Goal: Task Accomplishment & Management: Use online tool/utility

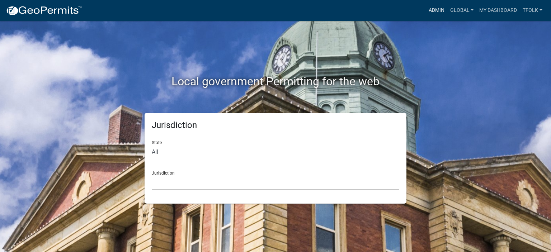
click at [433, 13] on link "Admin" at bounding box center [437, 11] width 22 height 14
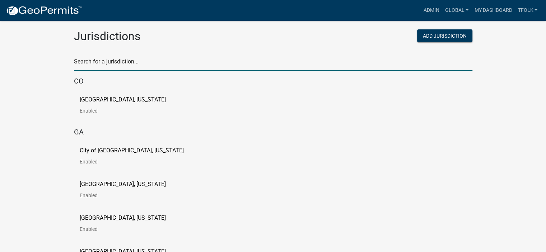
click at [248, 62] on input "text" at bounding box center [273, 63] width 398 height 15
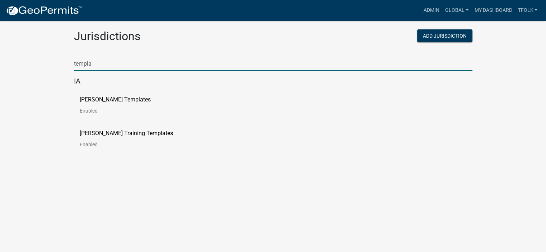
type input "templa"
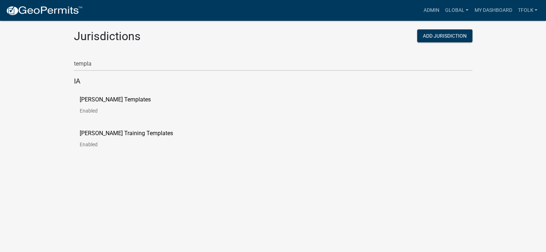
click at [76, 105] on div "[PERSON_NAME] Templates Enabled" at bounding box center [273, 108] width 398 height 34
click at [85, 103] on link "[PERSON_NAME] Templates Enabled" at bounding box center [121, 108] width 83 height 22
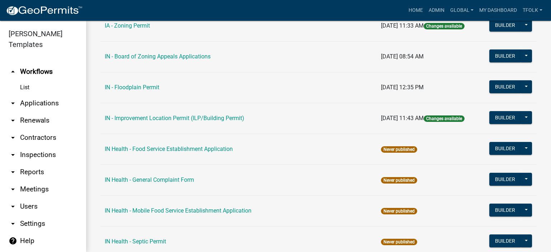
scroll to position [682, 0]
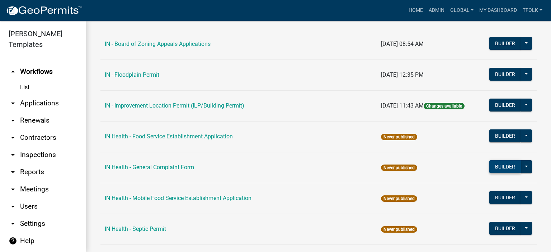
click at [498, 165] on button "Builder" at bounding box center [505, 166] width 32 height 13
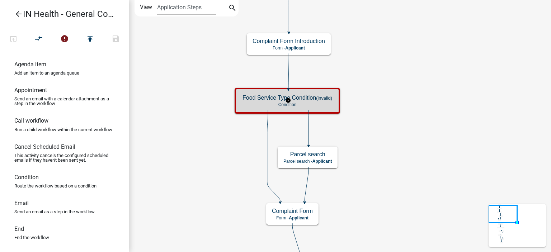
click at [327, 105] on p "Condition" at bounding box center [288, 104] width 90 height 5
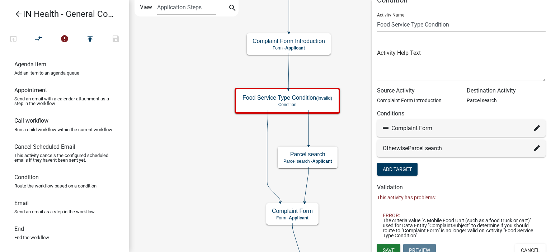
scroll to position [19, 0]
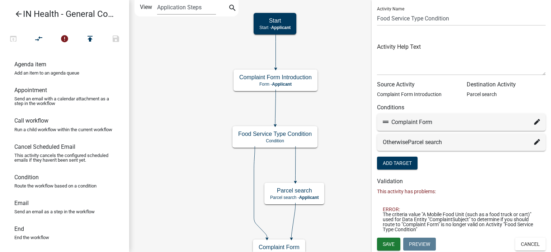
click at [534, 122] on icon at bounding box center [537, 122] width 6 height 6
select select "3: 33672ffd-ced9-482b-b3a7-3199b33fb978"
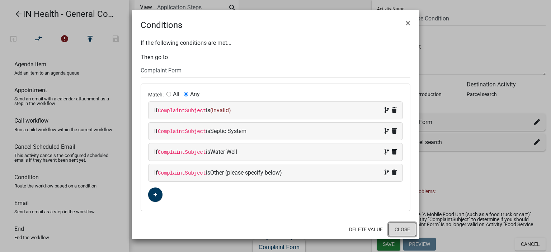
click at [404, 227] on button "Close" at bounding box center [403, 230] width 28 height 14
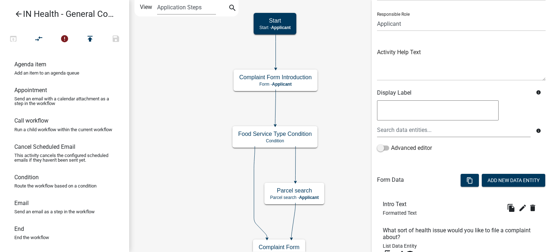
scroll to position [175, 0]
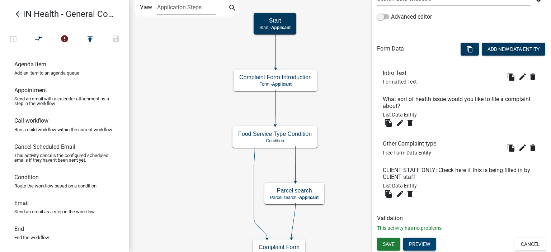
click at [423, 241] on button "Preview" at bounding box center [419, 244] width 33 height 13
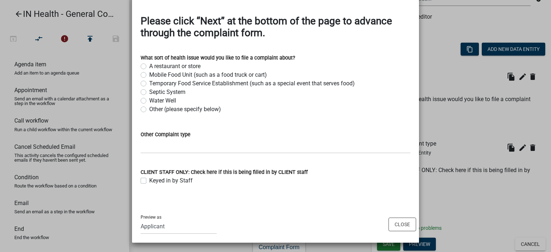
scroll to position [145, 0]
click at [402, 224] on button "Close" at bounding box center [403, 224] width 28 height 14
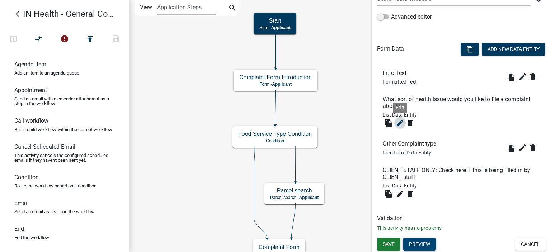
click at [402, 124] on icon "edit" at bounding box center [400, 123] width 9 height 9
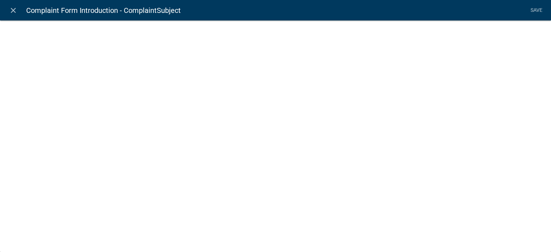
select select "list-data"
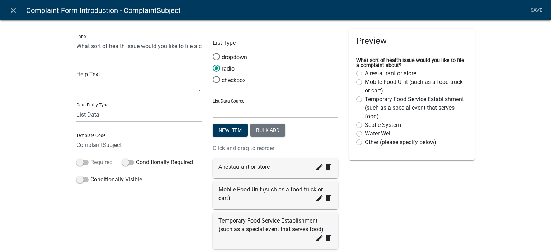
click at [94, 159] on label "Required" at bounding box center [94, 162] width 36 height 9
click at [90, 158] on input "Required" at bounding box center [90, 158] width 0 height 0
click at [535, 11] on link "Save" at bounding box center [536, 11] width 18 height 14
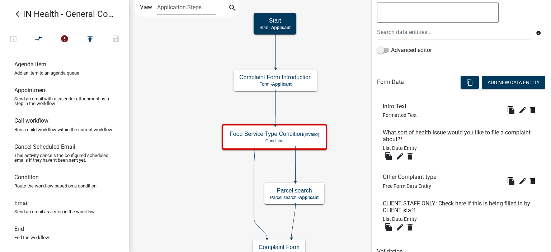
scroll to position [143, 0]
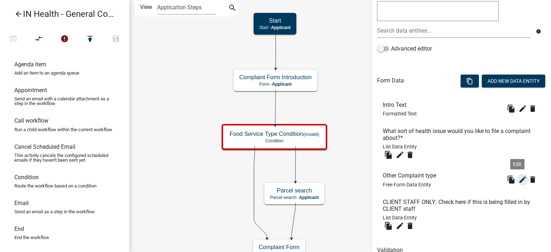
click at [519, 179] on icon "edit" at bounding box center [522, 179] width 9 height 9
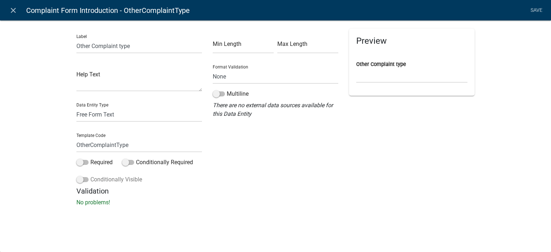
click at [102, 180] on label "Conditionally Visible" at bounding box center [109, 179] width 66 height 9
click at [90, 175] on input "Conditionally Visible" at bounding box center [90, 175] width 0 height 0
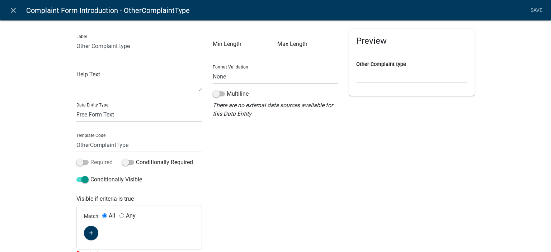
click at [101, 164] on label "Required" at bounding box center [94, 162] width 36 height 9
click at [90, 158] on input "Required" at bounding box center [90, 158] width 0 height 0
click at [90, 236] on button "button" at bounding box center [91, 233] width 14 height 14
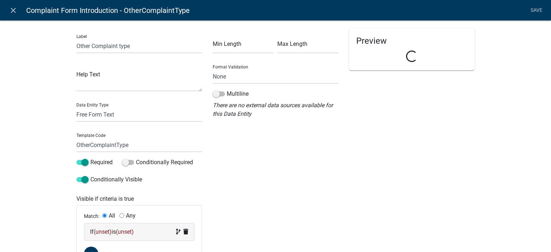
click at [103, 235] on span "(unset)" at bounding box center [103, 232] width 18 height 7
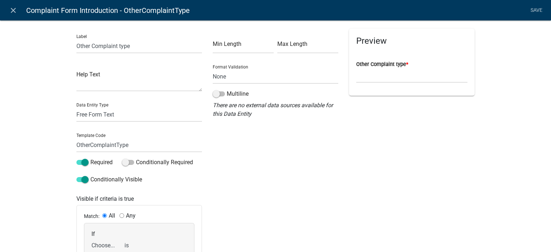
click at [101, 240] on select "Choose... ALL_FEE_RECIPIENTS APPLICATION_ID APPLICATION_NUMBER APPLICATION_STAT…" at bounding box center [105, 245] width 29 height 15
select select "5: ComplaintSubject"
click at [91, 238] on select "Choose... ALL_FEE_RECIPIENTS APPLICATION_ID APPLICATION_NUMBER APPLICATION_STAT…" at bounding box center [105, 245] width 29 height 15
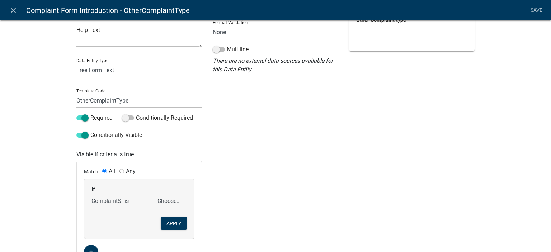
scroll to position [102, 0]
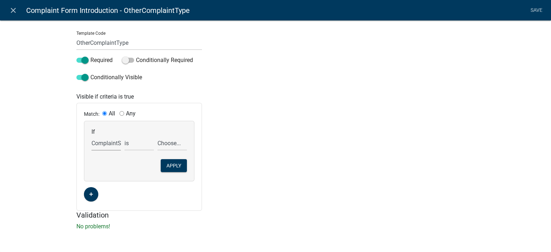
click at [158, 131] on div "If Choose... ALL_FEE_RECIPIENTS APPLICATION_ID APPLICATION_NUMBER APPLICATION_S…" at bounding box center [139, 139] width 99 height 22
click at [159, 139] on select "Choose... A restaurant or store Mobile Food Unit (such as a food truck or cart)…" at bounding box center [171, 143] width 29 height 15
select select "3: Other (please specify below)"
click at [157, 136] on select "Choose... A restaurant or store Mobile Food Unit (such as a food truck or cart)…" at bounding box center [171, 143] width 29 height 15
click at [182, 169] on button "Apply" at bounding box center [174, 165] width 26 height 13
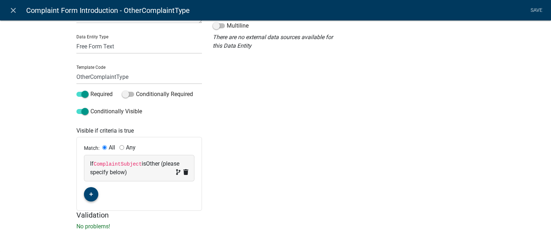
scroll to position [0, 0]
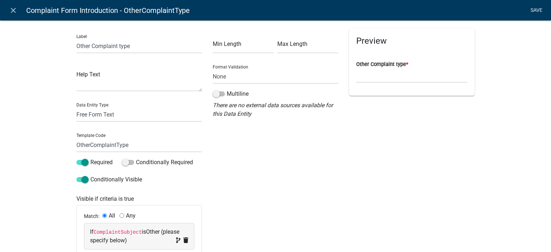
click at [541, 11] on link "Save" at bounding box center [536, 11] width 18 height 14
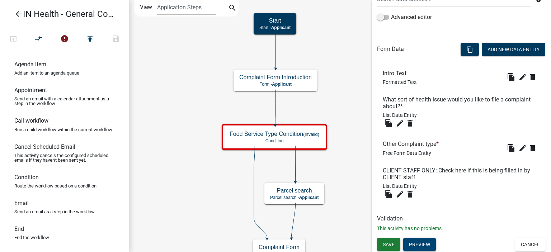
scroll to position [175, 0]
click at [392, 245] on span "Save" at bounding box center [389, 244] width 12 height 6
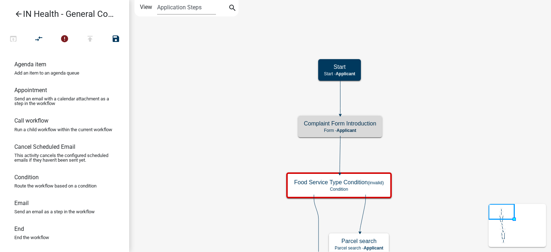
scroll to position [0, 0]
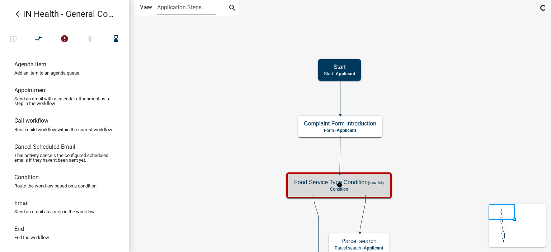
click at [328, 190] on p "Condition" at bounding box center [339, 189] width 90 height 5
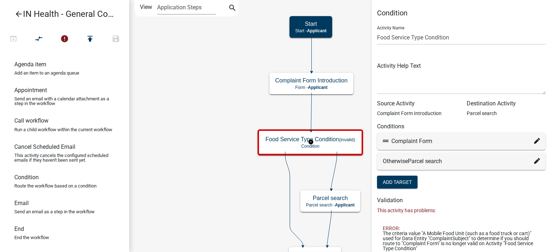
click at [534, 142] on icon at bounding box center [537, 141] width 6 height 6
select select "3: 33672ffd-ced9-482b-b3a7-3199b33fb978"
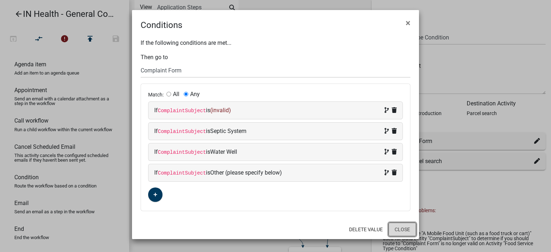
click at [410, 231] on button "Close" at bounding box center [403, 230] width 28 height 14
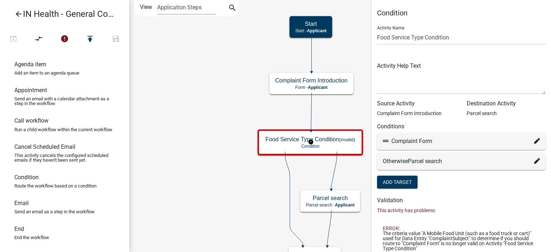
click at [534, 138] on icon at bounding box center [537, 141] width 6 height 6
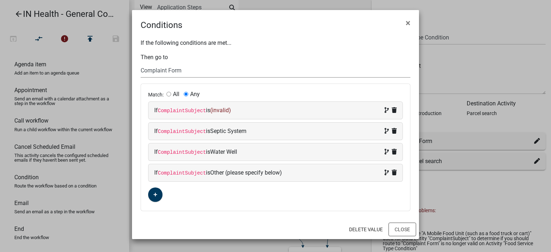
click at [187, 74] on select "Choose... Start Parcel search Complaint Form Complainant Information Complaint …" at bounding box center [276, 70] width 270 height 15
select select "2: 1b292eba-28b3-492f-90a8-a64fdb301cb8"
click at [141, 63] on select "Choose... Start Parcel search Complaint Form Complainant Information Complaint …" at bounding box center [276, 70] width 270 height 15
click at [396, 129] on icon at bounding box center [394, 131] width 5 height 6
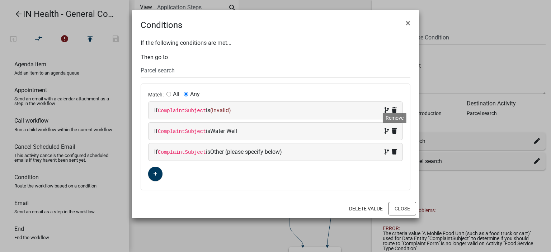
click at [396, 130] on icon at bounding box center [394, 131] width 5 height 6
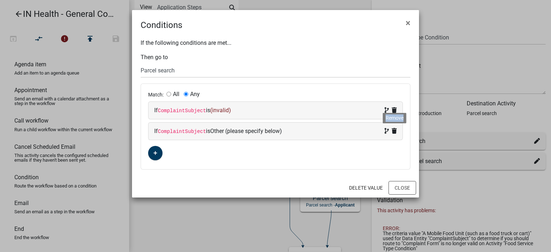
click at [396, 130] on icon at bounding box center [394, 131] width 5 height 6
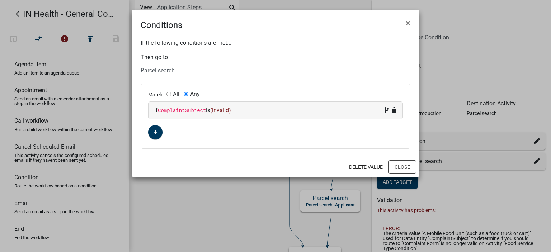
click at [215, 109] on span "(invalid)" at bounding box center [220, 110] width 21 height 7
select select "5: ComplaintSubject"
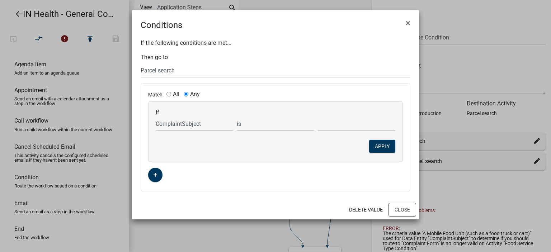
click at [325, 126] on select "A restaurant or store Mobile Food Unit (such as a food truck or cart) Other (pl…" at bounding box center [356, 124] width 77 height 15
select select "1: Mobile Food Unit (such as a food truck or cart)"
click at [318, 117] on select "A restaurant or store Mobile Food Unit (such as a food truck or cart) Other (pl…" at bounding box center [356, 124] width 77 height 15
click at [374, 142] on button "Apply" at bounding box center [382, 146] width 26 height 13
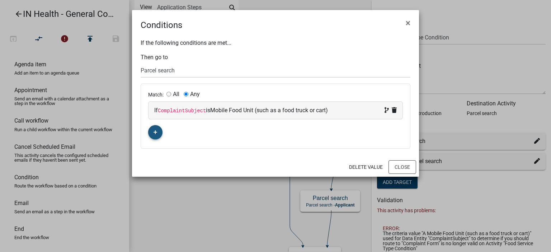
click at [157, 132] on button "button" at bounding box center [155, 132] width 14 height 14
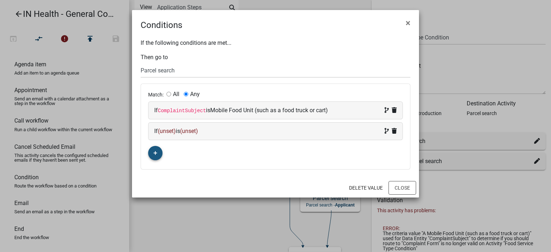
click at [162, 133] on span "(unset)" at bounding box center [167, 131] width 18 height 7
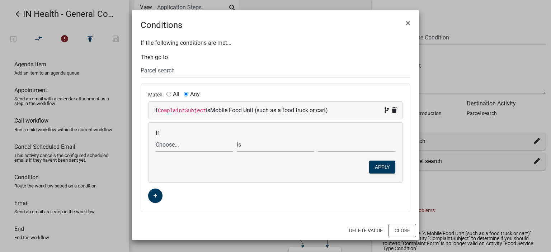
drag, startPoint x: 169, startPoint y: 142, endPoint x: 175, endPoint y: 144, distance: 6.8
click at [169, 142] on select "Choose... ALL_FEE_RECIPIENTS APPLICATION_ID APPLICATION_NUMBER APPLICATION_STAT…" at bounding box center [194, 144] width 77 height 15
select select "5: ComplaintSubject"
click at [156, 137] on select "Choose... ALL_FEE_RECIPIENTS APPLICATION_ID APPLICATION_NUMBER APPLICATION_STAT…" at bounding box center [194, 144] width 77 height 15
click at [231, 74] on select "Choose... Start Parcel search Complaint Form Complainant Information Complaint …" at bounding box center [276, 70] width 270 height 15
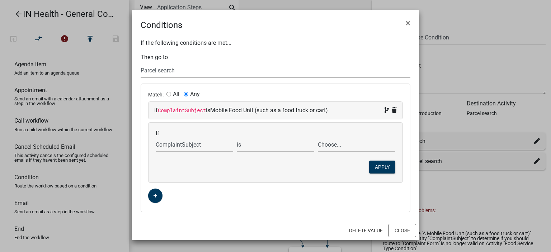
select select "3: 33672ffd-ced9-482b-b3a7-3199b33fb978"
click at [141, 63] on select "Choose... Start Parcel search Complaint Form Complainant Information Complaint …" at bounding box center [276, 70] width 270 height 15
drag, startPoint x: 364, startPoint y: 134, endPoint x: 383, endPoint y: 150, distance: 24.4
click at [365, 134] on div "If Choose... ALL_FEE_RECIPIENTS APPLICATION_ID APPLICATION_NUMBER APPLICATION_S…" at bounding box center [275, 141] width 243 height 22
click at [384, 163] on button "Apply" at bounding box center [382, 167] width 26 height 13
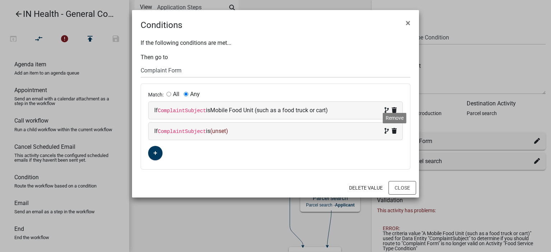
click at [395, 132] on icon at bounding box center [394, 131] width 5 height 6
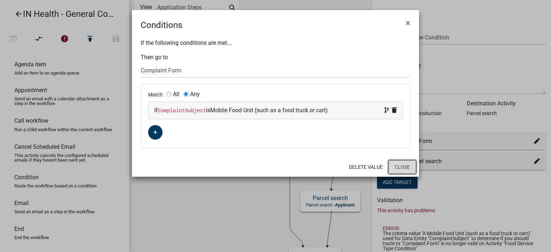
click at [395, 169] on button "Close" at bounding box center [403, 167] width 28 height 14
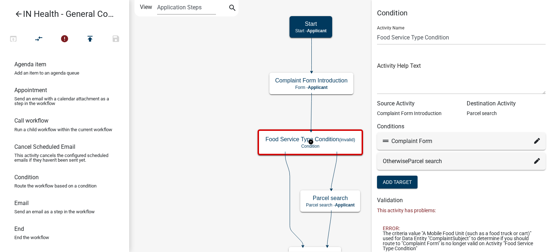
scroll to position [19, 0]
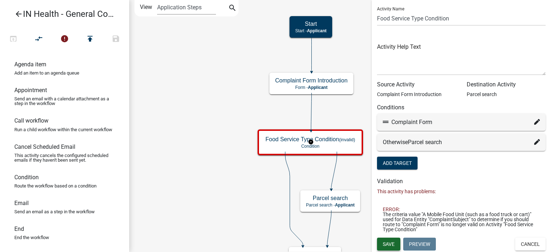
click at [386, 244] on span "Save" at bounding box center [389, 244] width 12 height 6
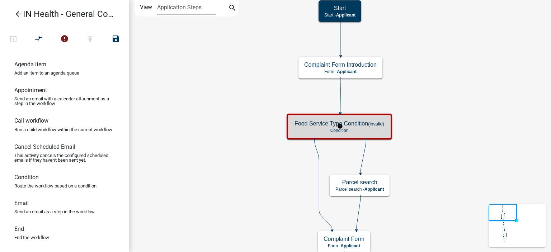
scroll to position [0, 0]
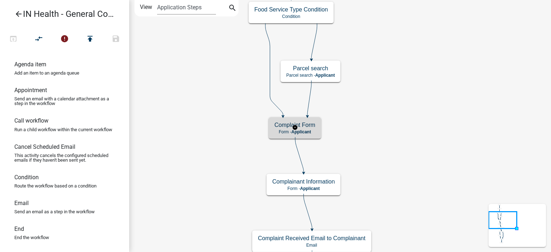
click at [279, 133] on p "Form - Applicant" at bounding box center [294, 132] width 41 height 5
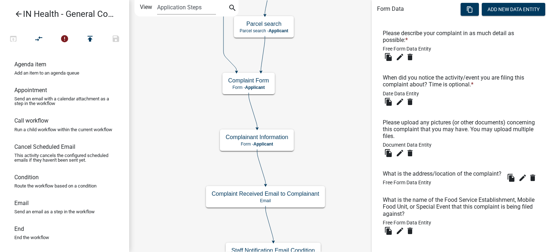
scroll to position [251, 0]
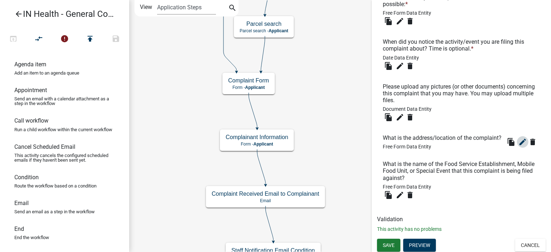
click at [518, 146] on icon "edit" at bounding box center [522, 142] width 9 height 9
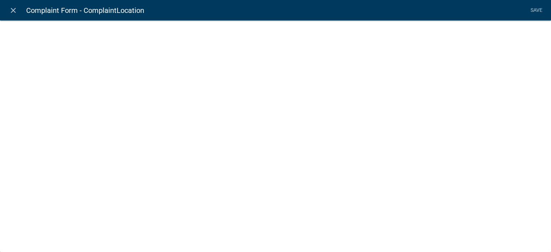
select select "1: Object"
select select "15: Object"
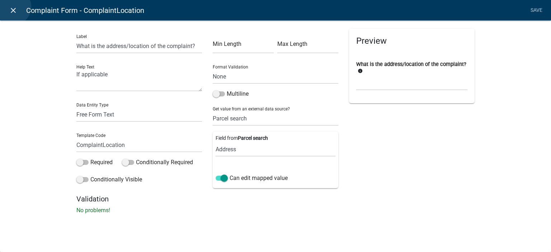
click at [13, 7] on icon "close" at bounding box center [13, 10] width 9 height 9
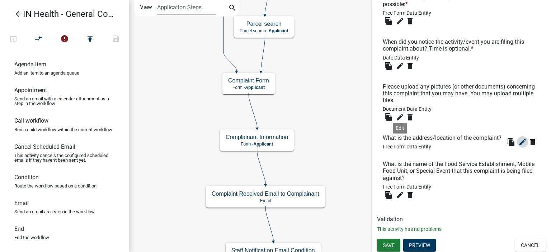
click at [518, 146] on icon "edit" at bounding box center [522, 142] width 9 height 9
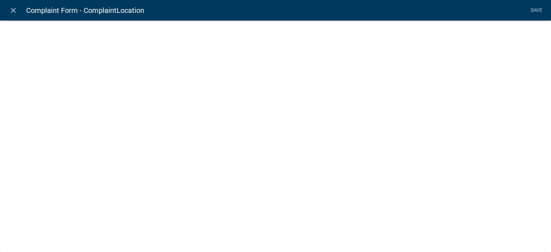
select select "1: Object"
select select "15: Object"
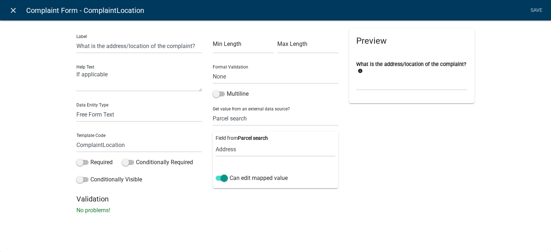
click at [12, 11] on icon "close" at bounding box center [13, 10] width 9 height 9
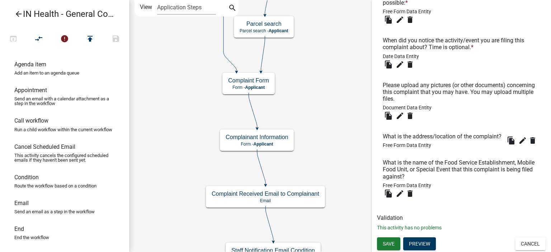
scroll to position [264, 0]
click at [400, 196] on icon "edit" at bounding box center [400, 193] width 9 height 9
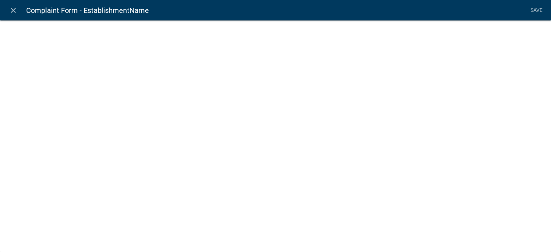
select select
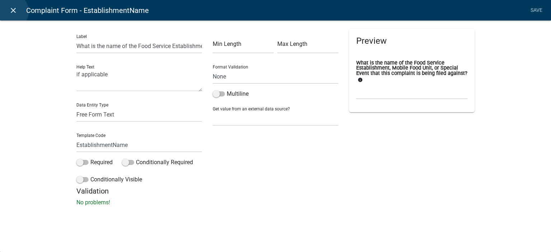
click at [10, 11] on icon "close" at bounding box center [13, 10] width 9 height 9
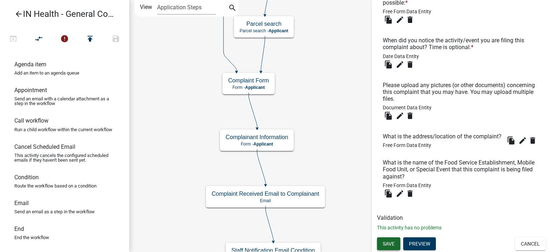
click at [387, 245] on span "Save" at bounding box center [389, 244] width 12 height 6
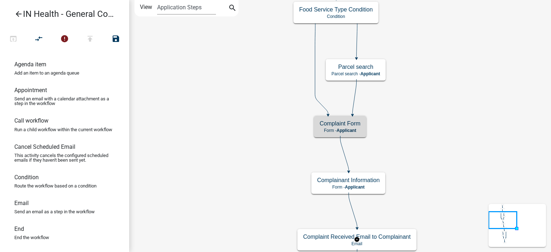
scroll to position [0, 0]
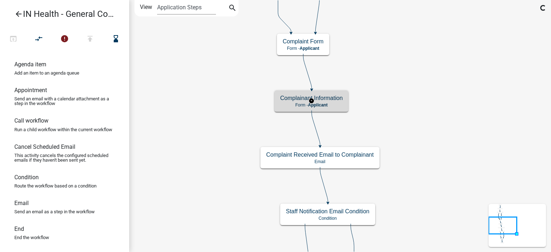
click at [341, 100] on h5 "Complainant Information" at bounding box center [311, 98] width 62 height 7
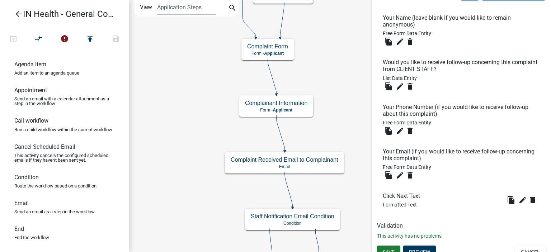
scroll to position [238, 0]
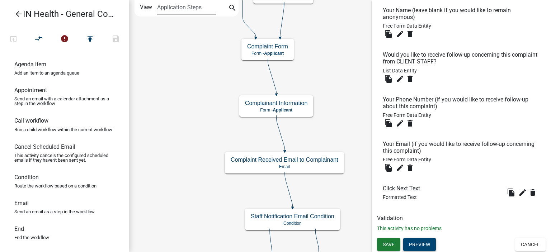
click at [417, 242] on button "Preview" at bounding box center [419, 244] width 33 height 13
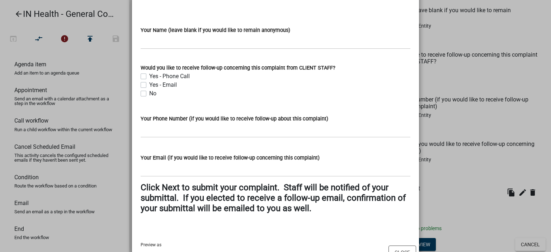
scroll to position [66, 0]
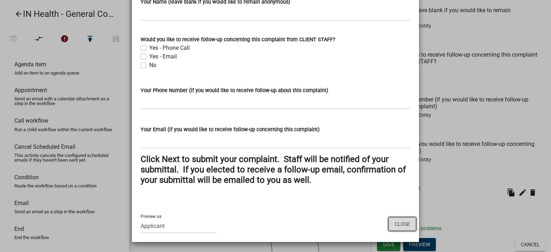
click at [404, 224] on button "Close" at bounding box center [403, 224] width 28 height 14
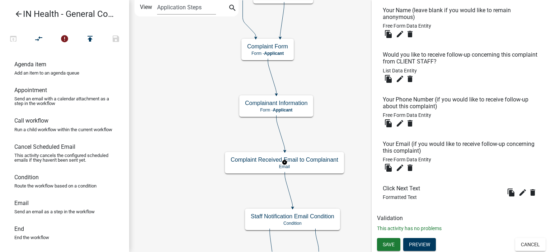
scroll to position [0, 0]
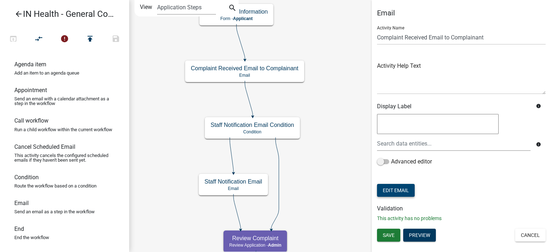
click at [405, 190] on button "Edit Email" at bounding box center [396, 190] width 38 height 13
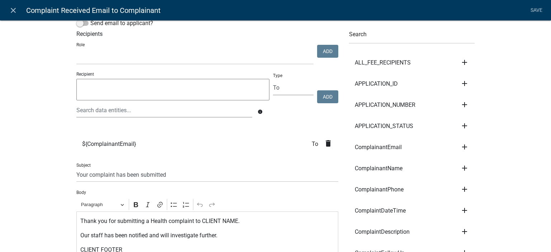
scroll to position [36, 0]
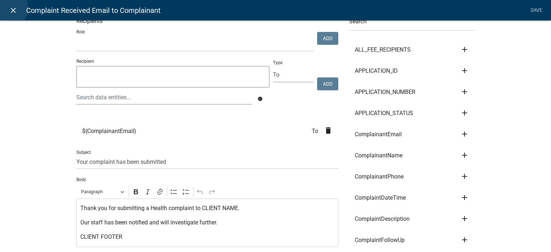
click at [10, 8] on icon "close" at bounding box center [13, 10] width 9 height 9
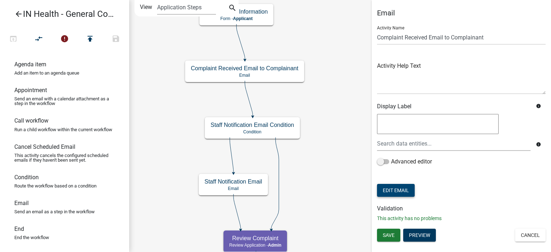
scroll to position [0, 0]
click at [518, 238] on button "Cancel" at bounding box center [530, 235] width 30 height 13
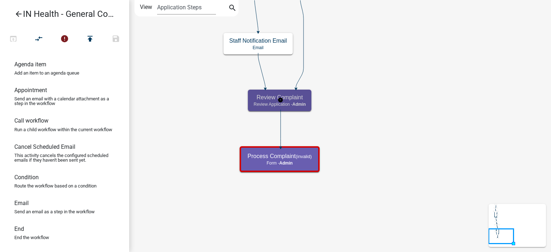
click at [302, 97] on h5 "Review Complaint" at bounding box center [280, 97] width 52 height 7
select select "1617A353-6361-48C5-9BA0-CE34FD9B68F8"
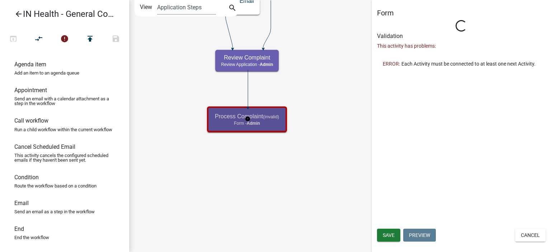
select select "1617A353-6361-48C5-9BA0-CE34FD9B68F8"
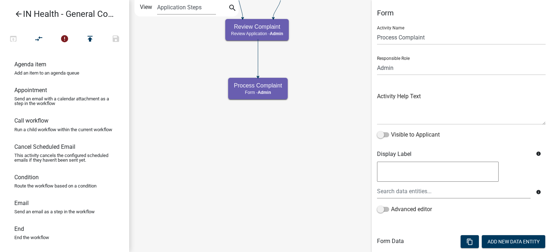
scroll to position [72, 0]
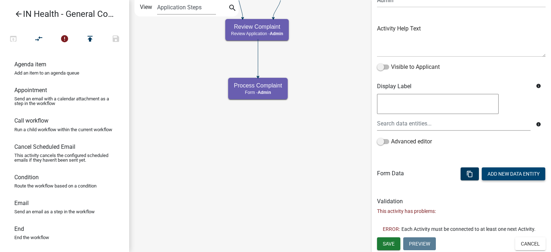
click at [502, 170] on button "Add New Data Entity" at bounding box center [513, 174] width 63 height 13
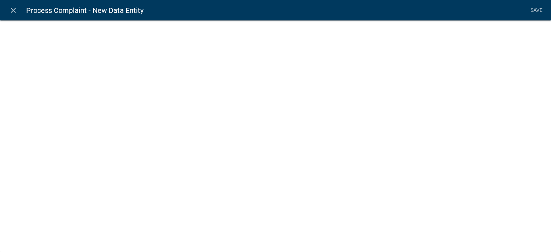
select select
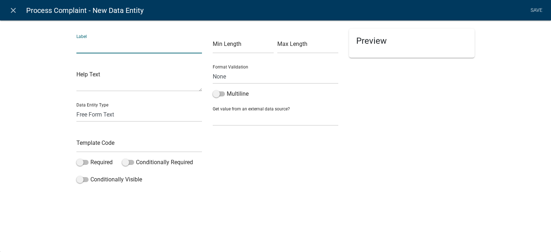
click at [140, 42] on input "text" at bounding box center [139, 46] width 126 height 15
type input "A"
type input "I"
type input "A"
type input "Is this a valid complaint?"
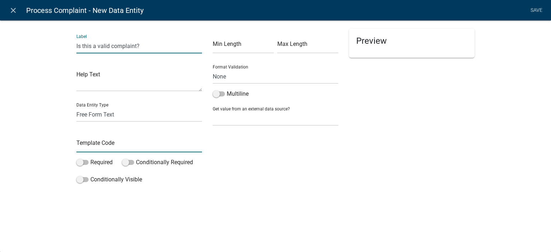
click at [85, 147] on input "text" at bounding box center [139, 145] width 126 height 15
type input "ValidComplaintYN"
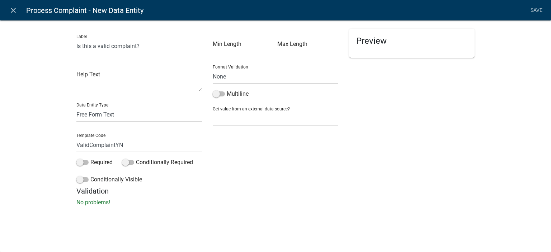
click at [50, 147] on div "Label Is this a valid complaint? Help Text Data Entity Type Free Form Text Docu…" at bounding box center [275, 115] width 551 height 213
click at [82, 166] on label "Required" at bounding box center [94, 162] width 36 height 9
click at [90, 158] on input "Required" at bounding box center [90, 158] width 0 height 0
click at [86, 107] on select "Free Form Text Document Display Entity Value Fee Numeric Data Date Map Sketch D…" at bounding box center [139, 114] width 126 height 15
select select "list-data"
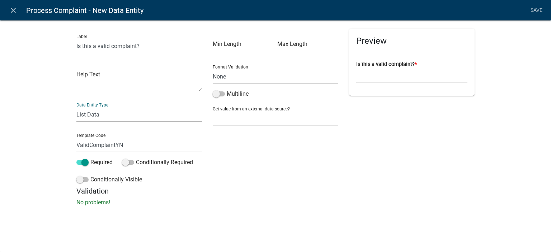
click at [76, 107] on select "Free Form Text Document Display Entity Value Fee Numeric Data Date Map Sketch D…" at bounding box center [139, 114] width 126 height 15
select select "list-data"
select select
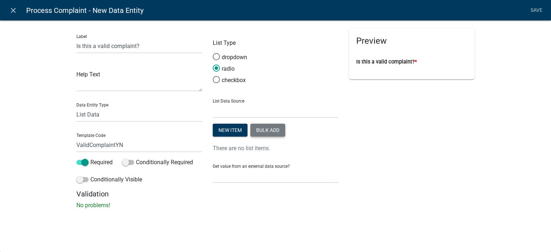
click at [276, 128] on button "Bulk add" at bounding box center [267, 130] width 35 height 13
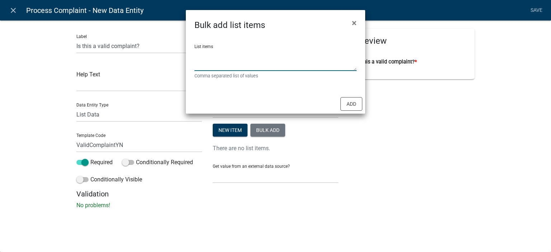
click at [246, 63] on textarea "List items" at bounding box center [275, 60] width 162 height 22
type textarea "Yes, No"
click at [355, 104] on button "Add" at bounding box center [351, 104] width 22 height 14
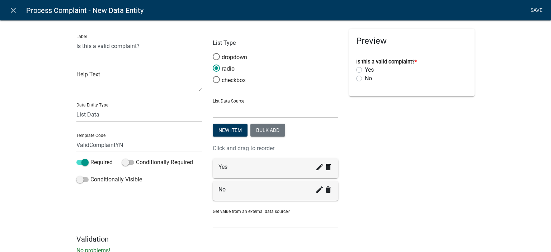
click at [540, 13] on link "Save" at bounding box center [536, 11] width 18 height 14
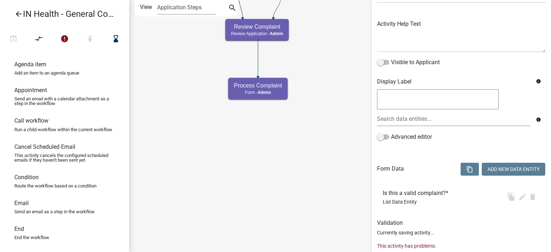
scroll to position [0, 0]
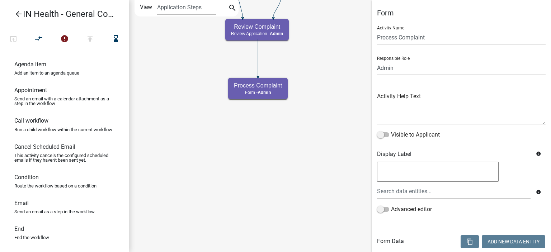
select select "1617A353-6361-48C5-9BA0-CE34FD9B68F8"
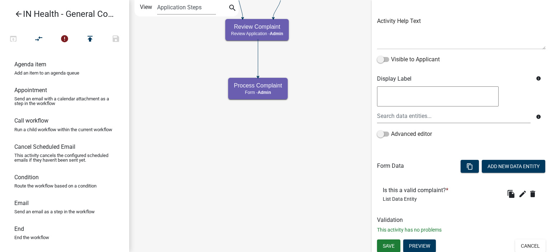
scroll to position [77, 0]
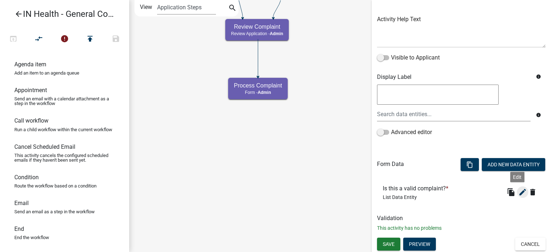
click at [518, 192] on icon "edit" at bounding box center [522, 192] width 9 height 9
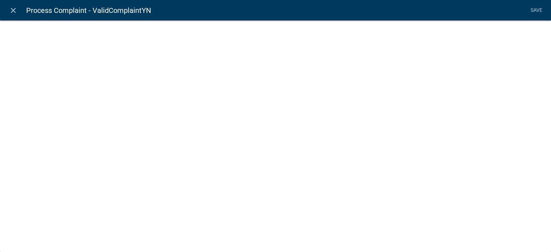
select select "list-data"
select select
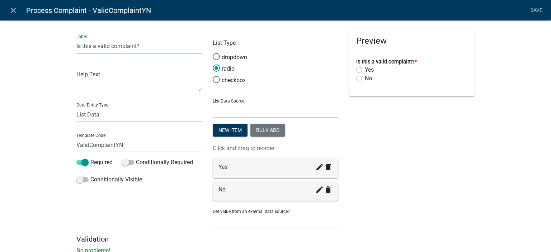
click at [135, 47] on input "Is this a valid complaint?" at bounding box center [139, 46] width 126 height 15
click at [109, 48] on input "Is this a valid complaint?" at bounding box center [139, 46] width 126 height 15
type input "Is this a valid Health Department complaint?"
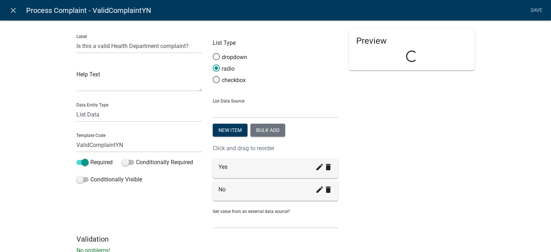
click at [43, 99] on div "Label Is this a valid Health Department complaint? Help Text Data Entity Type F…" at bounding box center [275, 140] width 551 height 262
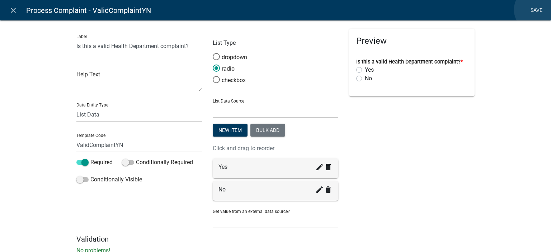
click at [537, 10] on link "Save" at bounding box center [536, 11] width 18 height 14
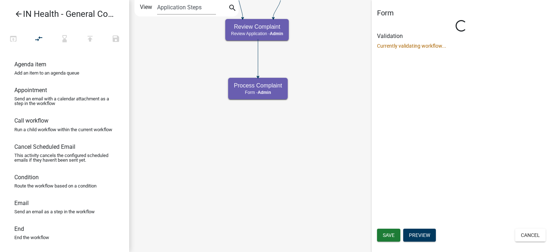
scroll to position [0, 0]
select select "1617A353-6361-48C5-9BA0-CE34FD9B68F8"
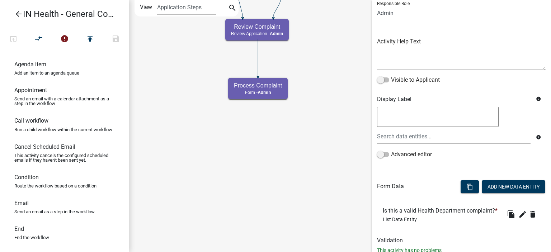
scroll to position [89, 0]
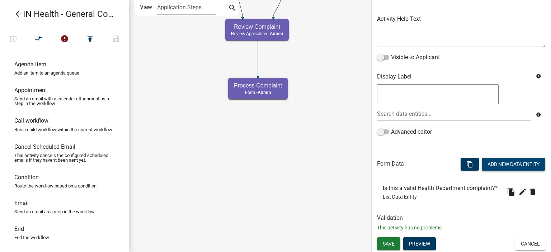
click at [494, 158] on button "Add New Data Entity" at bounding box center [513, 164] width 63 height 13
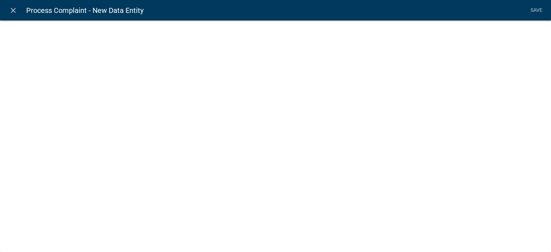
select select
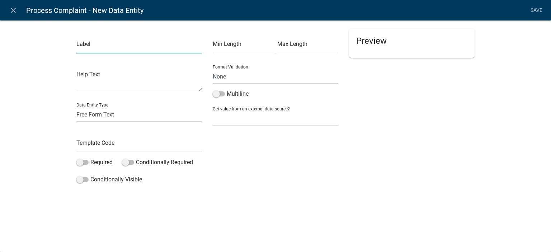
click at [136, 46] on input "text" at bounding box center [139, 46] width 126 height 15
type input "Assign Health Inspector"
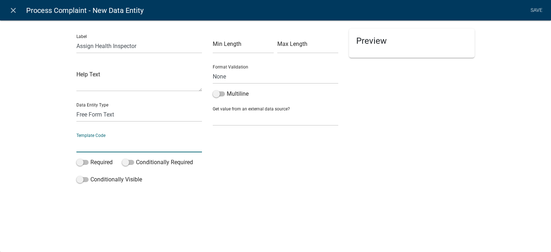
click at [112, 147] on input "text" at bounding box center [139, 145] width 126 height 15
click at [104, 114] on select "Free Form Text Document Display Entity Value Fee Numeric Data Date Map Sketch D…" at bounding box center [139, 114] width 126 height 15
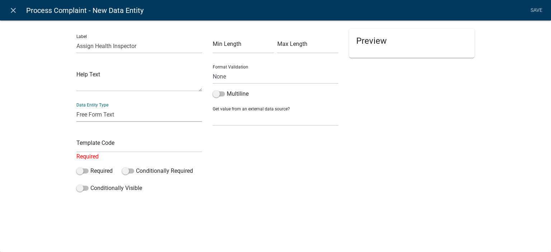
select select "list-data"
click at [76, 107] on select "Free Form Text Document Display Entity Value Fee Numeric Data Date Map Sketch D…" at bounding box center [139, 114] width 126 height 15
select select "list-data"
select select
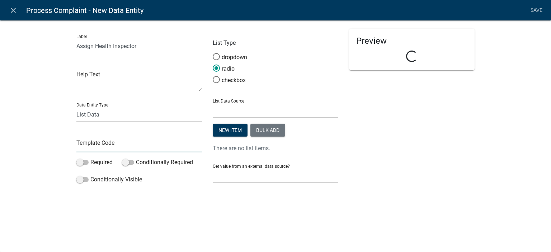
click at [115, 146] on input "text" at bounding box center [139, 145] width 126 height 15
type input "AssignInspector"
click at [63, 160] on div "Label Assign Health Inspector Help Text Data Entity Type Free Form Text Documen…" at bounding box center [275, 107] width 551 height 196
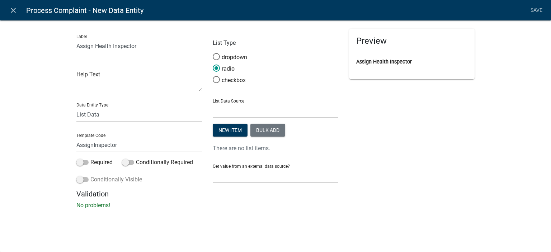
click at [90, 179] on label "Conditionally Visible" at bounding box center [109, 179] width 66 height 9
click at [90, 175] on input "Conditionally Visible" at bounding box center [90, 175] width 0 height 0
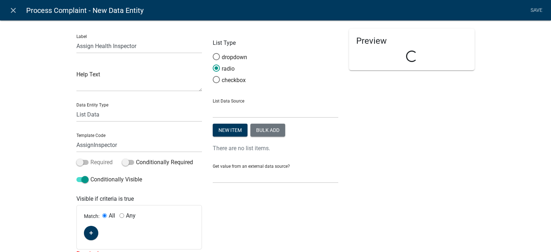
click at [99, 161] on label "Required" at bounding box center [94, 162] width 36 height 9
click at [90, 158] on input "Required" at bounding box center [90, 158] width 0 height 0
click at [93, 234] on button "button" at bounding box center [91, 233] width 14 height 14
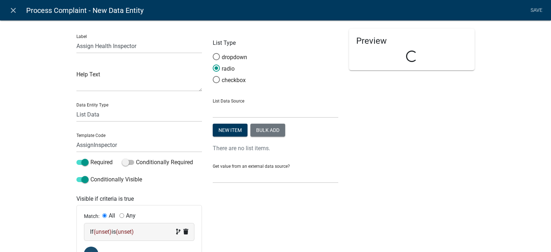
click at [94, 234] on span "(unset)" at bounding box center [103, 232] width 18 height 7
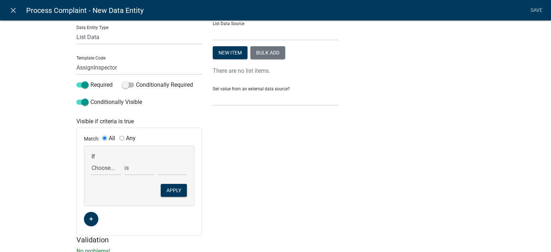
scroll to position [102, 0]
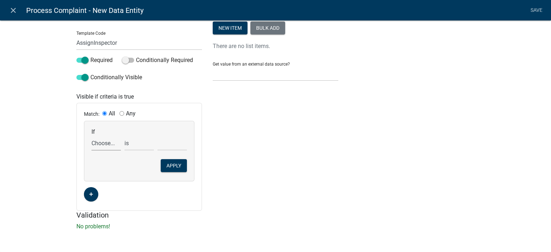
click at [98, 141] on select "Choose... ALL_FEE_RECIPIENTS APPLICATION_ID APPLICATION_NUMBER APPLICATION_STAT…" at bounding box center [105, 143] width 29 height 15
select select "119: ValidComplaintYN"
click at [91, 136] on select "Choose... ALL_FEE_RECIPIENTS APPLICATION_ID APPLICATION_NUMBER APPLICATION_STAT…" at bounding box center [105, 143] width 29 height 15
click at [160, 145] on select "Choose... No Yes" at bounding box center [171, 143] width 29 height 15
select select "2: Yes"
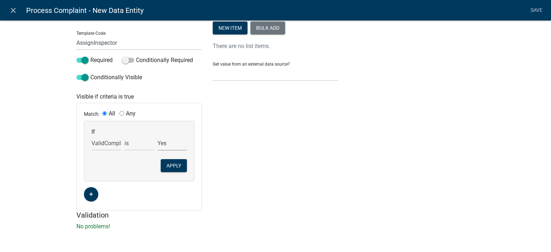
click at [157, 136] on select "Choose... No Yes" at bounding box center [171, 143] width 29 height 15
click at [172, 169] on button "Apply" at bounding box center [174, 165] width 26 height 13
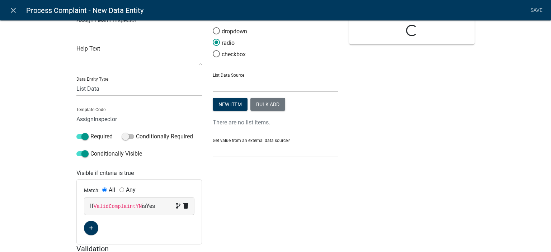
scroll to position [0, 0]
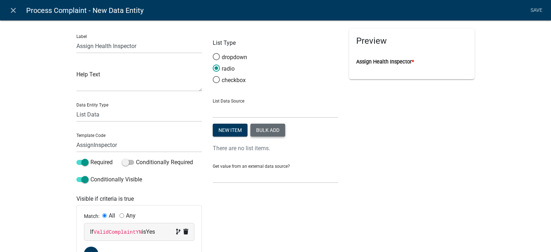
click at [265, 133] on button "Bulk add" at bounding box center [267, 130] width 35 height 13
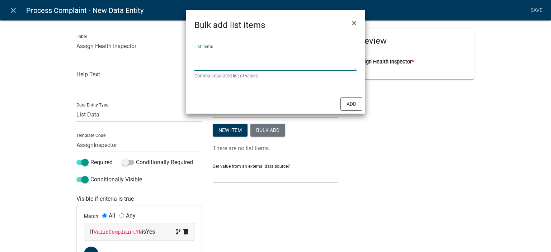
click at [229, 54] on textarea "List items" at bounding box center [275, 60] width 162 height 22
click at [352, 104] on button "Add" at bounding box center [351, 104] width 22 height 14
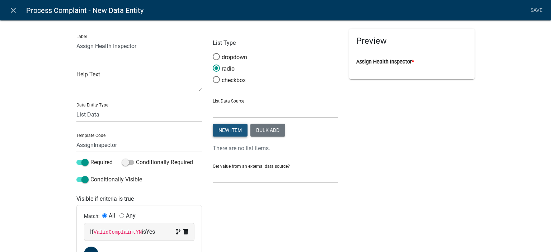
click at [221, 129] on button "New item" at bounding box center [230, 130] width 35 height 13
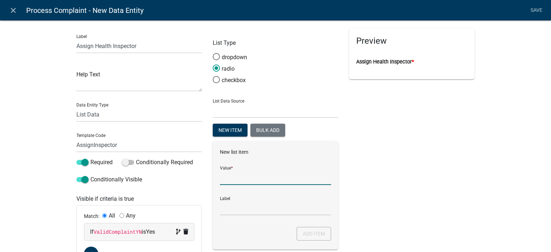
click at [234, 178] on input "List Data Source" at bounding box center [275, 177] width 111 height 15
drag, startPoint x: 249, startPoint y: 179, endPoint x: 225, endPoint y: 180, distance: 23.7
click at [225, 179] on input "Inspector 1" at bounding box center [275, 177] width 111 height 15
type input "Inspector 1"
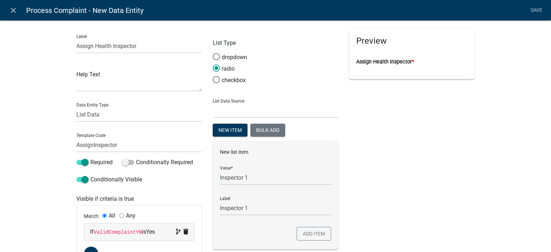
click at [232, 224] on div "New list item Value * Inspector 1 Label Inspector 1 Add item" at bounding box center [276, 195] width 126 height 108
drag, startPoint x: 250, startPoint y: 179, endPoint x: 240, endPoint y: 179, distance: 9.3
click at [240, 179] on input "Inspector 1" at bounding box center [275, 177] width 111 height 15
type input "[EMAIL_ADDRESS][DOMAIN_NAME]"
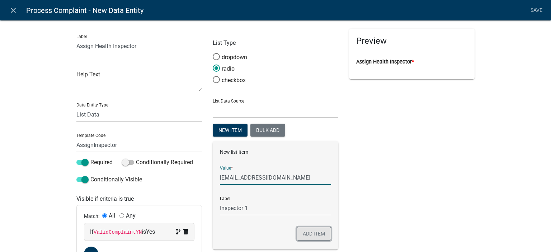
type input "[EMAIL_ADDRESS][DOMAIN_NAME]"
click at [310, 233] on button "Add item" at bounding box center [314, 234] width 34 height 14
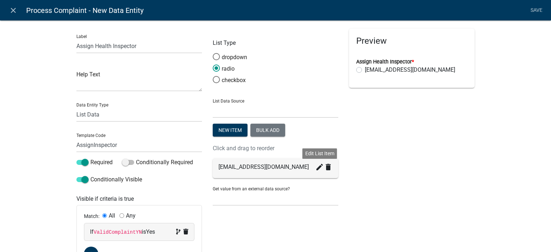
click at [315, 165] on icon "create" at bounding box center [319, 167] width 9 height 9
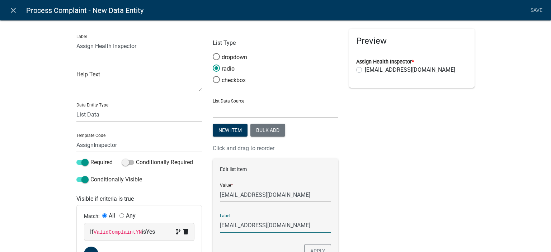
drag, startPoint x: 241, startPoint y: 228, endPoint x: 302, endPoint y: 224, distance: 61.5
click at [302, 224] on input "[EMAIL_ADDRESS][DOMAIN_NAME]" at bounding box center [275, 225] width 111 height 15
type input "Inspector 1"
click at [312, 251] on button "Apply" at bounding box center [317, 251] width 27 height 14
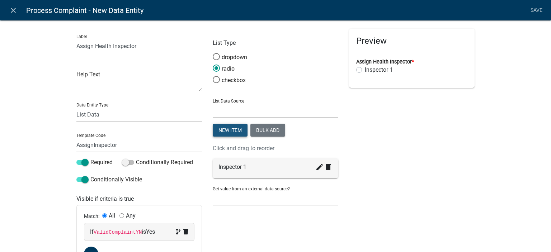
click at [223, 135] on button "New item" at bounding box center [230, 130] width 35 height 13
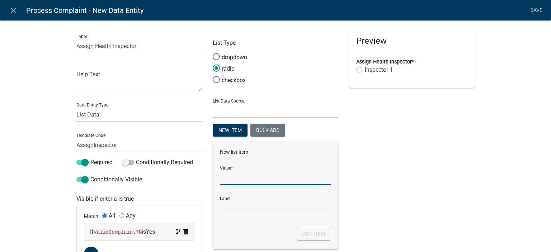
click at [236, 176] on input "List Data Source" at bounding box center [275, 177] width 111 height 15
type input "[EMAIL_ADDRESS][DOMAIN_NAME]"
click at [242, 179] on input "[EMAIL_ADDRESS][DOMAIN_NAME]" at bounding box center [275, 177] width 111 height 15
type input "[EMAIL_ADDRESS][DOMAIN_NAME]"
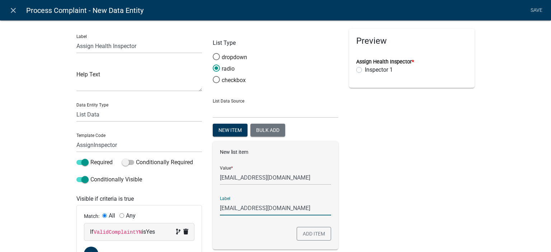
click at [279, 214] on input "[EMAIL_ADDRESS][DOMAIN_NAME]" at bounding box center [275, 208] width 111 height 15
click at [242, 210] on input "[EMAIL_ADDRESS][DOMAIN_NAME]" at bounding box center [275, 208] width 111 height 15
drag, startPoint x: 249, startPoint y: 210, endPoint x: 311, endPoint y: 214, distance: 62.2
click at [311, 214] on input "Inspector 2@[DOMAIN_NAME]" at bounding box center [275, 208] width 111 height 15
type input "Inspector 2"
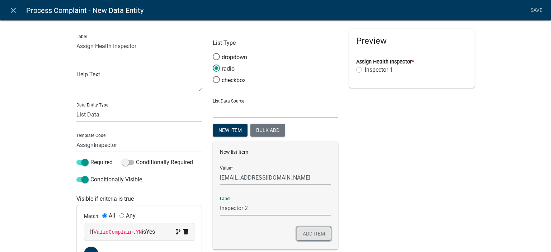
click at [320, 231] on button "Add item" at bounding box center [314, 234] width 34 height 14
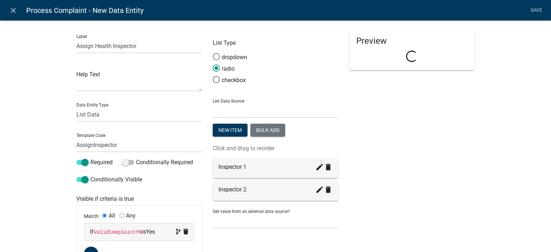
click at [396, 207] on div "Preview Loading..." at bounding box center [412, 150] width 136 height 242
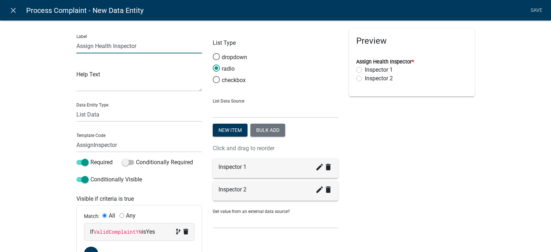
click at [154, 47] on input "Assign Health Inspector" at bounding box center [139, 46] width 126 height 15
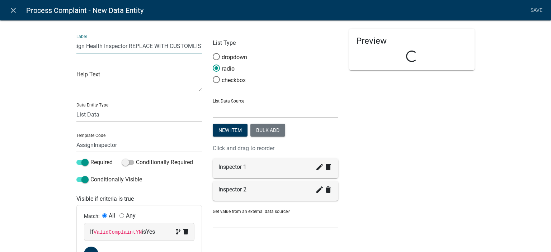
scroll to position [0, 13]
type input "Assign Health Inspector REPLACE WITH CUSTOMLIST"
click at [472, 139] on div "Preview Assign Health Inspector REPLACE WITH CUSTOMLIST * Inspector 1 Inspector…" at bounding box center [412, 150] width 136 height 242
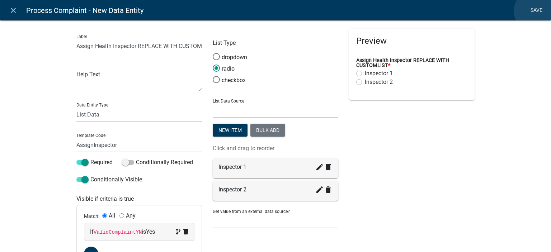
click at [537, 11] on link "Save" at bounding box center [536, 11] width 18 height 14
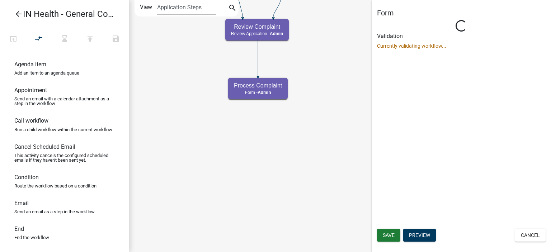
select select "1617A353-6361-48C5-9BA0-CE34FD9B68F8"
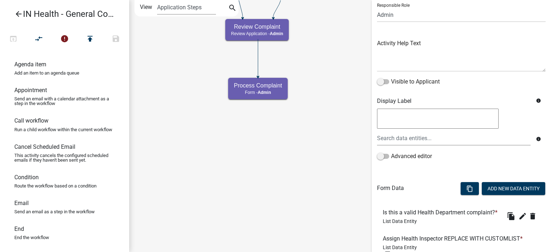
scroll to position [126, 0]
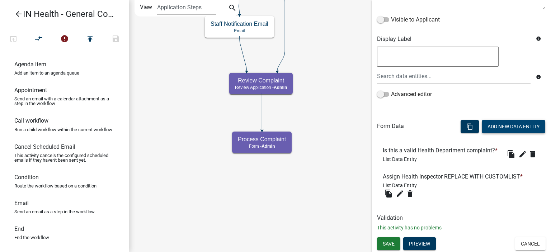
click at [494, 120] on button "Add New Data Entity" at bounding box center [513, 126] width 63 height 13
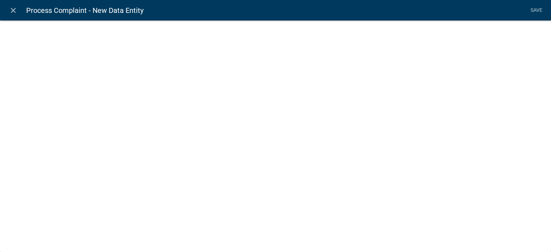
select select
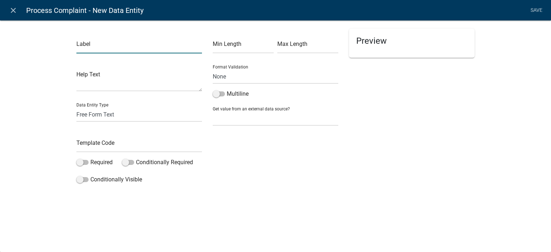
click at [136, 49] on input "text" at bounding box center [139, 46] width 126 height 15
click at [177, 44] on input "Provide a reason why this is not a valid Health Complaint" at bounding box center [139, 46] width 126 height 15
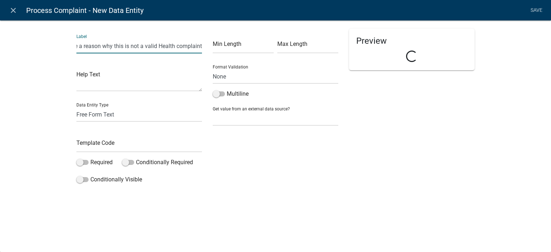
click at [197, 49] on input "Provide a reason why this is not a valid Health complaint" at bounding box center [139, 46] width 126 height 15
click at [107, 46] on input "Provide a reason why this is not a valid Health complaint. The text entered her…" at bounding box center [139, 46] width 126 height 15
type input "Provide a reason why this is not a valid Health Department complaint. The text …"
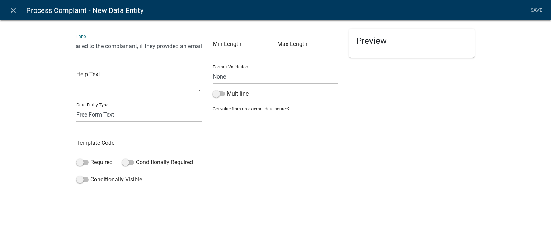
scroll to position [0, 0]
click at [99, 147] on input "text" at bounding box center [139, 145] width 126 height 15
type input "NotValidReason"
click at [46, 147] on div "Label Provide a reason why this is not a valid Health Department complaint. The…" at bounding box center [275, 105] width 551 height 193
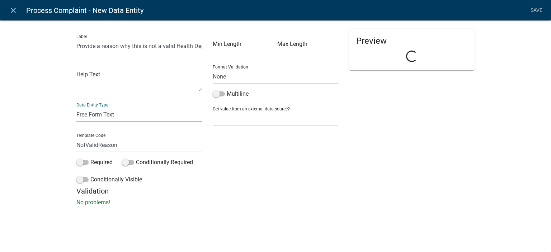
click at [90, 112] on select "Free Form Text Document Display Entity Value Fee Numeric Data Date Map Sketch D…" at bounding box center [139, 114] width 126 height 15
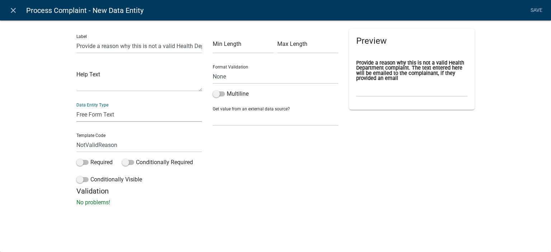
drag, startPoint x: 90, startPoint y: 112, endPoint x: 98, endPoint y: 110, distance: 7.6
click at [90, 112] on select "Free Form Text Document Display Entity Value Fee Numeric Data Date Map Sketch D…" at bounding box center [139, 114] width 126 height 15
click at [97, 181] on label "Conditionally Visible" at bounding box center [109, 179] width 66 height 9
click at [90, 175] on input "Conditionally Visible" at bounding box center [90, 175] width 0 height 0
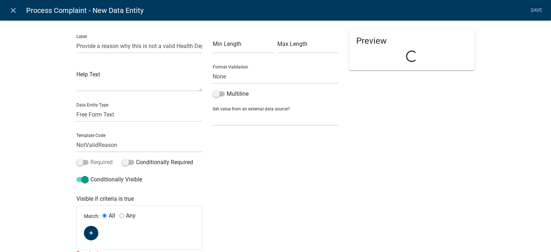
click at [102, 163] on label "Required" at bounding box center [94, 162] width 36 height 9
click at [90, 158] on input "Required" at bounding box center [90, 158] width 0 height 0
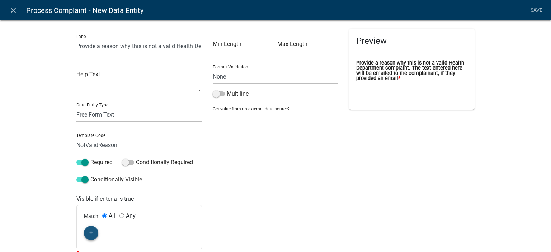
click at [89, 234] on icon "button" at bounding box center [91, 233] width 4 height 4
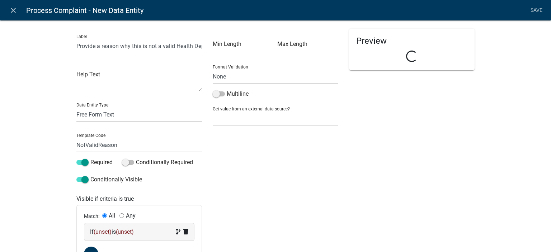
click at [103, 237] on div "If (unset) is (unset)" at bounding box center [139, 232] width 110 height 17
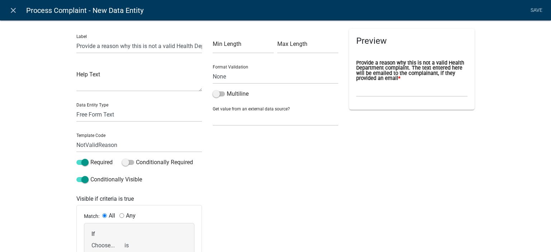
click at [103, 239] on select "Choose... ALL_FEE_RECIPIENTS APPLICATION_ID APPLICATION_NUMBER APPLICATION_STAT…" at bounding box center [105, 245] width 29 height 15
select select "120: ValidComplaintYN"
click at [91, 238] on select "Choose... ALL_FEE_RECIPIENTS APPLICATION_ID APPLICATION_NUMBER APPLICATION_STAT…" at bounding box center [105, 245] width 29 height 15
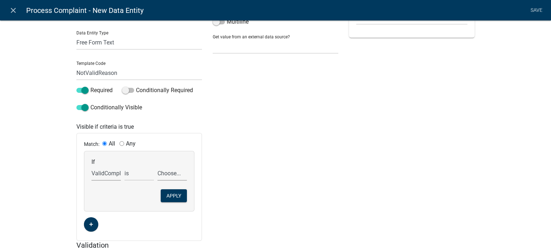
click at [169, 175] on select "Choose... No Yes" at bounding box center [171, 173] width 29 height 15
select select "1: No"
click at [157, 166] on select "Choose... No Yes" at bounding box center [171, 173] width 29 height 15
click at [173, 194] on button "Apply" at bounding box center [174, 195] width 26 height 13
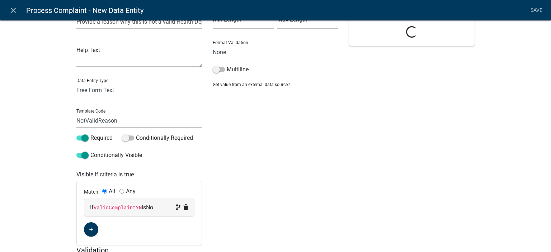
scroll to position [0, 0]
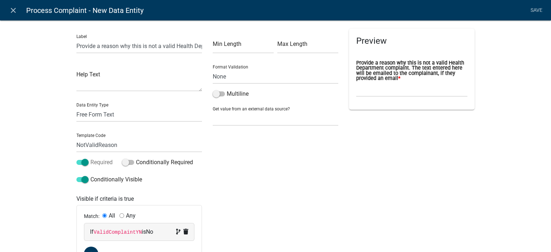
click at [95, 161] on label "Required" at bounding box center [94, 162] width 36 height 9
click at [90, 158] on input "Required" at bounding box center [90, 158] width 0 height 0
click at [231, 95] on label "Multiline" at bounding box center [231, 94] width 36 height 9
click at [227, 90] on input "Multiline" at bounding box center [227, 90] width 0 height 0
click at [537, 6] on link "Save" at bounding box center [536, 11] width 18 height 14
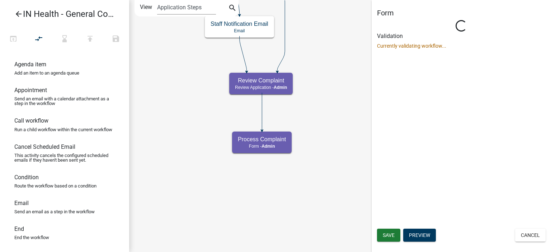
select select "1617A353-6361-48C5-9BA0-CE34FD9B68F8"
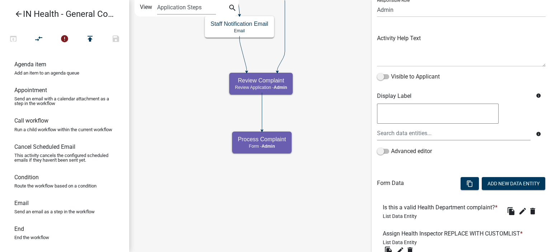
scroll to position [178, 0]
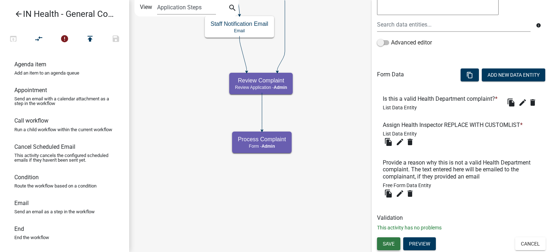
click at [384, 244] on span "Save" at bounding box center [389, 244] width 12 height 6
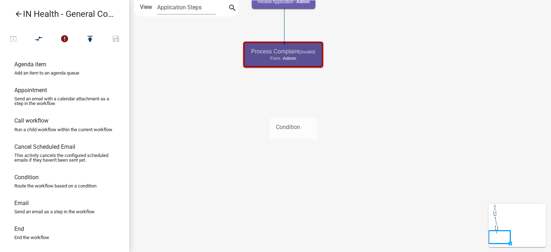
drag, startPoint x: 41, startPoint y: 192, endPoint x: 273, endPoint y: 91, distance: 252.7
click at [269, 103] on div "arrow_back IN Health - General Complaint Form open_in_browser compare_arrows er…" at bounding box center [275, 126] width 551 height 252
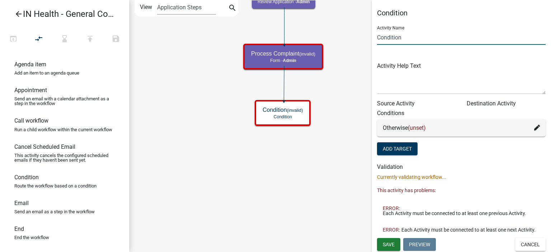
click at [378, 40] on input "Condition" at bounding box center [461, 37] width 169 height 15
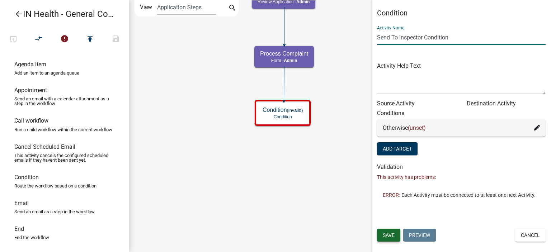
type input "Send To Inspector Condition"
click at [389, 234] on span "Save" at bounding box center [389, 235] width 12 height 6
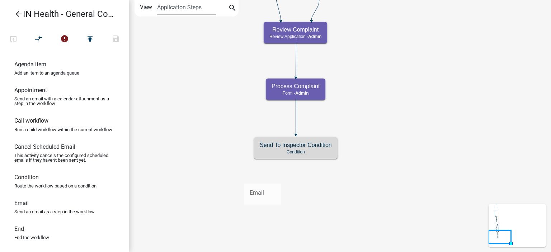
drag, startPoint x: 51, startPoint y: 215, endPoint x: 244, endPoint y: 178, distance: 196.9
click at [244, 178] on div "arrow_back IN Health - General Complaint Form open_in_browser compare_arrows er…" at bounding box center [275, 126] width 551 height 252
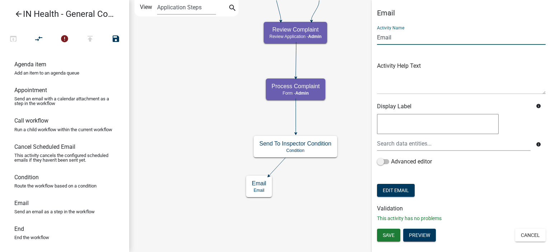
click at [377, 39] on input "Email" at bounding box center [461, 37] width 169 height 15
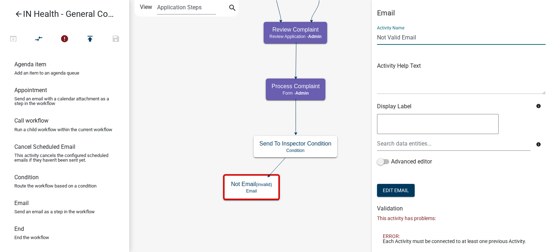
click at [387, 40] on input "Not Valid Email" at bounding box center [461, 37] width 169 height 15
click at [405, 40] on input "Not a Valid Email" at bounding box center [461, 37] width 169 height 15
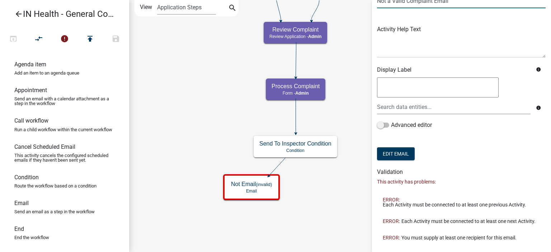
scroll to position [66, 0]
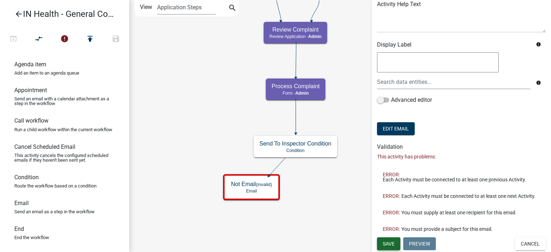
type input "Not a Valid Complaint Email"
click at [392, 244] on span "Save" at bounding box center [389, 244] width 12 height 6
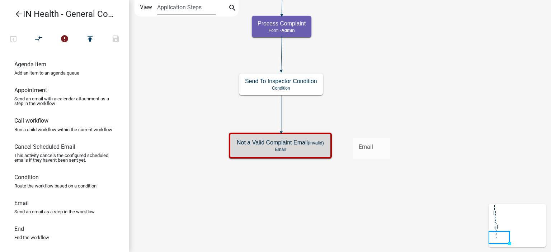
drag, startPoint x: 53, startPoint y: 217, endPoint x: 354, endPoint y: 132, distance: 312.7
click at [354, 132] on div "arrow_back IN Health - General Complaint Form open_in_browser compare_arrows er…" at bounding box center [275, 126] width 551 height 252
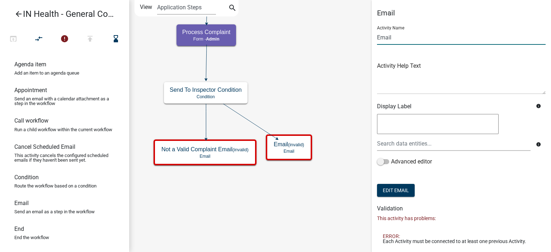
drag, startPoint x: 377, startPoint y: 35, endPoint x: 388, endPoint y: 38, distance: 10.9
click at [377, 35] on input "Email" at bounding box center [461, 37] width 169 height 15
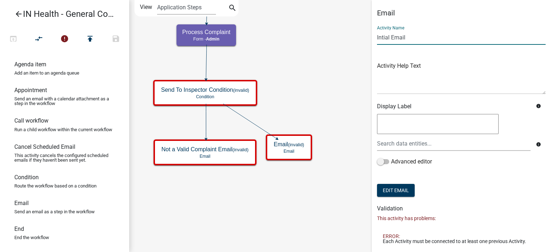
click at [381, 38] on input "Intial Email" at bounding box center [461, 37] width 169 height 15
click at [417, 38] on input "Initial Email" at bounding box center [461, 37] width 169 height 15
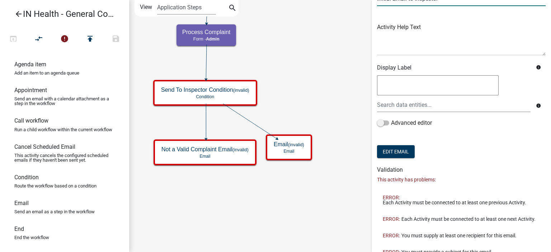
scroll to position [66, 0]
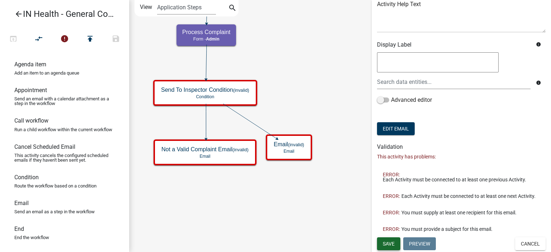
type input "Initial Email to Inspector"
click at [384, 245] on span "Save" at bounding box center [389, 244] width 12 height 6
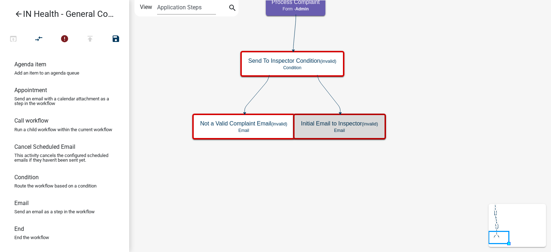
click at [342, 213] on icon "Start Start - Applicant Complaint Form Introduction Form - Applicant Parcel sea…" at bounding box center [340, 125] width 421 height 251
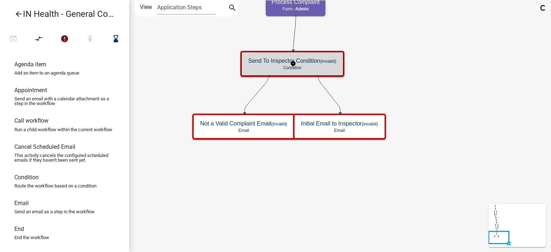
click at [278, 67] on p "Condition" at bounding box center [292, 67] width 88 height 5
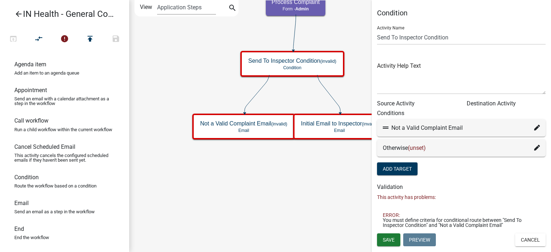
click at [537, 128] on icon at bounding box center [537, 128] width 6 height 6
select select "12: 10e599d4-2c22-4b98-9fe0-0452d10025bc"
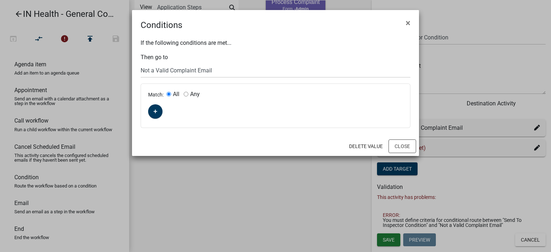
click at [163, 115] on div "Match: All Any" at bounding box center [275, 106] width 269 height 44
click at [158, 114] on button "button" at bounding box center [155, 111] width 14 height 14
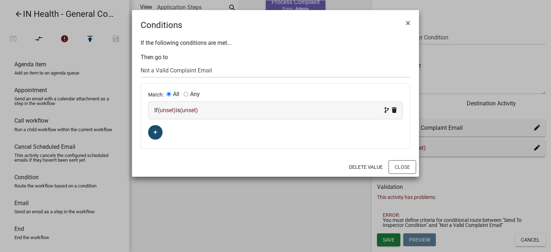
click at [164, 114] on span "(unset)" at bounding box center [167, 110] width 18 height 7
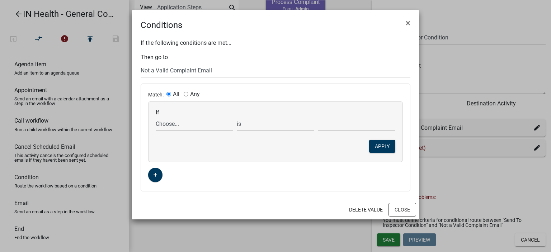
click at [171, 127] on select "Choose... ALL_FEE_RECIPIENTS APPLICATION_ID APPLICATION_NUMBER APPLICATION_STAT…" at bounding box center [194, 124] width 77 height 15
select select "121: ValidComplaintYN"
click at [156, 117] on select "Choose... ALL_FEE_RECIPIENTS APPLICATION_ID APPLICATION_NUMBER APPLICATION_STAT…" at bounding box center [194, 124] width 77 height 15
click at [332, 122] on select "Choose... No Yes" at bounding box center [356, 124] width 77 height 15
select select "1: No"
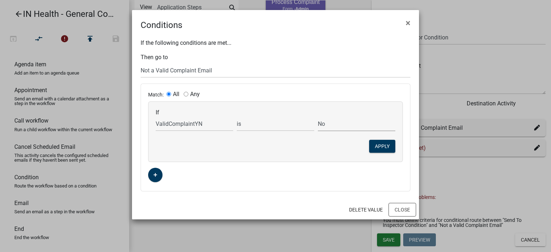
click at [318, 117] on select "Choose... No Yes" at bounding box center [356, 124] width 77 height 15
click at [389, 142] on button "Apply" at bounding box center [382, 146] width 26 height 13
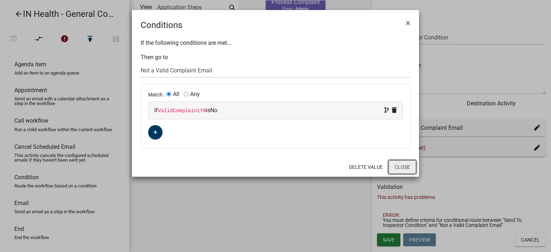
click at [392, 168] on button "Close" at bounding box center [403, 167] width 28 height 14
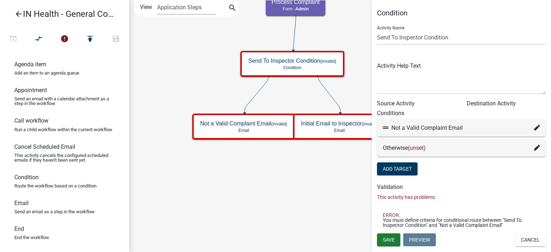
click at [538, 145] on fa-icon at bounding box center [537, 148] width 6 height 9
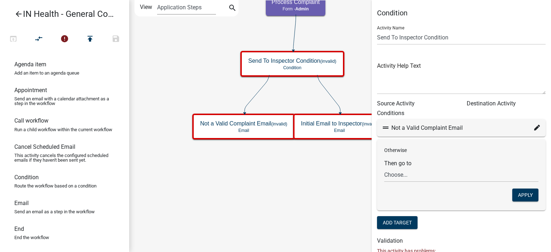
click at [410, 189] on div "Otherwise Then go to Choose... Start Complaint Form Introduction Parcel search …" at bounding box center [461, 175] width 169 height 71
click at [412, 179] on select "Choose... Start Complaint Form Introduction Parcel search Complaint Form Food S…" at bounding box center [461, 175] width 154 height 15
select select "13: 9a472f38-edd5-4038-8200-ea10e393131c"
click at [384, 168] on select "Choose... Start Complaint Form Introduction Parcel search Complaint Form Food S…" at bounding box center [461, 175] width 154 height 15
click at [512, 190] on button "Apply" at bounding box center [525, 195] width 26 height 13
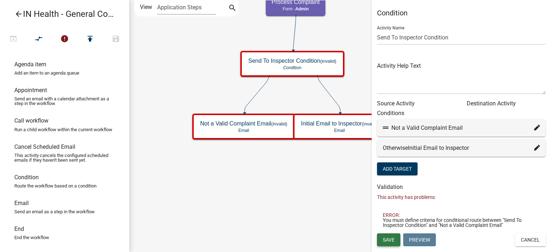
click at [390, 239] on span "Save" at bounding box center [389, 240] width 12 height 6
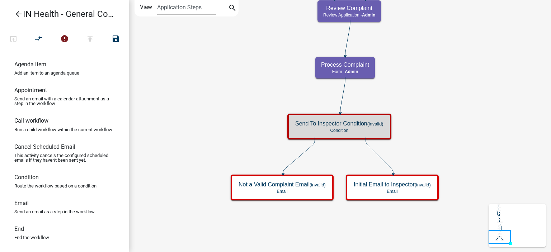
click at [323, 216] on icon "Start Start - Applicant Complaint Form Introduction Form - Applicant Parcel sea…" at bounding box center [340, 125] width 421 height 251
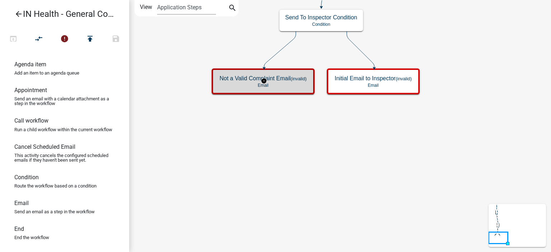
click at [272, 82] on div "Not a Valid Complaint Email (invalid) Email" at bounding box center [263, 82] width 99 height 22
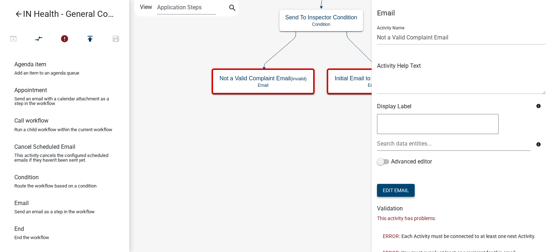
click at [409, 186] on button "Edit Email" at bounding box center [396, 190] width 38 height 13
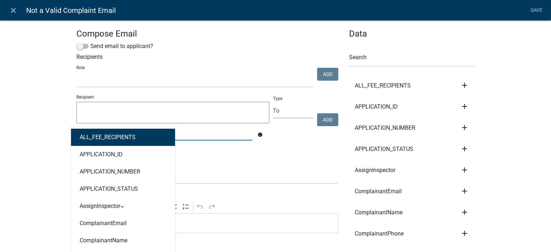
click at [99, 135] on div "ALL_FEE_RECIPIENTS APPLICATION_ID APPLICATION_NUMBER APPLICATION_STATUS AssignI…" at bounding box center [164, 133] width 187 height 15
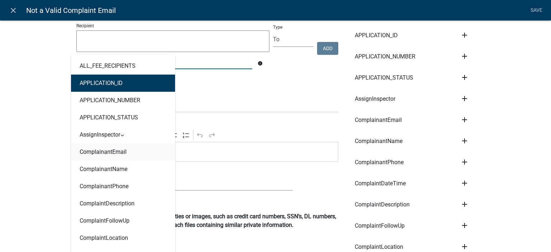
scroll to position [72, 0]
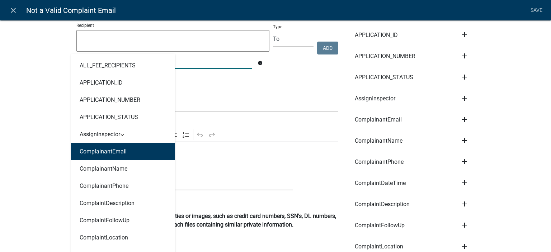
click at [111, 159] on button "ComplainantEmail" at bounding box center [123, 151] width 104 height 17
type textarea "ComplainantEmail"
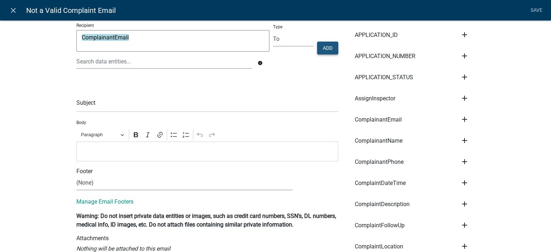
click at [328, 51] on button "Add" at bounding box center [327, 48] width 21 height 13
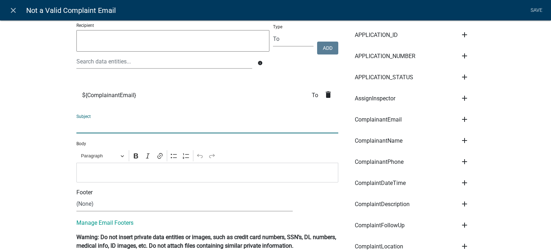
click at [126, 130] on input "text" at bounding box center [207, 126] width 262 height 15
type input "Y"
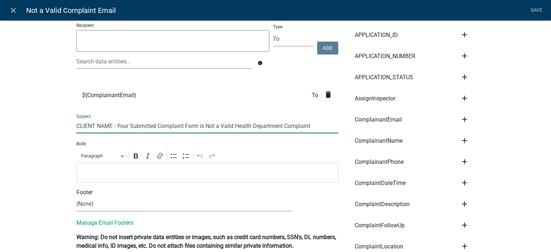
type input "CLIENT NAME - Your Submitted Complaint Form is Not a Valid Health Department Co…"
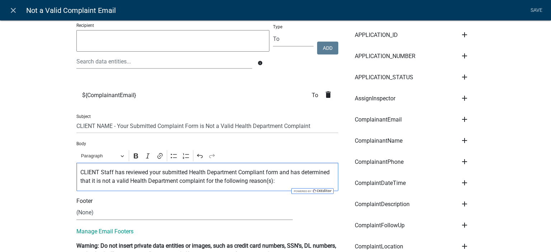
scroll to position [0, 0]
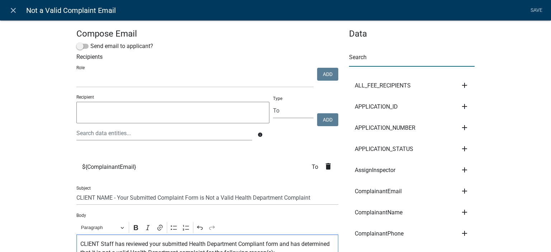
click at [386, 59] on input "text" at bounding box center [412, 59] width 126 height 15
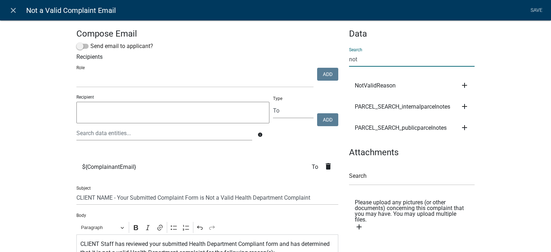
type input "not"
click at [461, 86] on icon "add" at bounding box center [464, 85] width 9 height 9
click at [465, 105] on button "Body" at bounding box center [488, 109] width 57 height 17
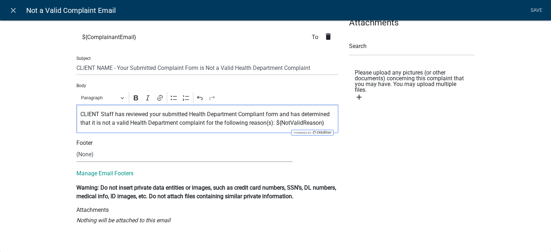
click at [325, 124] on p "CLIENT Staff has reviewed your submitted Health Department Compliant form and h…" at bounding box center [207, 118] width 254 height 17
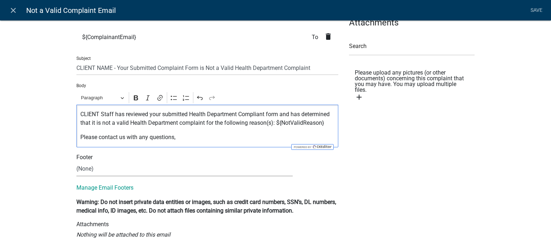
click at [325, 124] on p "CLIENT Staff has reviewed your submitted Health Department Compliant form and h…" at bounding box center [207, 118] width 254 height 17
click at [275, 124] on p "CLIENT Staff has reviewed your submitted Health Department Compliant form and h…" at bounding box center [207, 118] width 254 height 17
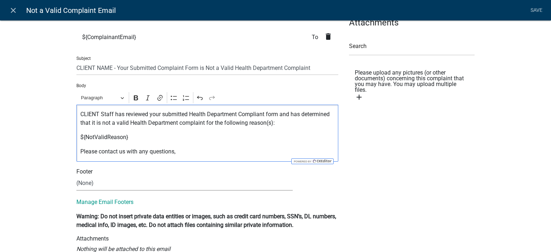
click at [221, 134] on p "${NotValidReason}" at bounding box center [207, 137] width 254 height 9
click at [19, 203] on div "Compose Email Send email to applicant? Recipients Role Admin SDR Septic Mainten…" at bounding box center [275, 77] width 551 height 396
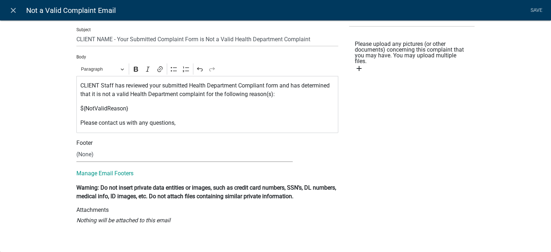
scroll to position [0, 0]
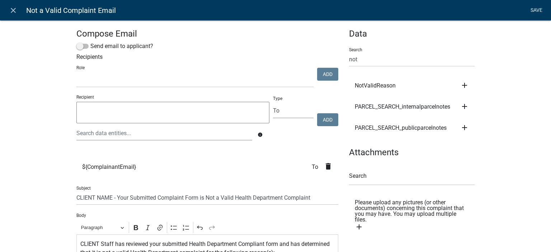
click at [535, 10] on link "Save" at bounding box center [536, 11] width 18 height 14
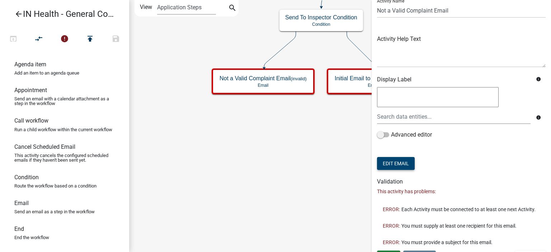
scroll to position [45, 0]
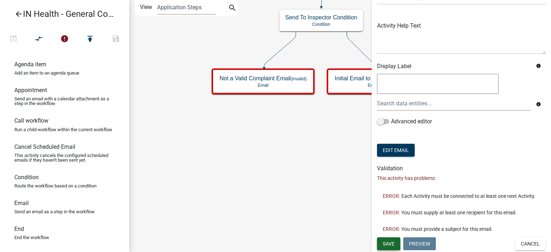
click at [394, 243] on span "Save" at bounding box center [389, 244] width 12 height 6
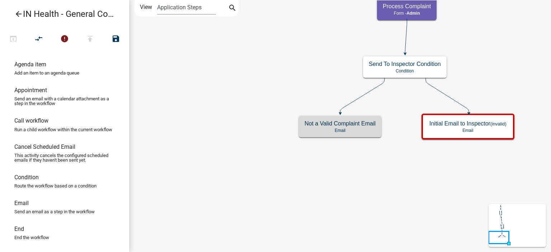
scroll to position [0, 0]
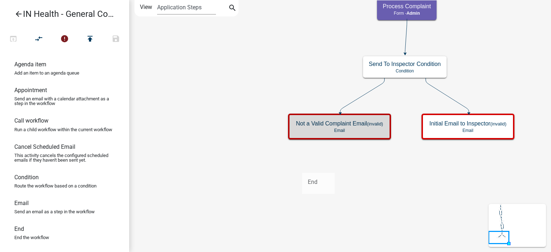
drag, startPoint x: 19, startPoint y: 242, endPoint x: 310, endPoint y: 168, distance: 299.8
click at [310, 168] on div "arrow_back IN Health - General Complaint Form open_in_browser compare_arrows er…" at bounding box center [275, 126] width 551 height 252
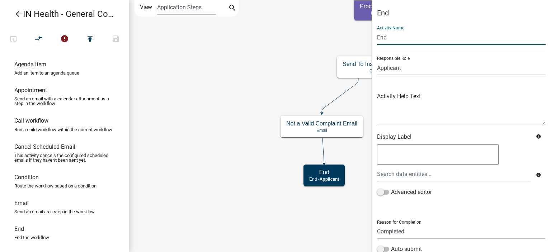
click at [378, 40] on input "End" at bounding box center [461, 37] width 169 height 15
type input "Not Valid End"
click at [404, 225] on select "Completed Rejected" at bounding box center [461, 232] width 169 height 15
select select "Rejected"
click at [377, 225] on select "Completed Rejected" at bounding box center [461, 232] width 169 height 15
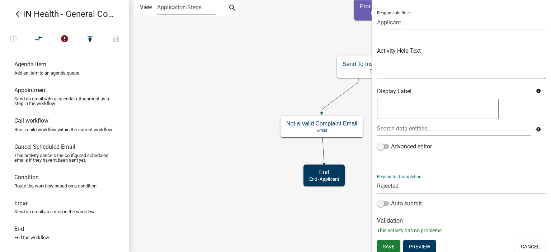
scroll to position [48, 0]
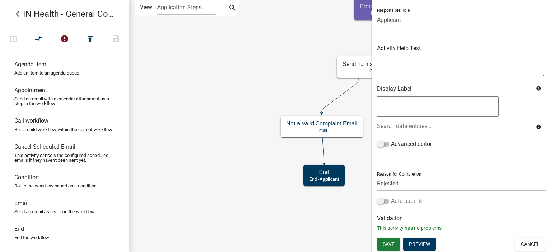
click at [405, 202] on label "Auto submit" at bounding box center [399, 201] width 45 height 9
click at [391, 197] on input "Auto submit" at bounding box center [391, 197] width 0 height 0
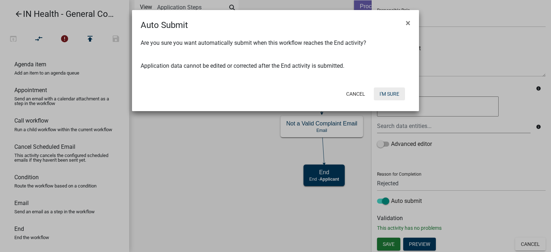
click at [387, 93] on button "I'm Sure" at bounding box center [389, 94] width 31 height 13
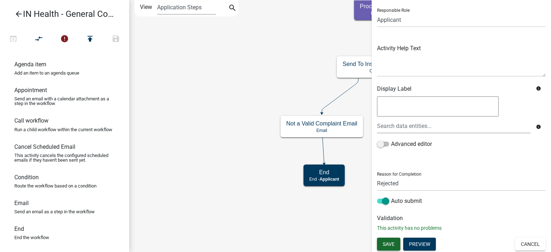
click at [389, 245] on span "Save" at bounding box center [389, 244] width 12 height 6
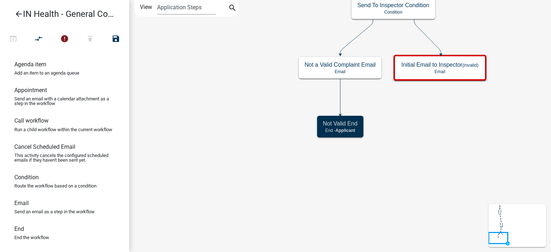
scroll to position [0, 0]
click at [356, 202] on icon "Start Start - Applicant Complaint Form Introduction Form - Applicant Parcel sea…" at bounding box center [340, 125] width 421 height 251
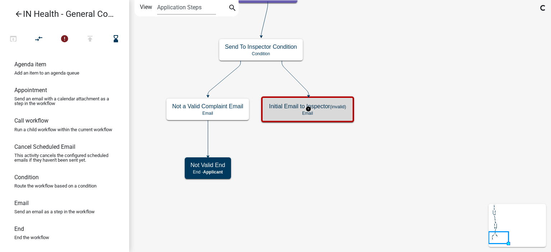
click at [303, 120] on div "Initial Email to Inspector (invalid) Email" at bounding box center [307, 110] width 93 height 26
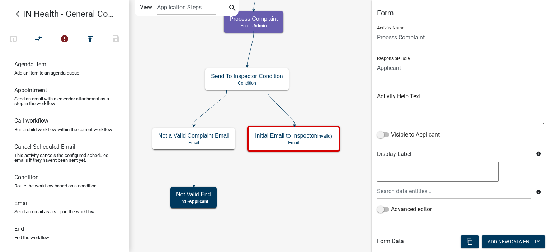
scroll to position [178, 0]
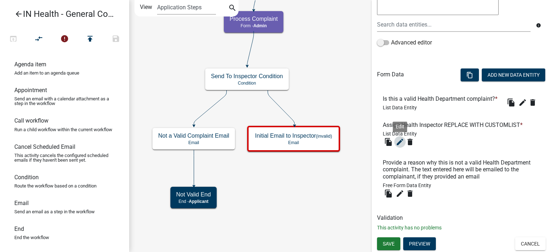
click at [400, 143] on icon "edit" at bounding box center [400, 142] width 9 height 9
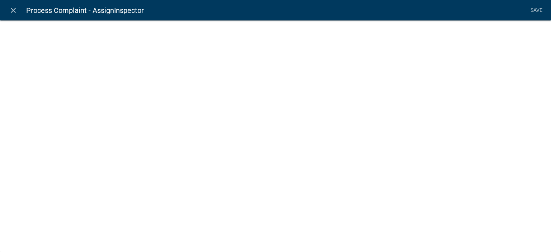
select select "list-data"
select select
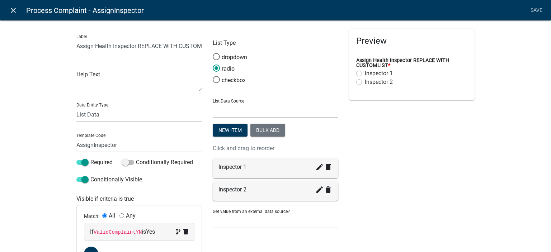
click at [14, 11] on icon "close" at bounding box center [13, 10] width 9 height 9
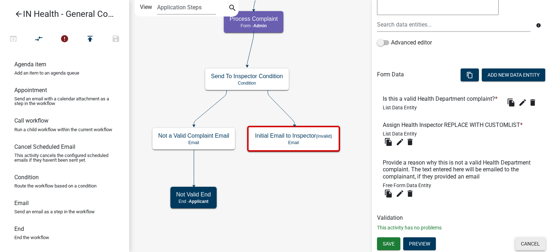
click at [529, 244] on button "Cancel" at bounding box center [530, 243] width 30 height 13
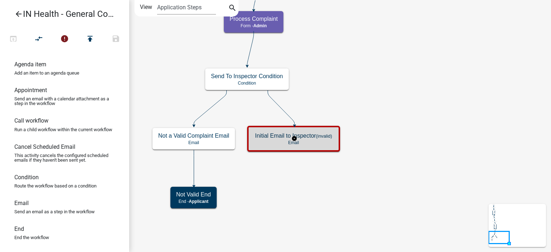
click at [310, 143] on p "Email" at bounding box center [293, 142] width 77 height 5
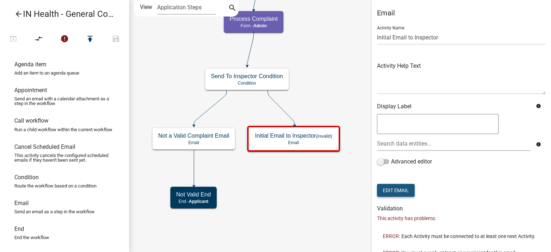
click at [406, 186] on button "Edit Email" at bounding box center [396, 190] width 38 height 13
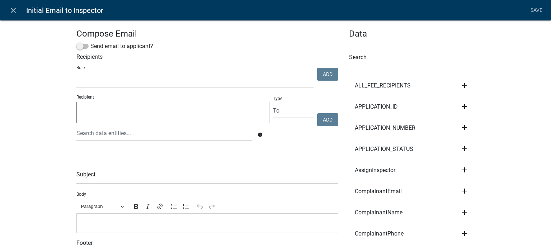
click at [103, 80] on select "Admin SDR Septic Maintenance Company" at bounding box center [194, 80] width 237 height 15
click at [93, 173] on input "text" at bounding box center [207, 176] width 262 height 15
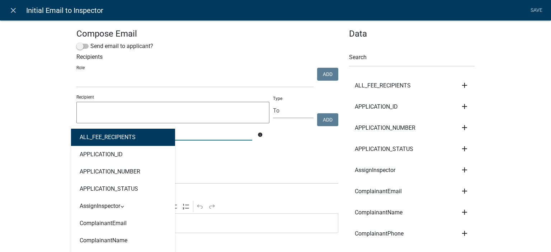
click at [77, 136] on div "ALL_FEE_RECIPIENTS APPLICATION_ID APPLICATION_NUMBER APPLICATION_STATUS AssignI…" at bounding box center [164, 133] width 187 height 15
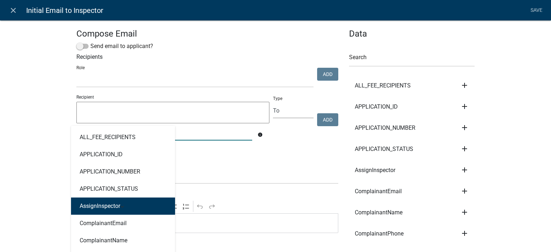
click at [119, 208] on button "AssignInspector" at bounding box center [123, 206] width 104 height 17
type textarea "AssignInspector"
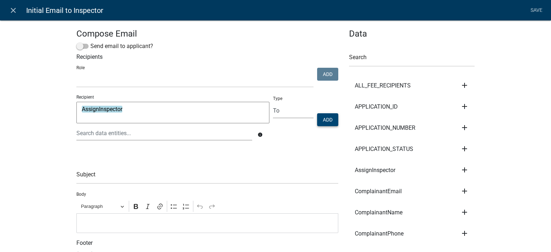
click at [320, 117] on button "Add" at bounding box center [327, 119] width 21 height 13
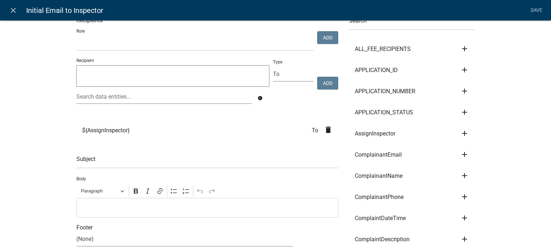
scroll to position [72, 0]
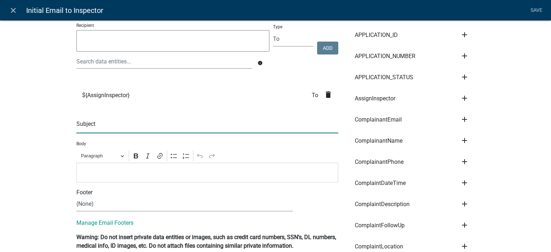
click at [109, 126] on input "text" at bounding box center [207, 126] width 262 height 15
drag, startPoint x: 137, startPoint y: 127, endPoint x: 142, endPoint y: 128, distance: 5.1
click at [142, 128] on input "You have been assigned to a Health Complaint" at bounding box center [207, 126] width 262 height 15
click at [201, 124] on input "You have been assigned a Health Complaint" at bounding box center [207, 126] width 262 height 15
drag, startPoint x: 137, startPoint y: 125, endPoint x: 143, endPoint y: 127, distance: 6.5
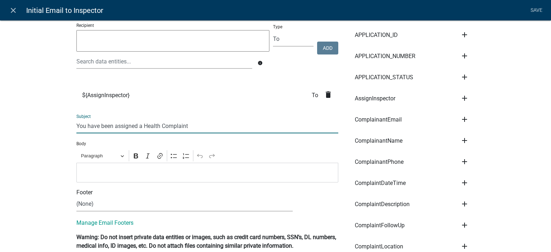
click at [139, 126] on input "You have been assigned a Health Complaint" at bounding box center [207, 126] width 262 height 15
click at [135, 125] on input "You have been assigned a Health Complaint" at bounding box center [207, 126] width 262 height 15
click at [175, 129] on input "You have been assigned to investigate a Health Complaint" at bounding box center [207, 126] width 262 height 15
type input "You have been assigned to investigate a reported Health Complaint"
click at [149, 176] on p "Editor editing area: main. Press Alt+0 for help." at bounding box center [207, 172] width 254 height 9
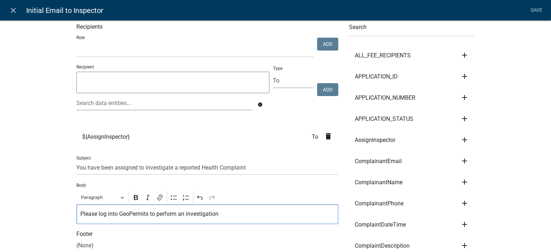
scroll to position [0, 0]
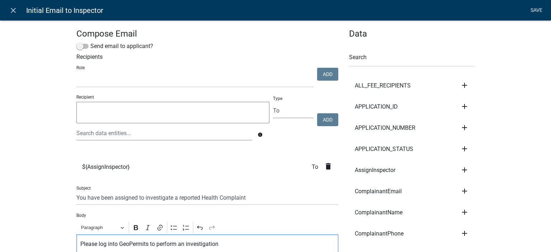
click at [536, 9] on link "Save" at bounding box center [536, 11] width 18 height 14
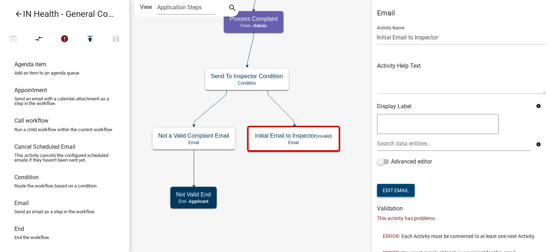
scroll to position [45, 0]
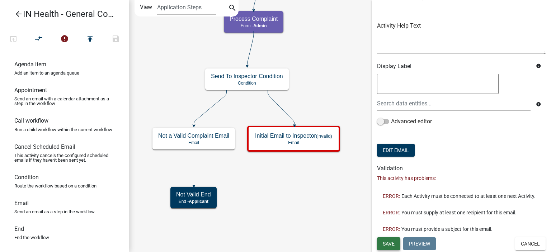
click at [388, 240] on button "Save" at bounding box center [388, 243] width 23 height 13
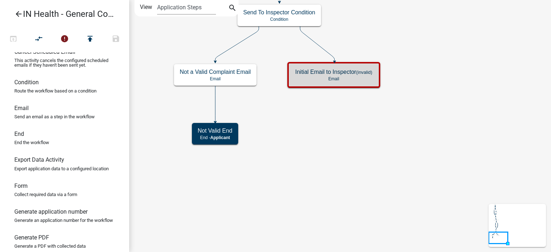
scroll to position [108, 0]
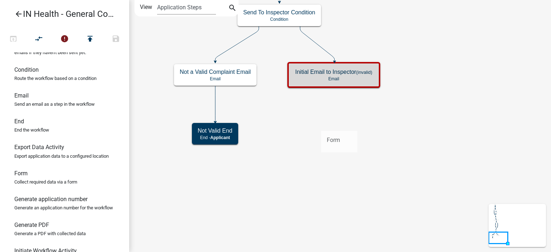
drag, startPoint x: 50, startPoint y: 193, endPoint x: 321, endPoint y: 125, distance: 279.5
click at [321, 125] on div "arrow_back IN Health - General Complaint Form open_in_browser compare_arrows er…" at bounding box center [275, 126] width 551 height 252
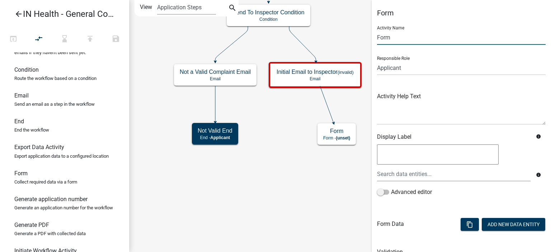
click at [379, 38] on input "Form" at bounding box center [461, 37] width 169 height 15
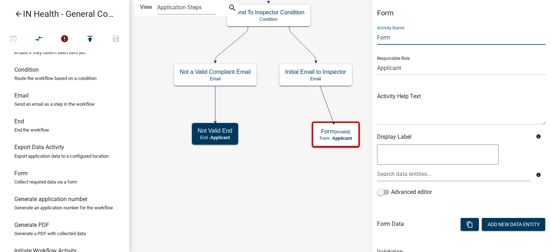
click at [379, 38] on input "Form" at bounding box center [461, 37] width 169 height 15
type input "Initial Investigation"
click at [399, 73] on select "Applicant Admin SDR Septic Maintenance Company" at bounding box center [461, 68] width 169 height 15
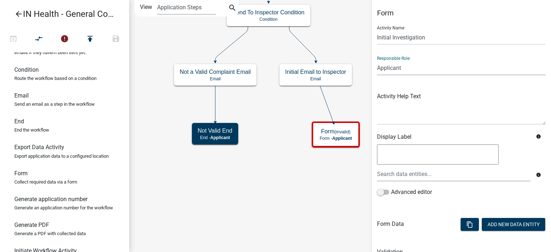
select select "1617A353-6361-48C5-9BA0-CE34FD9B68F8"
click at [377, 61] on select "Applicant Admin SDR Septic Maintenance Company" at bounding box center [461, 68] width 169 height 15
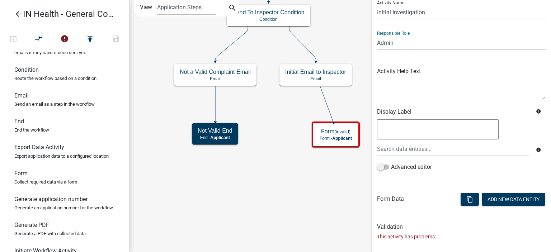
scroll to position [55, 0]
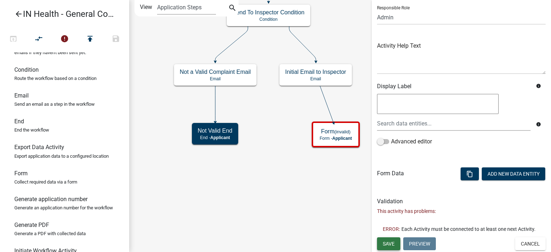
click at [386, 244] on span "Save" at bounding box center [389, 244] width 12 height 6
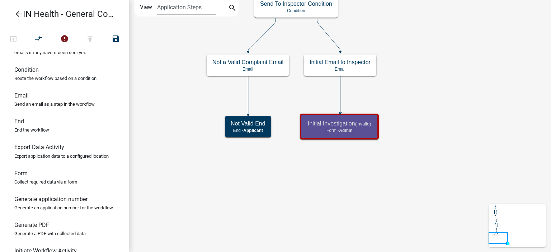
click at [373, 201] on icon "Start Start - Applicant Complaint Form Introduction Form - Applicant Parcel sea…" at bounding box center [340, 125] width 421 height 251
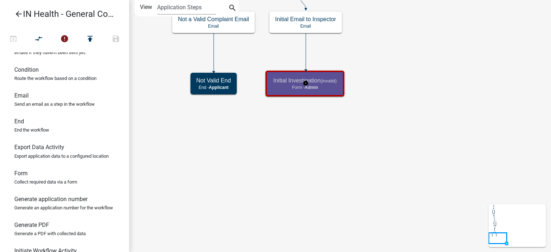
click at [288, 81] on h5 "Initial Investigation (invalid)" at bounding box center [304, 80] width 63 height 7
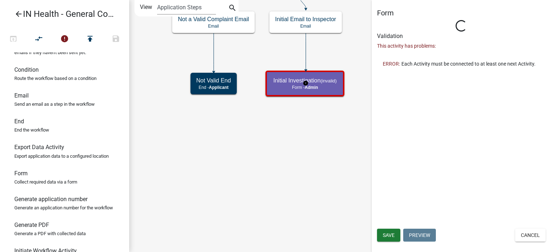
select select "1617A353-6361-48C5-9BA0-CE34FD9B68F8"
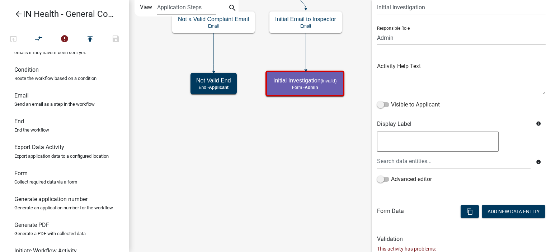
scroll to position [72, 0]
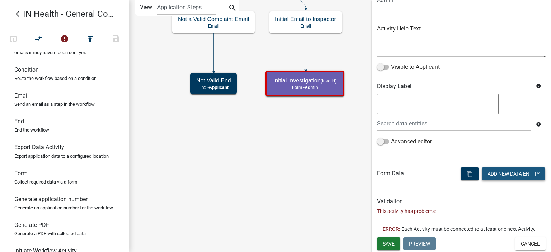
click at [492, 169] on button "Add New Data Entity" at bounding box center [513, 174] width 63 height 13
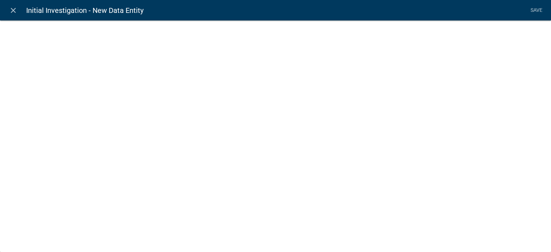
select select
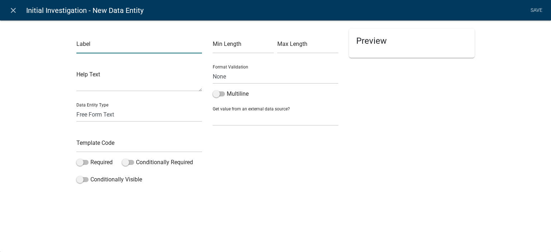
click at [146, 44] on input "text" at bounding box center [139, 46] width 126 height 15
type input "Initial Investigation Date"
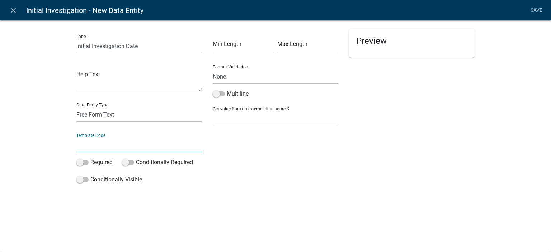
click at [118, 145] on input "text" at bounding box center [139, 145] width 126 height 15
type input "InitialInvestigationDate"
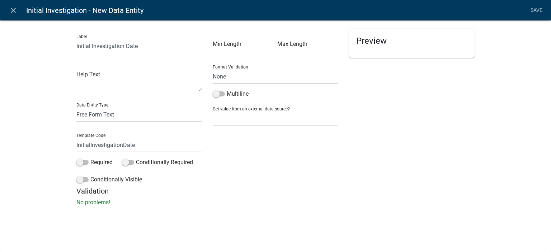
click at [42, 154] on div "Label Initial Investigation Date Help Text Data Entity Type Free Form Text Docu…" at bounding box center [275, 115] width 551 height 213
click at [83, 165] on span at bounding box center [82, 162] width 12 height 5
click at [90, 158] on input "Required" at bounding box center [90, 158] width 0 height 0
click at [102, 114] on select "Free Form Text Document Display Entity Value Fee Numeric Data Date Map Sketch D…" at bounding box center [139, 114] width 126 height 15
select select "date"
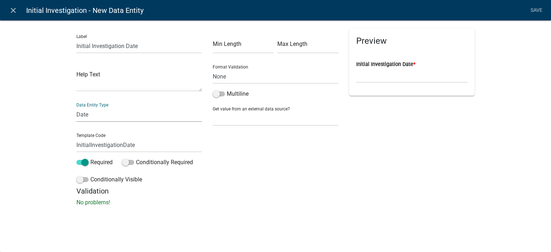
click at [76, 107] on select "Free Form Text Document Display Entity Value Fee Numeric Data Date Map Sketch D…" at bounding box center [139, 114] width 126 height 15
select select "date"
select select
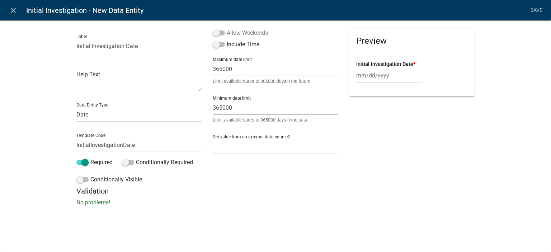
click at [253, 33] on label "Allow Weekends" at bounding box center [240, 33] width 55 height 9
click at [227, 29] on input "Allow Weekends" at bounding box center [227, 29] width 0 height 0
click at [534, 11] on link "Save" at bounding box center [536, 11] width 18 height 14
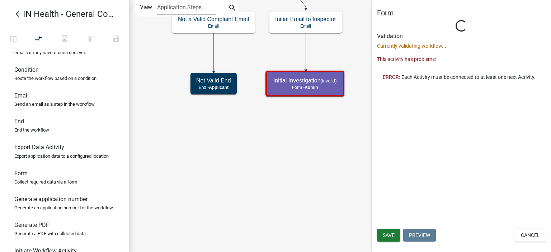
scroll to position [0, 0]
select select "1617A353-6361-48C5-9BA0-CE34FD9B68F8"
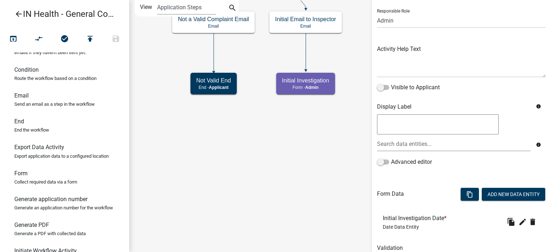
scroll to position [77, 0]
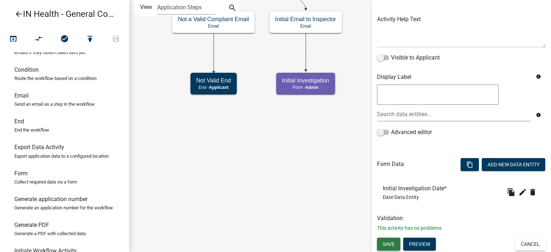
click at [390, 240] on button "Save" at bounding box center [388, 244] width 23 height 13
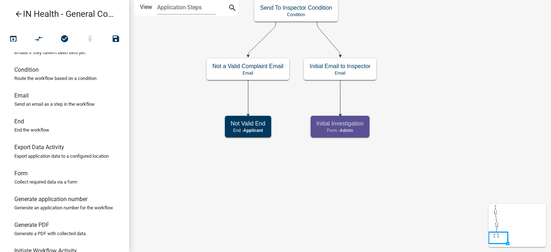
click at [387, 192] on icon "Start Start - Applicant Complaint Form Introduction Form - Applicant Parcel sea…" at bounding box center [340, 125] width 421 height 251
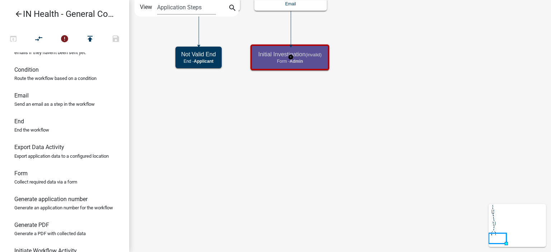
click at [264, 63] on p "Form - Admin" at bounding box center [289, 61] width 63 height 5
select select "1617A353-6361-48C5-9BA0-CE34FD9B68F8"
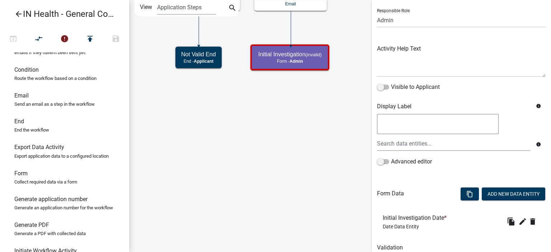
scroll to position [99, 0]
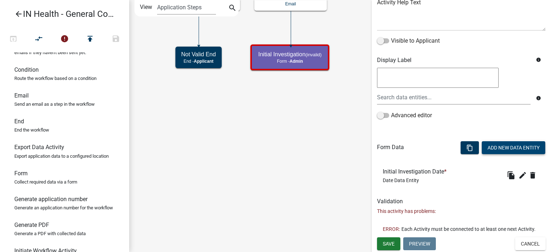
click at [507, 147] on button "Add New Data Entity" at bounding box center [513, 147] width 63 height 13
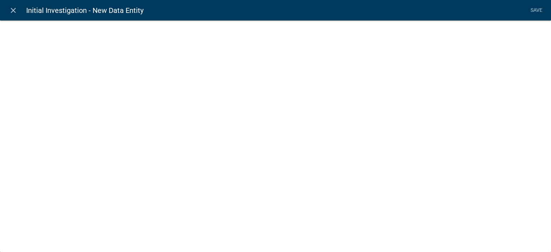
select select
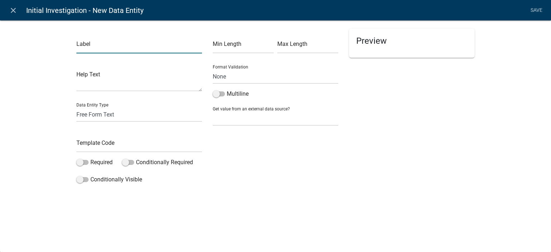
click at [100, 43] on input "text" at bounding box center [139, 46] width 126 height 15
type input "Is there a Health violation?"
click at [93, 143] on input "text" at bounding box center [139, 145] width 126 height 15
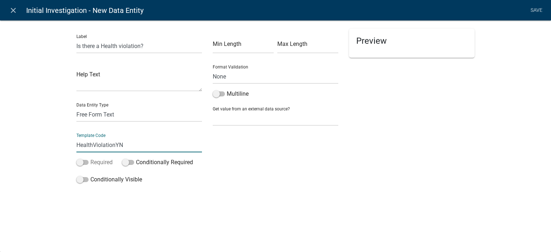
type input "HealthViolationYN"
click at [93, 165] on label "Required" at bounding box center [94, 162] width 36 height 9
click at [90, 158] on input "Required" at bounding box center [90, 158] width 0 height 0
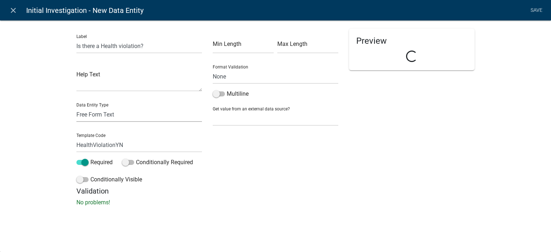
click at [106, 119] on select "Free Form Text Document Display Entity Value Fee Numeric Data Date Map Sketch D…" at bounding box center [139, 114] width 126 height 15
select select "list-data"
click at [76, 107] on select "Free Form Text Document Display Entity Value Fee Numeric Data Date Map Sketch D…" at bounding box center [139, 114] width 126 height 15
select select "list-data"
select select
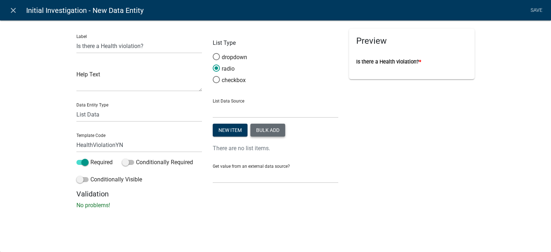
click at [272, 127] on button "Bulk add" at bounding box center [267, 130] width 35 height 13
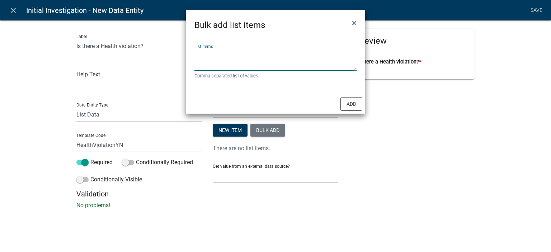
click at [255, 64] on textarea "List items" at bounding box center [275, 60] width 162 height 22
type textarea "Yes, No"
click at [350, 104] on button "Add" at bounding box center [351, 104] width 22 height 14
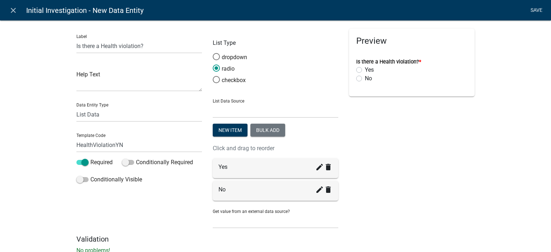
click at [533, 11] on link "Save" at bounding box center [536, 11] width 18 height 14
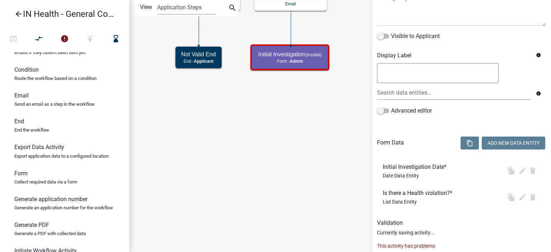
scroll to position [0, 0]
select select "1617A353-6361-48C5-9BA0-CE34FD9B68F8"
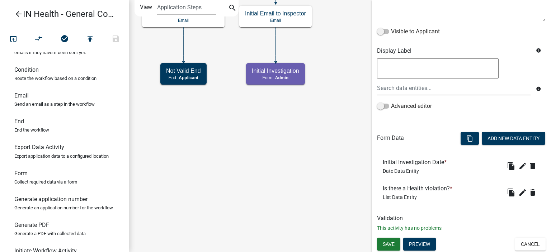
scroll to position [103, 0]
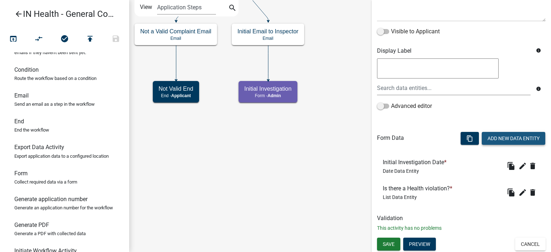
click at [500, 141] on button "Add New Data Entity" at bounding box center [513, 138] width 63 height 13
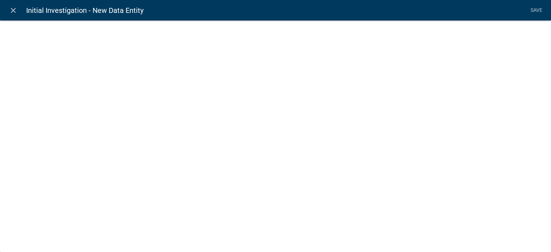
select select
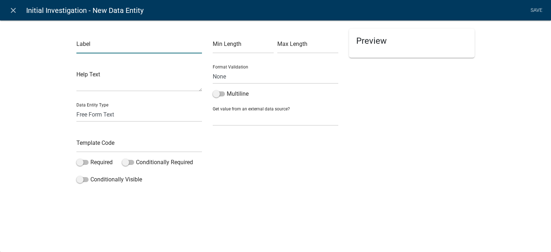
click at [109, 47] on input "text" at bounding box center [139, 46] width 126 height 15
type input "D"
type input "Describe the Violation"
click at [87, 143] on input "text" at bounding box center [139, 145] width 126 height 15
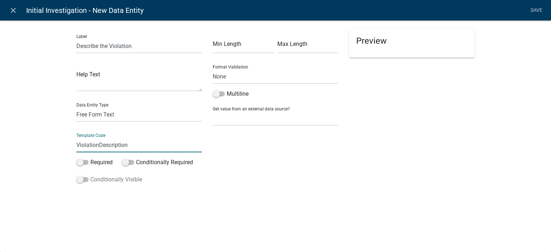
type input "ViolationDescription"
click at [97, 178] on label "Conditionally Visible" at bounding box center [109, 179] width 66 height 9
click at [90, 175] on input "Conditionally Visible" at bounding box center [90, 175] width 0 height 0
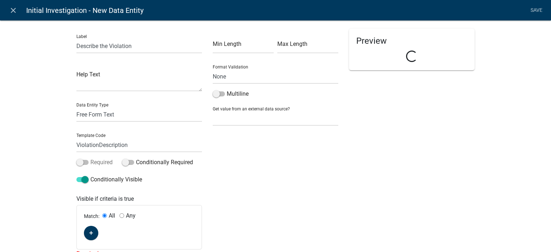
click at [98, 165] on label "Required" at bounding box center [94, 162] width 36 height 9
click at [90, 158] on input "Required" at bounding box center [90, 158] width 0 height 0
click at [220, 95] on span at bounding box center [219, 93] width 12 height 5
click at [227, 90] on input "Multiline" at bounding box center [227, 90] width 0 height 0
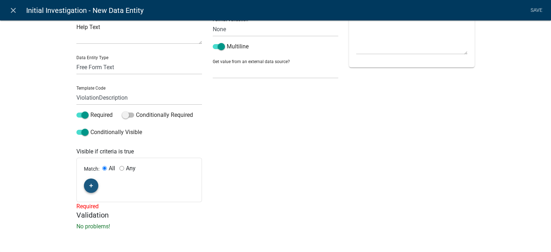
click at [90, 184] on icon "button" at bounding box center [91, 186] width 4 height 4
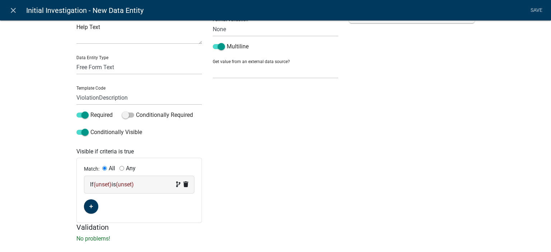
click at [97, 182] on span "(unset)" at bounding box center [103, 184] width 18 height 7
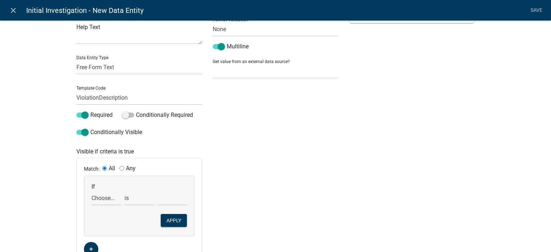
click at [104, 190] on div "If Choose... ALL_FEE_RECIPIENTS APPLICATION_ID APPLICATION_NUMBER APPLICATION_S…" at bounding box center [106, 194] width 33 height 22
click at [102, 196] on select "Choose... ALL_FEE_RECIPIENTS APPLICATION_ID APPLICATION_NUMBER APPLICATION_STAT…" at bounding box center [105, 198] width 29 height 15
select select "20: HealthViolationYN"
click at [91, 191] on select "Choose... ALL_FEE_RECIPIENTS APPLICATION_ID APPLICATION_NUMBER APPLICATION_STAT…" at bounding box center [105, 198] width 29 height 15
click at [170, 200] on select "Choose... No Yes" at bounding box center [171, 198] width 29 height 15
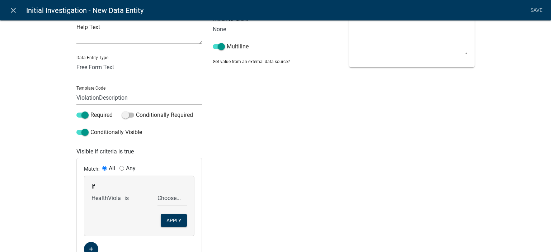
select select "2: Yes"
click at [157, 191] on select "Choose... No Yes" at bounding box center [171, 198] width 29 height 15
click at [170, 220] on button "Apply" at bounding box center [174, 220] width 26 height 13
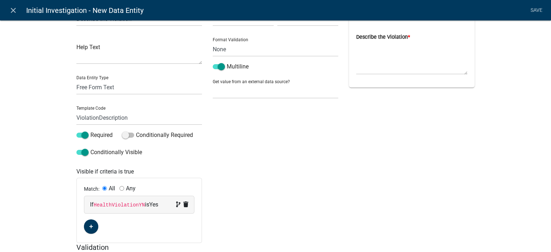
scroll to position [0, 0]
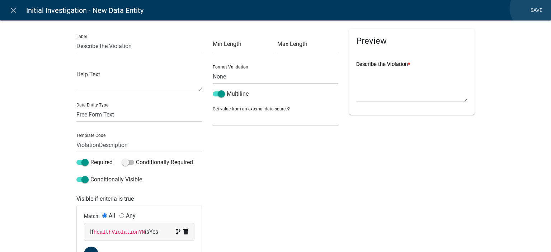
click at [532, 8] on link "Save" at bounding box center [536, 11] width 18 height 14
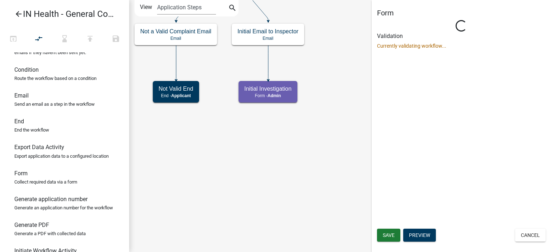
select select "1617A353-6361-48C5-9BA0-CE34FD9B68F8"
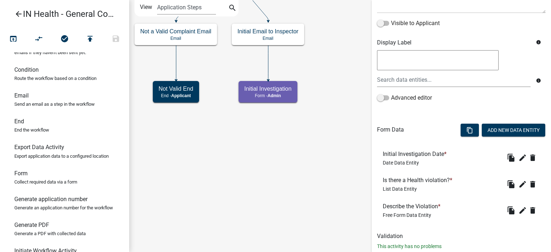
scroll to position [130, 0]
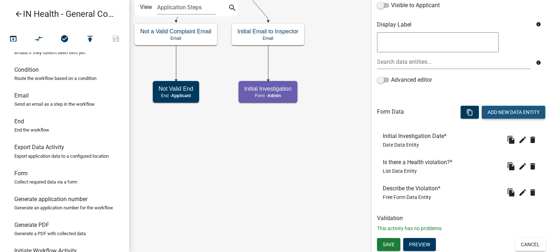
click at [505, 112] on button "Add New Data Entity" at bounding box center [513, 112] width 63 height 13
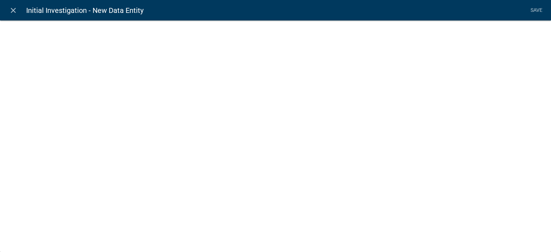
select select
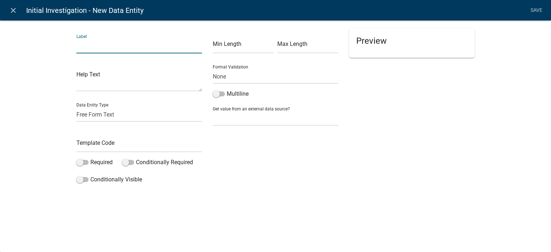
click at [99, 52] on input "text" at bounding box center [139, 46] width 126 height 15
drag, startPoint x: 100, startPoint y: 49, endPoint x: 168, endPoint y: 44, distance: 67.6
click at [168, 44] on input "Select all code violation" at bounding box center [139, 46] width 126 height 15
click at [149, 45] on input "Select all code violation" at bounding box center [139, 46] width 126 height 15
type input "Select all code violations"
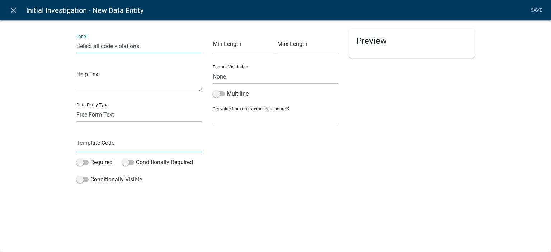
click at [113, 149] on input "text" at bounding box center [139, 145] width 126 height 15
type input "CodeViolationsList"
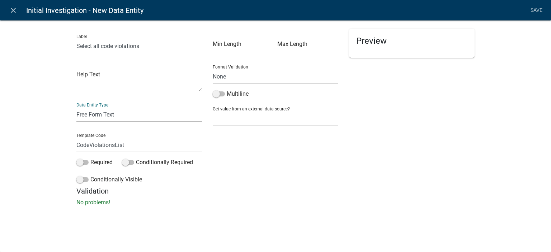
click at [105, 110] on select "Free Form Text Document Display Entity Value Fee Numeric Data Date Map Sketch D…" at bounding box center [139, 114] width 126 height 15
select select "list-data"
click at [76, 107] on select "Free Form Text Document Display Entity Value Fee Numeric Data Date Map Sketch D…" at bounding box center [139, 114] width 126 height 15
select select "list-data"
select select
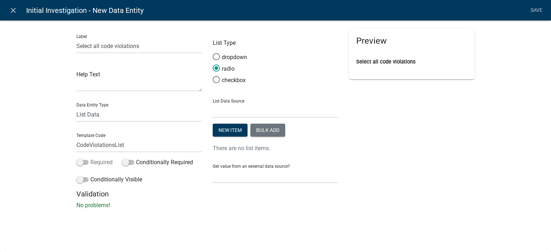
click at [105, 162] on label "Required" at bounding box center [94, 162] width 36 height 9
click at [90, 158] on input "Required" at bounding box center [90, 158] width 0 height 0
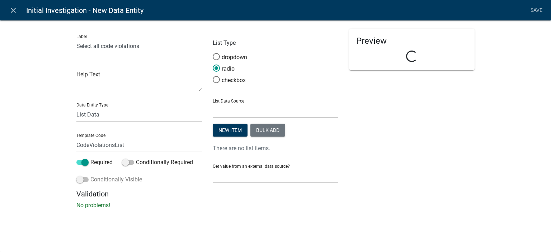
click at [108, 182] on label "Conditionally Visible" at bounding box center [109, 179] width 66 height 9
click at [90, 175] on input "Conditionally Visible" at bounding box center [90, 175] width 0 height 0
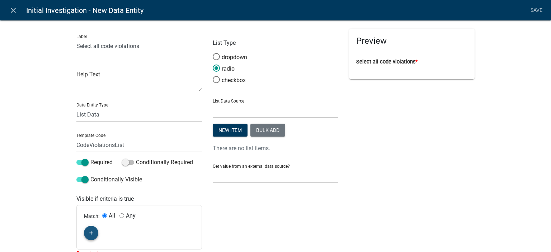
click at [89, 232] on icon "button" at bounding box center [91, 233] width 4 height 4
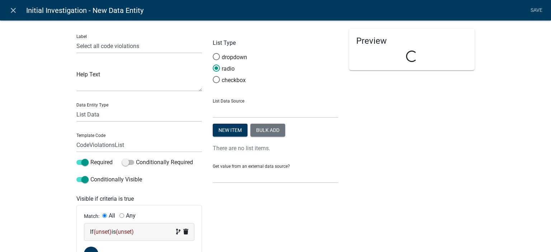
click at [91, 231] on div "If (unset) is (unset)" at bounding box center [139, 232] width 98 height 9
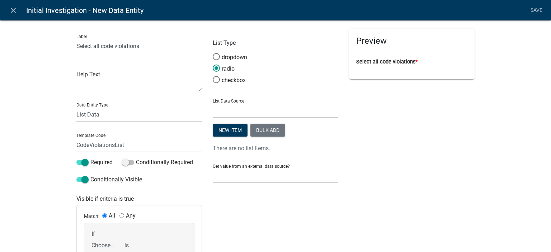
click at [103, 241] on select "Choose... ALL_FEE_RECIPIENTS APPLICATION_ID APPLICATION_NUMBER APPLICATION_STAT…" at bounding box center [105, 245] width 29 height 15
select select "20: HealthViolationYN"
click at [91, 238] on select "Choose... ALL_FEE_RECIPIENTS APPLICATION_ID APPLICATION_NUMBER APPLICATION_STAT…" at bounding box center [105, 245] width 29 height 15
click at [166, 245] on select "Choose... No Yes" at bounding box center [171, 245] width 29 height 15
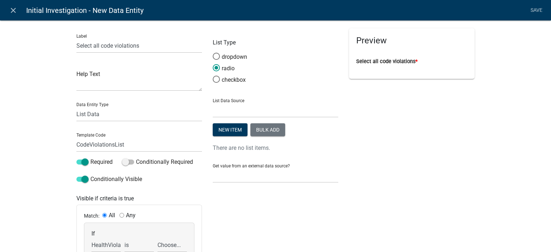
select select "2: Yes"
click at [157, 238] on select "Choose... No Yes" at bounding box center [171, 245] width 29 height 15
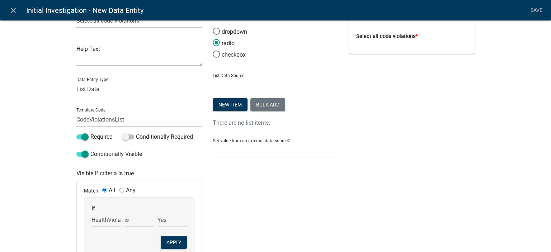
scroll to position [36, 0]
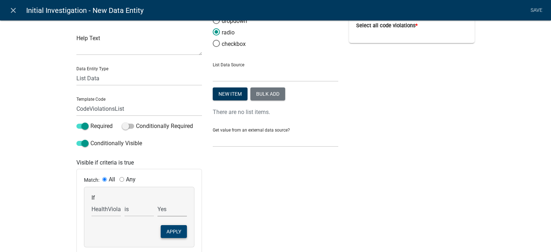
click at [167, 231] on button "Apply" at bounding box center [174, 231] width 26 height 13
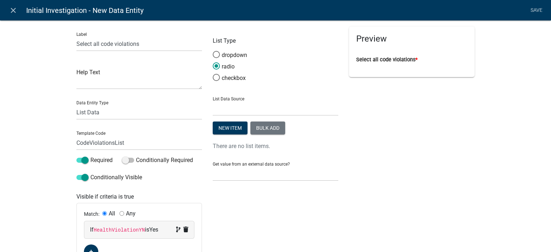
scroll to position [0, 0]
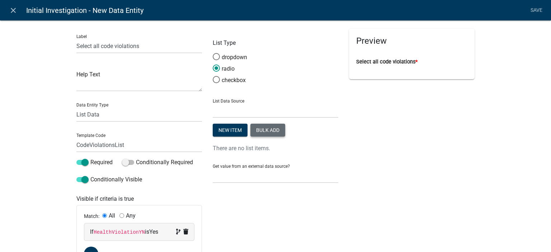
click at [261, 131] on button "Bulk add" at bounding box center [267, 130] width 35 height 13
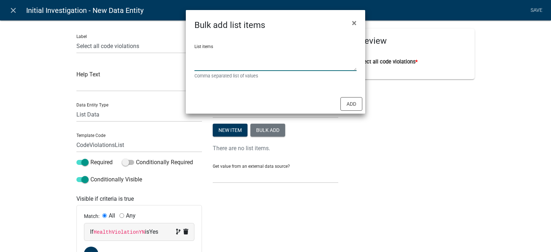
click at [241, 56] on textarea "List items" at bounding box center [275, 60] width 162 height 22
type textarea "Code Section 1, Code Section 2, Other Code Sections (specify below)"
click at [350, 101] on button "Add" at bounding box center [351, 104] width 22 height 14
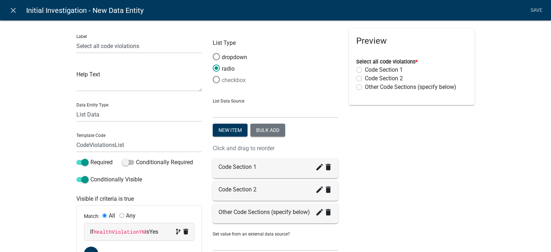
click at [235, 83] on label "checkbox" at bounding box center [229, 80] width 33 height 9
click at [213, 76] on input "checkbox" at bounding box center [213, 76] width 0 height 0
click at [539, 10] on link "Save" at bounding box center [536, 11] width 18 height 14
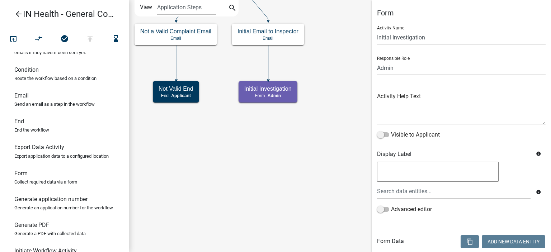
select select "1617A353-6361-48C5-9BA0-CE34FD9B68F8"
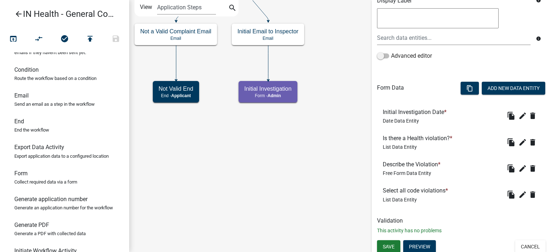
scroll to position [156, 0]
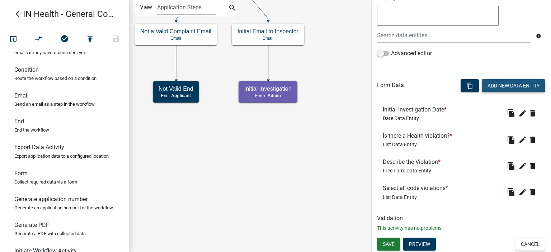
click at [497, 88] on button "Add New Data Entity" at bounding box center [513, 85] width 63 height 13
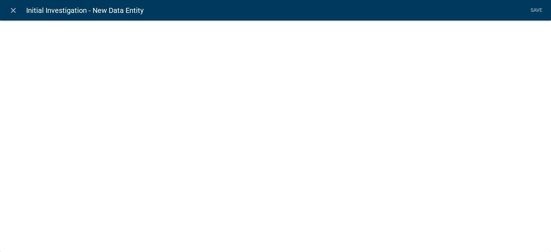
select select
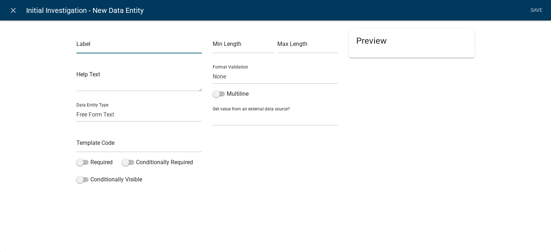
click at [136, 46] on input "text" at bounding box center [139, 46] width 126 height 15
click at [100, 47] on input "Other COde Sections in Violation" at bounding box center [139, 46] width 126 height 15
type input "Other Code Sections in Violation"
click at [106, 141] on input "text" at bounding box center [139, 145] width 126 height 15
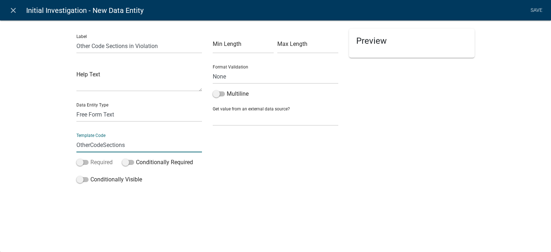
type input "OtherCodeSections"
click at [108, 164] on label "Required" at bounding box center [94, 162] width 36 height 9
click at [90, 158] on input "Required" at bounding box center [90, 158] width 0 height 0
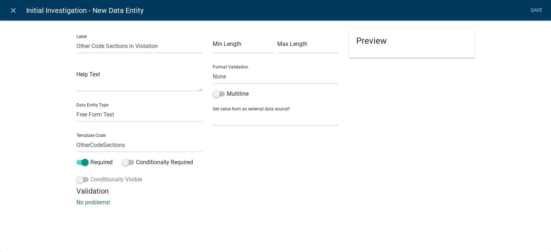
click at [107, 177] on label "Conditionally Visible" at bounding box center [109, 179] width 66 height 9
click at [90, 175] on input "Conditionally Visible" at bounding box center [90, 175] width 0 height 0
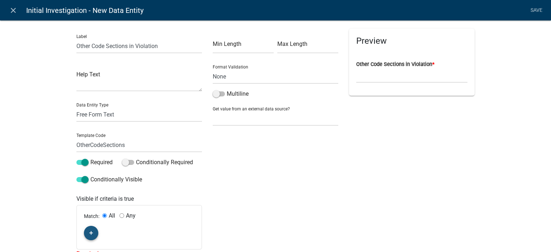
click at [89, 231] on icon "button" at bounding box center [91, 233] width 4 height 4
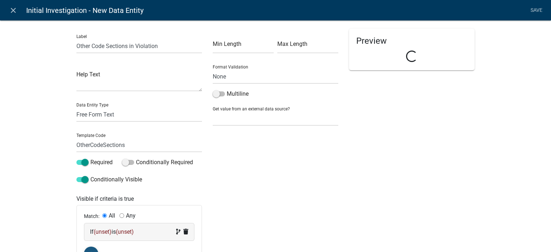
click at [95, 231] on span "(unset)" at bounding box center [103, 232] width 18 height 7
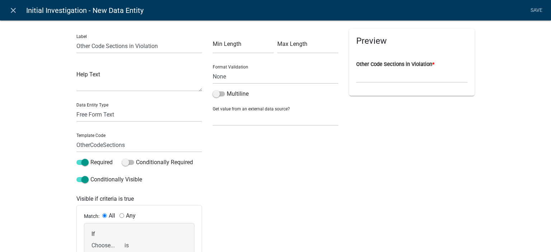
click at [99, 237] on div "If Choose... ALL_FEE_RECIPIENTS APPLICATION_ID APPLICATION_NUMBER APPLICATION_S…" at bounding box center [106, 242] width 33 height 22
click at [99, 240] on select "Choose... ALL_FEE_RECIPIENTS APPLICATION_ID APPLICATION_NUMBER APPLICATION_STAT…" at bounding box center [105, 245] width 29 height 15
select select "7: CodeViolationsList"
click at [91, 238] on select "Choose... ALL_FEE_RECIPIENTS APPLICATION_ID APPLICATION_NUMBER APPLICATION_STAT…" at bounding box center [105, 245] width 29 height 15
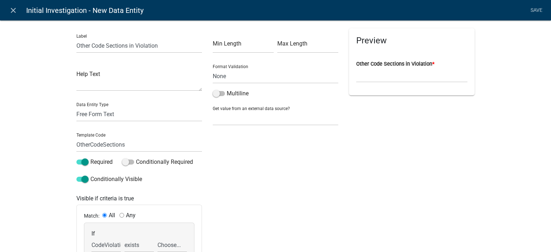
click at [137, 245] on select "exists does not exist contains does not contain" at bounding box center [138, 245] width 29 height 15
select select "6: ~"
click at [124, 238] on select "exists does not exist contains does not contain" at bounding box center [138, 245] width 29 height 15
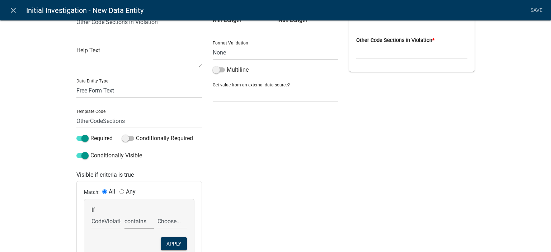
scroll to position [36, 0]
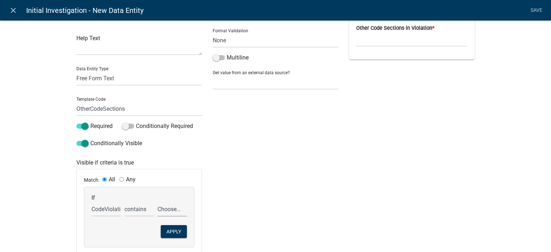
click at [169, 202] on select "Choose... Code Section 1 Code Section 2 Other Code Sections (specify below)" at bounding box center [171, 209] width 29 height 15
select select "3: Other Code Sections (specify below)"
click at [157, 202] on select "Choose... Code Section 1 Code Section 2 Other Code Sections (specify below)" at bounding box center [171, 209] width 29 height 15
click at [170, 231] on button "Apply" at bounding box center [174, 231] width 26 height 13
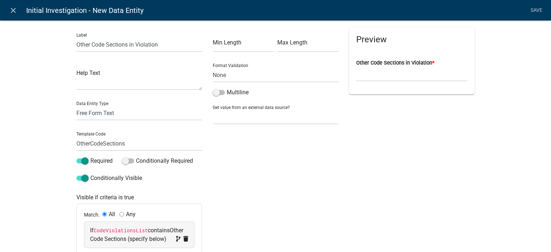
scroll to position [0, 0]
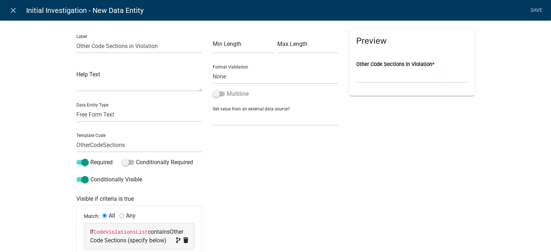
click at [218, 97] on label "Multiline" at bounding box center [231, 94] width 36 height 9
click at [227, 90] on input "Multiline" at bounding box center [227, 90] width 0 height 0
click at [529, 12] on link "Save" at bounding box center [536, 11] width 18 height 14
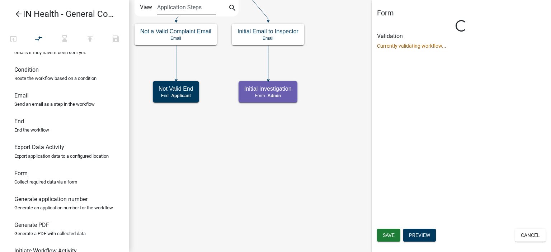
select select "1617A353-6361-48C5-9BA0-CE34FD9B68F8"
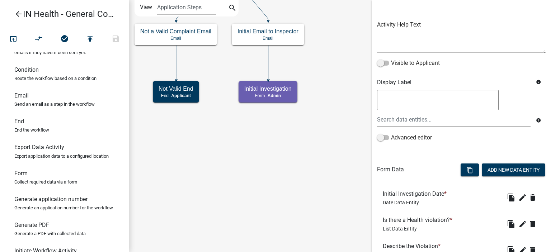
scroll to position [179, 0]
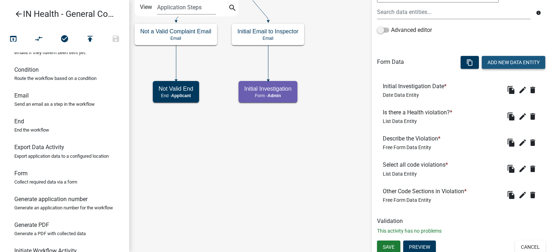
click at [503, 65] on button "Add New Data Entity" at bounding box center [513, 62] width 63 height 13
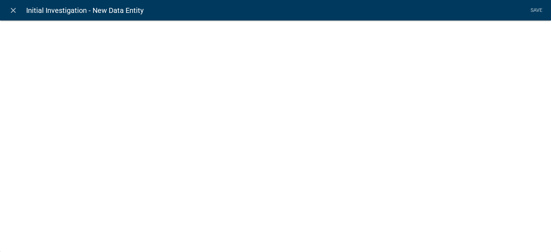
select select
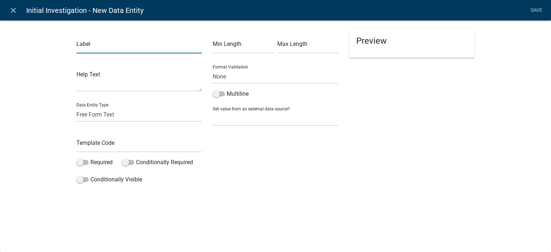
click at [103, 44] on input "text" at bounding box center [139, 46] width 126 height 15
type input "Remediation Steps Required"
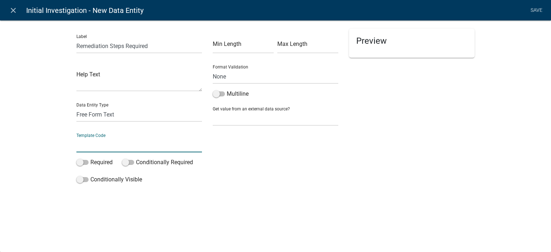
click at [99, 142] on input "text" at bounding box center [139, 145] width 126 height 15
click at [99, 142] on input "Remeditiation" at bounding box center [139, 145] width 126 height 15
type input "RemediationReqired"
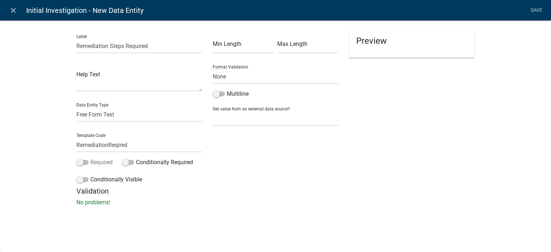
click at [96, 164] on label "Required" at bounding box center [94, 162] width 36 height 9
click at [90, 158] on input "Required" at bounding box center [90, 158] width 0 height 0
click at [105, 179] on label "Conditionally Visible" at bounding box center [109, 179] width 66 height 9
click at [90, 175] on input "Conditionally Visible" at bounding box center [90, 175] width 0 height 0
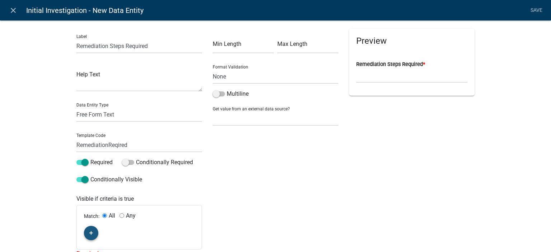
click at [95, 233] on button "button" at bounding box center [91, 233] width 14 height 14
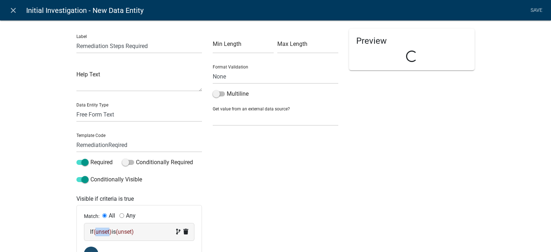
click at [95, 232] on span "(unset)" at bounding box center [103, 232] width 18 height 7
click at [98, 236] on div "If Choose... ALL_FEE_RECIPIENTS APPLICATION_ID APPLICATION_NUMBER APPLICATION_S…" at bounding box center [106, 242] width 33 height 22
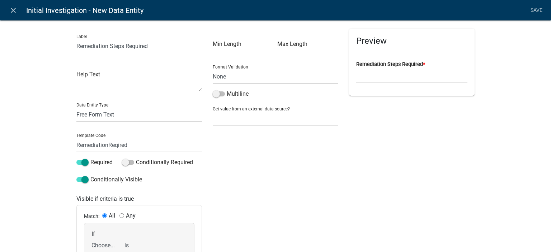
click at [98, 241] on select "Choose... ALL_FEE_RECIPIENTS APPLICATION_ID APPLICATION_NUMBER APPLICATION_STAT…" at bounding box center [105, 245] width 29 height 15
select select "21: HealthViolationYN"
click at [91, 238] on select "Choose... ALL_FEE_RECIPIENTS APPLICATION_ID APPLICATION_NUMBER APPLICATION_STAT…" at bounding box center [105, 245] width 29 height 15
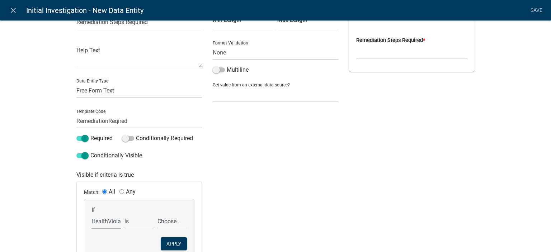
scroll to position [36, 0]
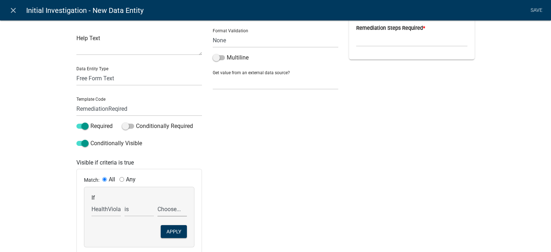
click at [178, 207] on select "Choose... No Yes" at bounding box center [171, 209] width 29 height 15
select select "2: Yes"
click at [157, 202] on select "Choose... No Yes" at bounding box center [171, 209] width 29 height 15
click at [165, 237] on button "Apply" at bounding box center [174, 231] width 26 height 13
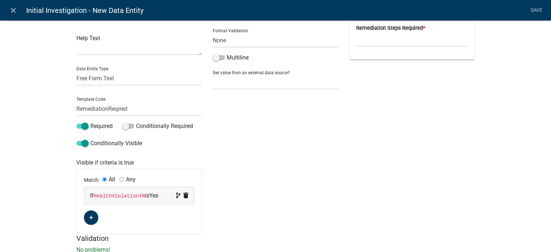
scroll to position [0, 0]
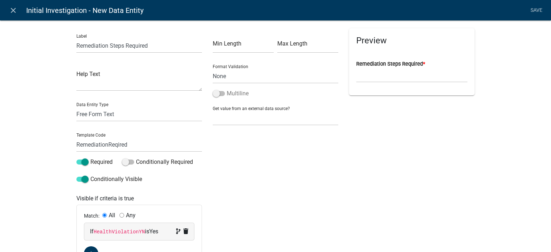
click at [220, 94] on span at bounding box center [219, 93] width 12 height 5
click at [227, 89] on input "Multiline" at bounding box center [227, 89] width 0 height 0
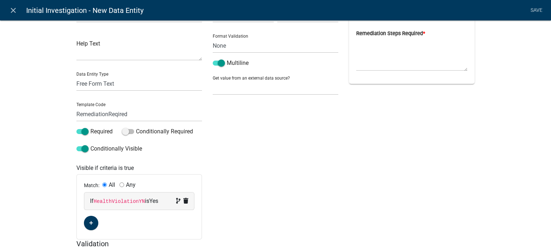
scroll to position [0, 0]
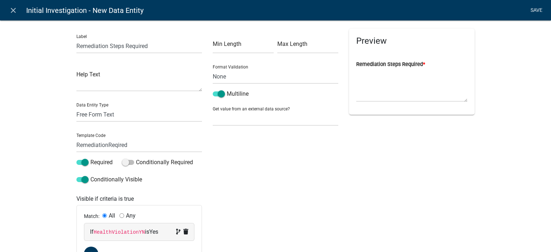
click at [540, 12] on link "Save" at bounding box center [536, 11] width 18 height 14
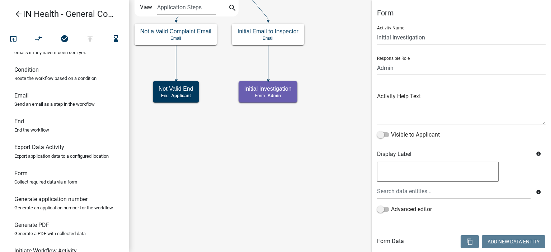
select select "1617A353-6361-48C5-9BA0-CE34FD9B68F8"
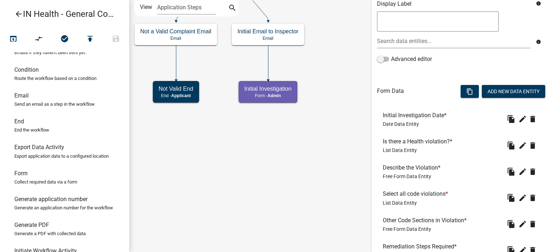
scroll to position [179, 0]
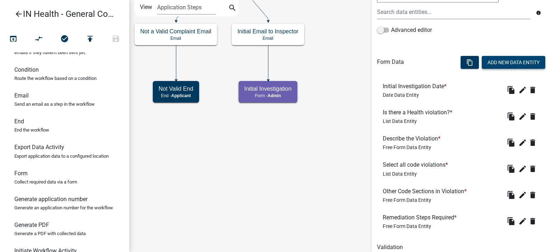
click at [486, 64] on button "Add New Data Entity" at bounding box center [513, 62] width 63 height 13
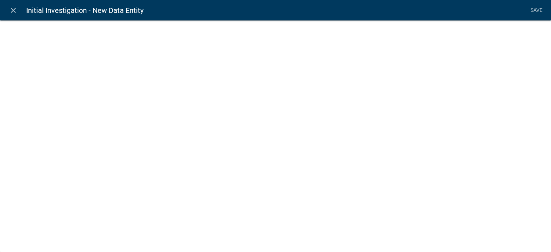
select select
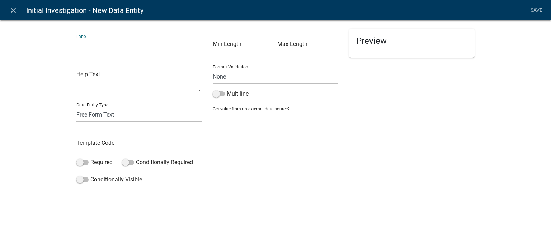
click at [119, 46] on input "text" at bounding box center [139, 46] width 126 height 15
type input "Remediation Deadline"
click at [107, 142] on input "text" at bounding box center [139, 145] width 126 height 15
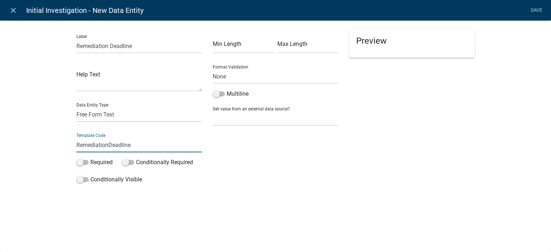
type input "RemediationDeadline"
click at [110, 119] on select "Free Form Text Document Display Entity Value Fee Numeric Data Date Map Sketch D…" at bounding box center [139, 114] width 126 height 15
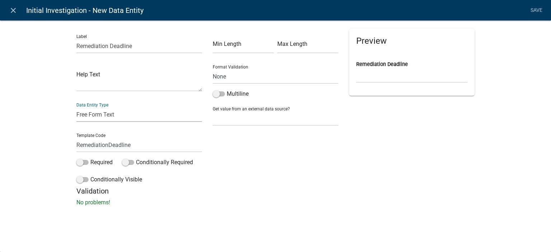
select select "date"
click at [76, 107] on select "Free Form Text Document Display Entity Value Fee Numeric Data Date Map Sketch D…" at bounding box center [139, 114] width 126 height 15
select select "date"
select select
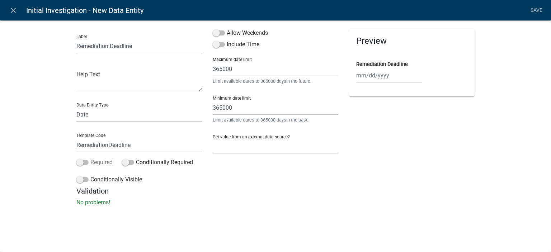
click at [104, 163] on label "Required" at bounding box center [94, 162] width 36 height 9
click at [90, 158] on input "Required" at bounding box center [90, 158] width 0 height 0
click at [239, 33] on label "Allow Weekends" at bounding box center [240, 33] width 55 height 9
click at [227, 29] on input "Allow Weekends" at bounding box center [227, 29] width 0 height 0
click at [108, 180] on label "Conditionally Visible" at bounding box center [109, 179] width 66 height 9
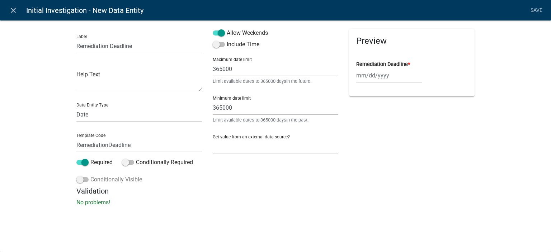
click at [90, 175] on input "Conditionally Visible" at bounding box center [90, 175] width 0 height 0
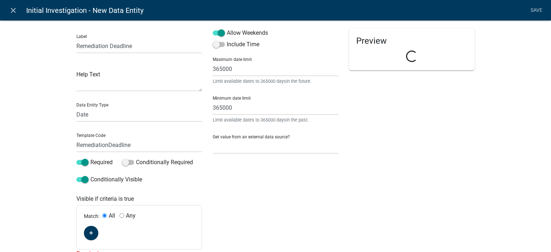
click at [94, 227] on div "Match: All Any" at bounding box center [139, 228] width 125 height 44
click at [90, 239] on button "button" at bounding box center [91, 233] width 14 height 14
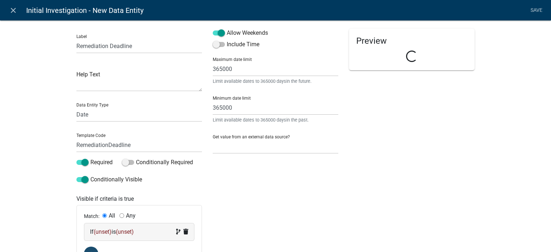
drag, startPoint x: 90, startPoint y: 239, endPoint x: 100, endPoint y: 225, distance: 17.5
click at [100, 225] on div "If (unset) is (unset)" at bounding box center [139, 232] width 110 height 17
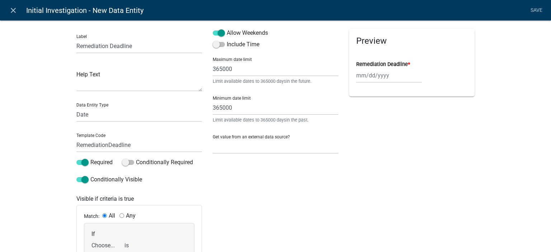
click at [103, 238] on div "If Choose... ALL_FEE_RECIPIENTS APPLICATION_ID APPLICATION_NUMBER APPLICATION_S…" at bounding box center [106, 242] width 33 height 22
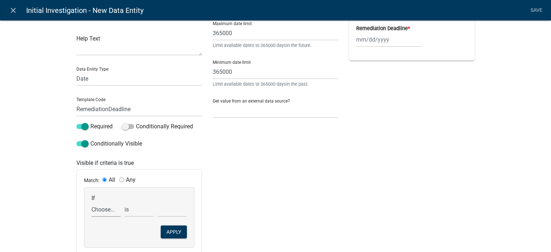
click at [102, 207] on select "Choose... ALL_FEE_RECIPIENTS APPLICATION_ID APPLICATION_NUMBER APPLICATION_STAT…" at bounding box center [105, 209] width 29 height 15
select select "21: HealthViolationYN"
click at [91, 202] on select "Choose... ALL_FEE_RECIPIENTS APPLICATION_ID APPLICATION_NUMBER APPLICATION_STAT…" at bounding box center [105, 209] width 29 height 15
click at [171, 210] on select "Choose... No Yes" at bounding box center [171, 209] width 29 height 15
select select "2: Yes"
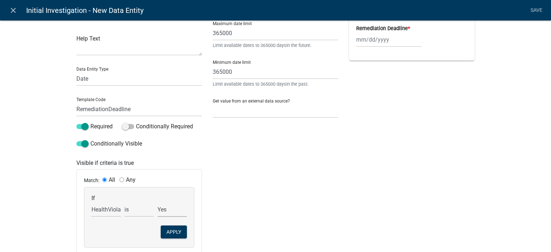
click at [157, 202] on select "Choose... No Yes" at bounding box center [171, 209] width 29 height 15
click at [170, 231] on button "Apply" at bounding box center [174, 232] width 26 height 13
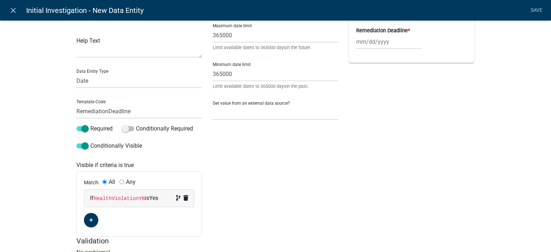
scroll to position [0, 0]
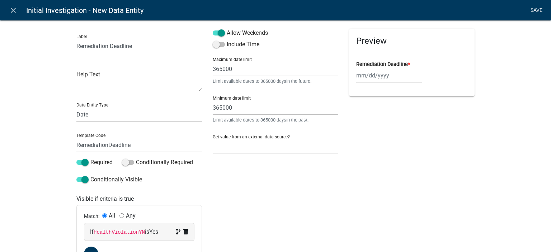
click at [538, 13] on link "Save" at bounding box center [536, 11] width 18 height 14
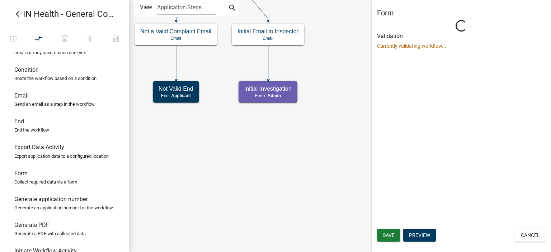
select select "1617A353-6361-48C5-9BA0-CE34FD9B68F8"
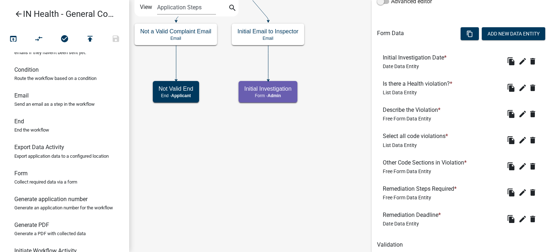
scroll to position [235, 0]
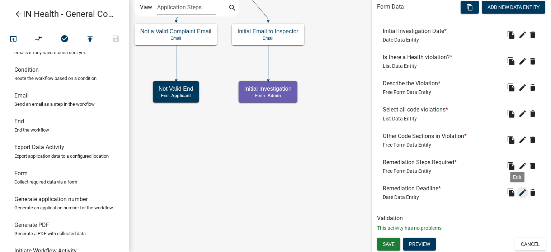
click at [520, 190] on icon "edit" at bounding box center [522, 192] width 9 height 9
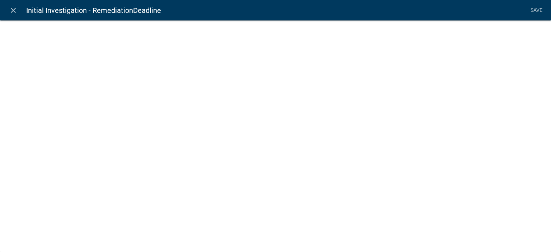
select select "date"
select select
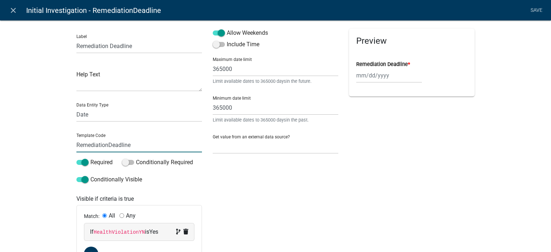
click at [155, 145] on input "RemediationDeadline" at bounding box center [139, 145] width 126 height 15
type input "RemediationDeadlineInitial"
click at [27, 155] on div "Label Remediation Deadline Help Text Data Entity Type Free Form Text Document D…" at bounding box center [275, 157] width 551 height 297
click at [538, 11] on link "Save" at bounding box center [536, 11] width 18 height 14
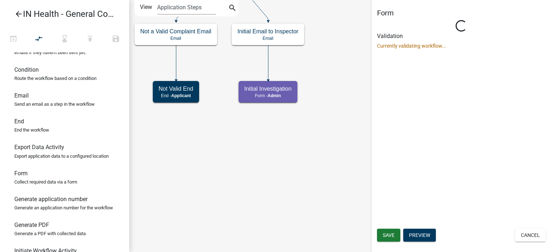
scroll to position [0, 0]
select select "1617A353-6361-48C5-9BA0-CE34FD9B68F8"
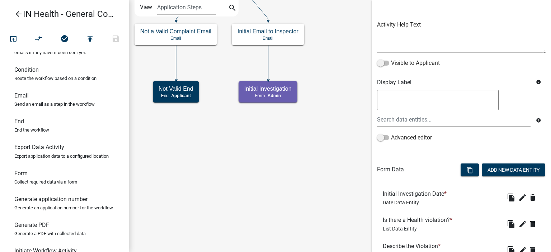
scroll to position [235, 0]
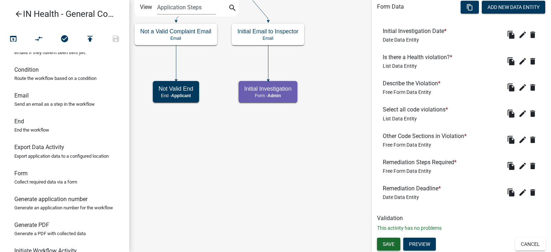
click at [391, 245] on span "Save" at bounding box center [389, 244] width 12 height 6
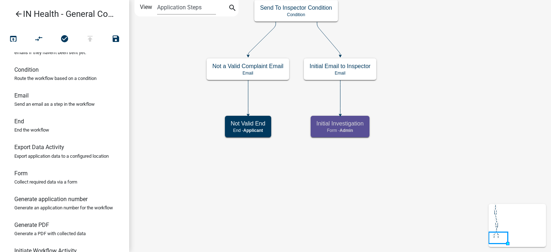
scroll to position [0, 0]
click at [370, 204] on icon "Start Start - Applicant Complaint Form Introduction Form - Applicant Parcel sea…" at bounding box center [340, 125] width 421 height 251
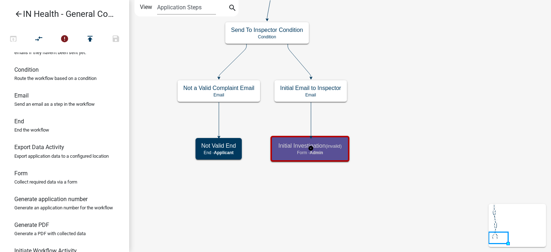
click at [340, 159] on div "Initial Investigation (invalid) Form - Admin" at bounding box center [310, 149] width 75 height 22
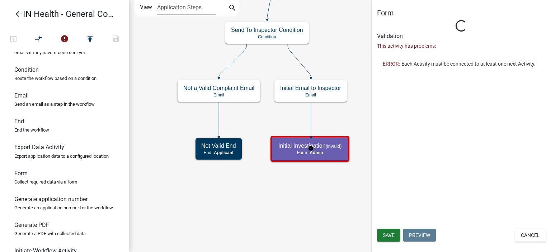
select select "1617A353-6361-48C5-9BA0-CE34FD9B68F8"
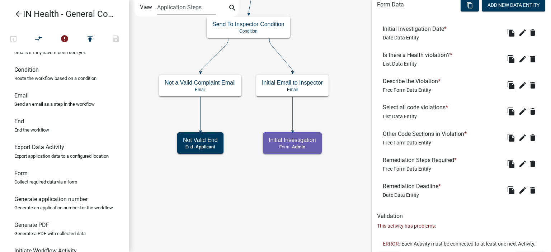
scroll to position [220, 0]
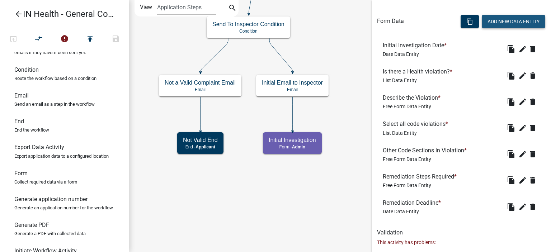
click at [500, 22] on button "Add New Data Entity" at bounding box center [513, 21] width 63 height 13
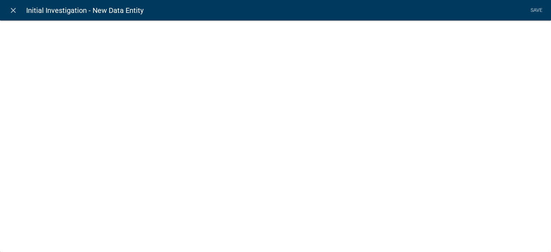
select select
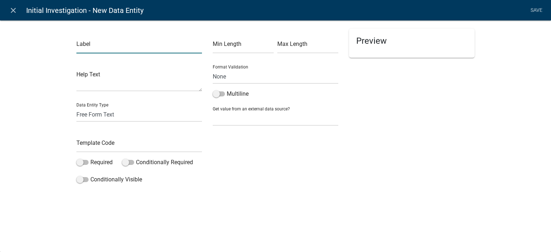
click at [139, 48] on input "text" at bounding box center [139, 46] width 126 height 15
type input "Upload Photos and/or other Documents"
click at [114, 138] on input "text" at bounding box center [139, 145] width 126 height 15
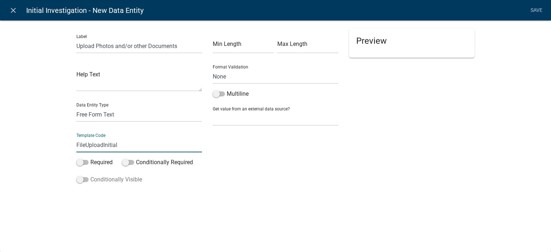
type input "FileUploadInitial"
click at [103, 177] on label "Conditionally Visible" at bounding box center [109, 179] width 66 height 9
click at [90, 175] on input "Conditionally Visible" at bounding box center [90, 175] width 0 height 0
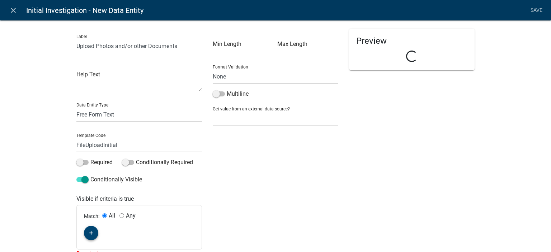
click at [90, 230] on button "button" at bounding box center [91, 233] width 14 height 14
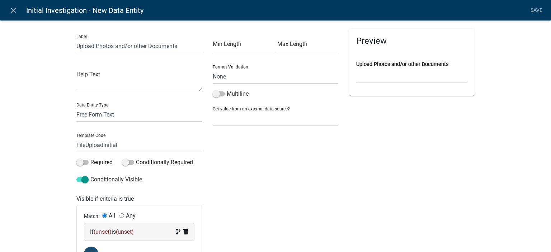
click at [95, 230] on span "(unset)" at bounding box center [103, 232] width 18 height 7
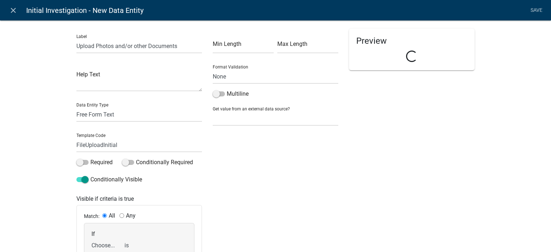
click at [99, 241] on select "Choose... ALL_FEE_RECIPIENTS APPLICATION_ID APPLICATION_NUMBER APPLICATION_STAT…" at bounding box center [105, 245] width 29 height 15
select select "21: HealthViolationYN"
click at [91, 238] on select "Choose... ALL_FEE_RECIPIENTS APPLICATION_ID APPLICATION_NUMBER APPLICATION_STAT…" at bounding box center [105, 245] width 29 height 15
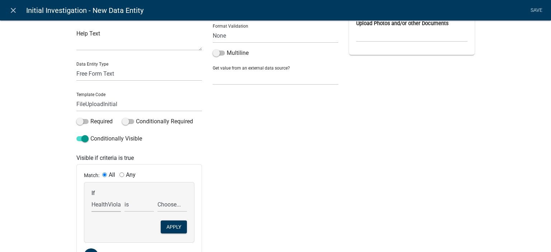
scroll to position [72, 0]
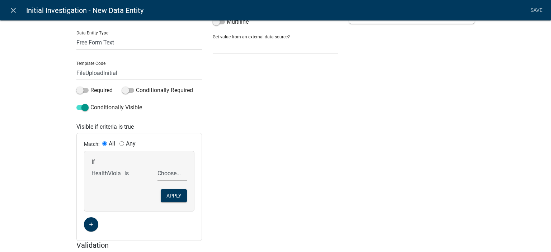
click at [170, 169] on select "Choose... No Yes" at bounding box center [171, 173] width 29 height 15
select select "2: Yes"
click at [157, 166] on select "Choose... No Yes" at bounding box center [171, 173] width 29 height 15
click at [171, 199] on button "Apply" at bounding box center [174, 195] width 26 height 13
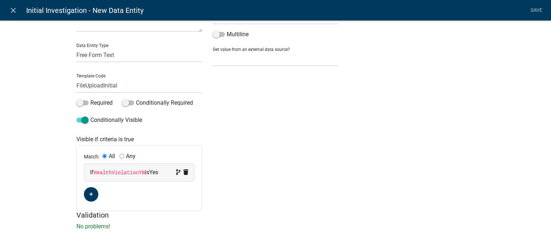
scroll to position [0, 0]
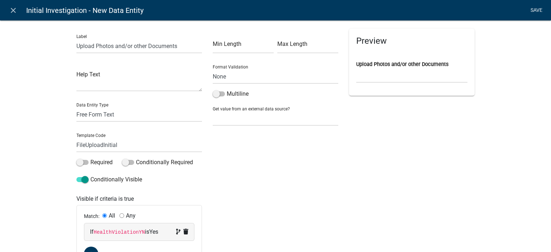
click at [538, 13] on link "Save" at bounding box center [536, 11] width 18 height 14
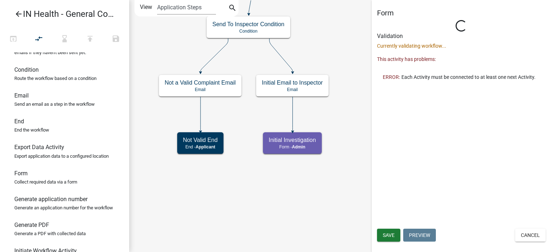
select select "1617A353-6361-48C5-9BA0-CE34FD9B68F8"
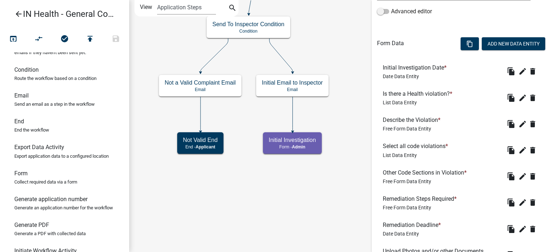
scroll to position [82, 0]
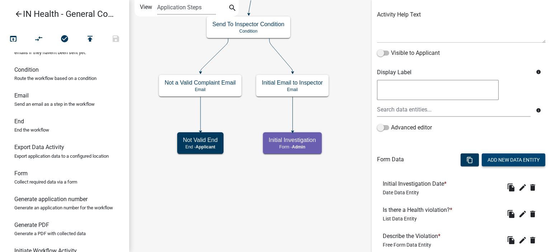
click at [495, 154] on button "Add New Data Entity" at bounding box center [513, 160] width 63 height 13
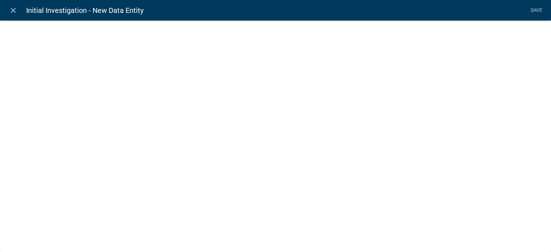
select select
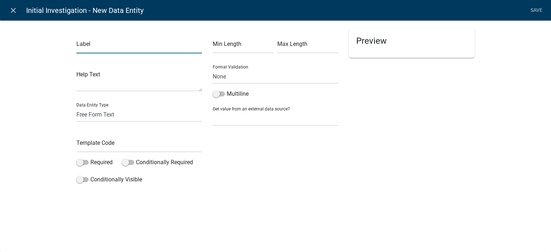
click at [123, 44] on input "text" at bounding box center [139, 46] width 126 height 15
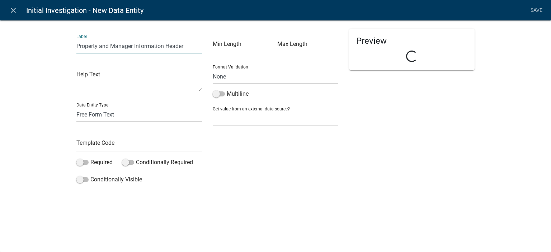
type input "Property and Manager Information Header"
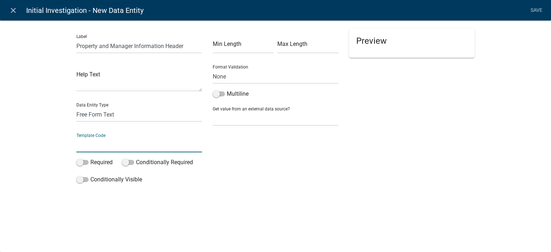
click at [107, 146] on input "text" at bounding box center [139, 145] width 126 height 15
type input "PropertyManagerInfoHeader"
click at [108, 182] on label "Conditionally Visible" at bounding box center [109, 179] width 66 height 9
click at [90, 175] on input "Conditionally Visible" at bounding box center [90, 175] width 0 height 0
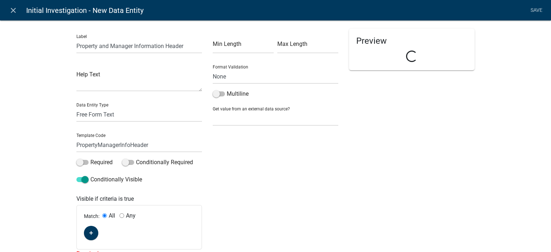
click at [115, 122] on div "Label Property and Manager Information Header Help Text Data Entity Type Free F…" at bounding box center [139, 144] width 136 height 230
click at [115, 118] on select "Free Form Text Document Display Entity Value Fee Numeric Data Date Map Sketch D…" at bounding box center [139, 114] width 126 height 15
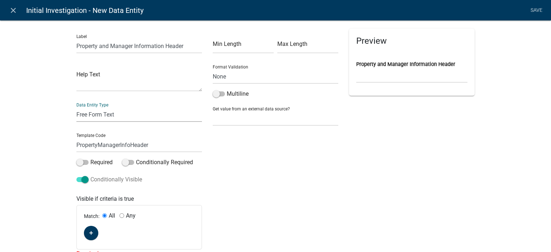
click at [91, 182] on label "Conditionally Visible" at bounding box center [109, 179] width 66 height 9
click at [90, 175] on input "Conditionally Visible" at bounding box center [90, 175] width 0 height 0
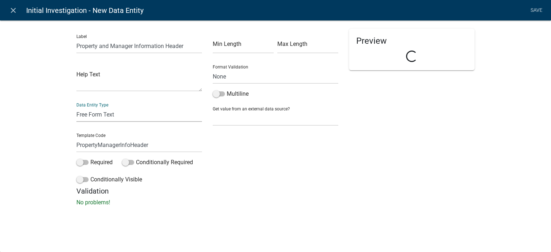
click at [108, 116] on select "Free Form Text Document Display Entity Value Fee Numeric Data Date Map Sketch D…" at bounding box center [139, 114] width 126 height 15
select select "rich-text"
click at [76, 107] on select "Free Form Text Document Display Entity Value Fee Numeric Data Date Map Sketch D…" at bounding box center [139, 114] width 126 height 15
select select "rich-text"
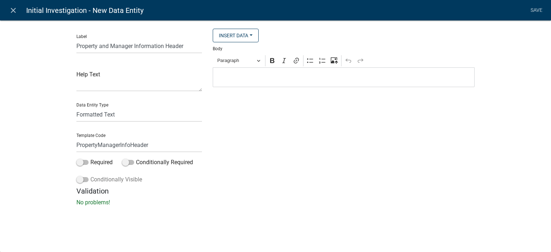
click at [118, 178] on label "Conditionally Visible" at bounding box center [109, 179] width 66 height 9
click at [90, 175] on input "Conditionally Visible" at bounding box center [90, 175] width 0 height 0
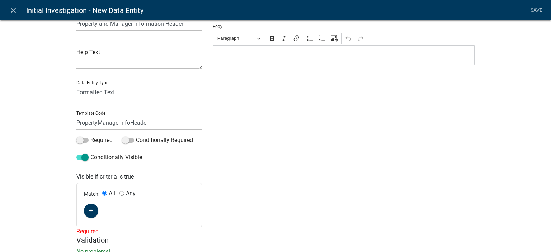
scroll to position [47, 0]
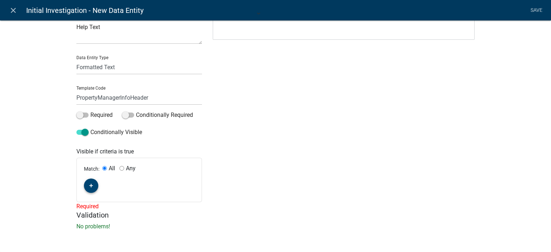
click at [91, 185] on button "button" at bounding box center [91, 186] width 14 height 14
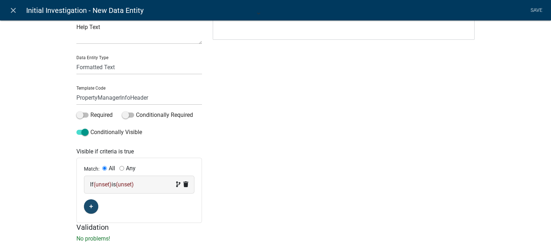
click at [97, 190] on div "If (unset) is (unset)" at bounding box center [139, 184] width 110 height 17
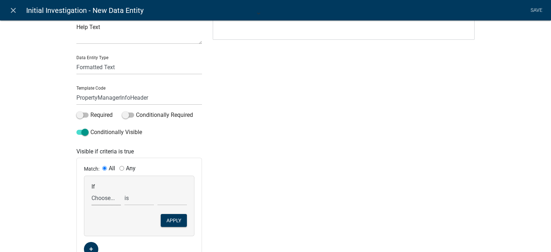
click at [109, 201] on select "Choose... ALL_FEE_RECIPIENTS APPLICATION_ID APPLICATION_NUMBER APPLICATION_STAT…" at bounding box center [105, 198] width 29 height 15
select select "22: HealthViolationYN"
click at [91, 191] on select "Choose... ALL_FEE_RECIPIENTS APPLICATION_ID APPLICATION_NUMBER APPLICATION_STAT…" at bounding box center [105, 198] width 29 height 15
click at [165, 200] on select "Choose... No Yes" at bounding box center [171, 198] width 29 height 15
select select "2: Yes"
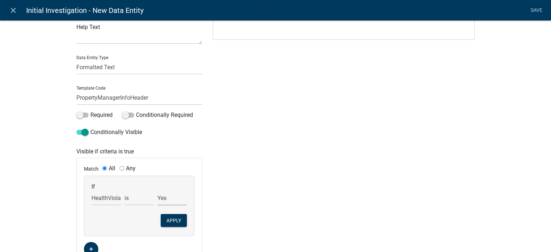
click at [157, 191] on select "Choose... No Yes" at bounding box center [171, 198] width 29 height 15
click at [169, 222] on button "Apply" at bounding box center [174, 220] width 26 height 13
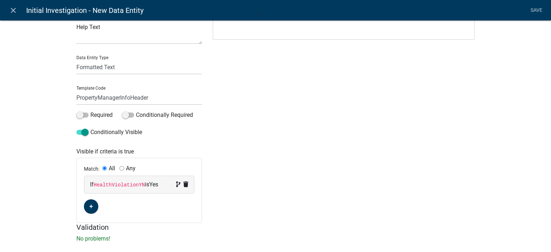
scroll to position [0, 0]
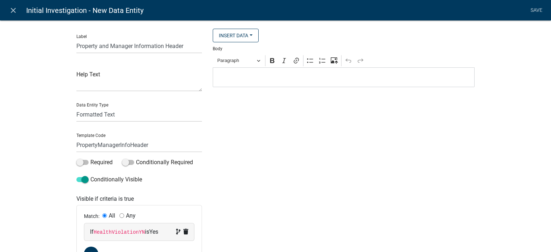
click at [253, 84] on div "Editor editing area: main. Press Alt+0 for help." at bounding box center [344, 77] width 262 height 20
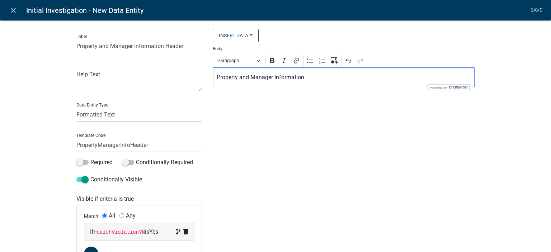
click at [218, 75] on p "Property and Manager Information" at bounding box center [344, 77] width 254 height 9
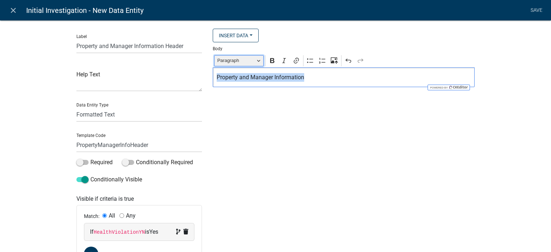
click at [230, 60] on span "Paragraph" at bounding box center [235, 60] width 37 height 9
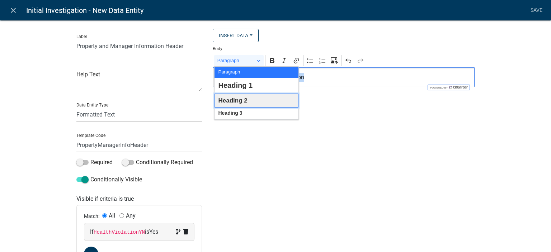
click at [240, 98] on span "Heading 2" at bounding box center [232, 100] width 29 height 11
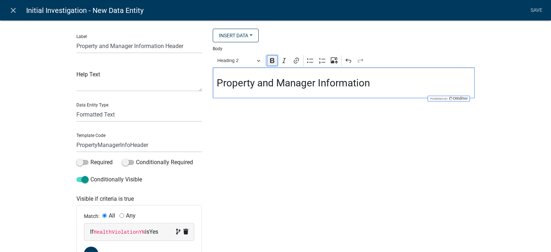
click at [270, 60] on icon "Editor toolbar" at bounding box center [272, 60] width 7 height 7
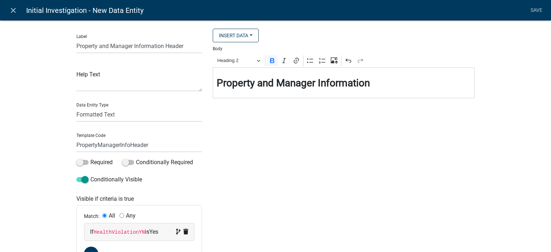
click at [278, 119] on div "Insert Data Fee Recipients Application Id Application Number Application Status…" at bounding box center [343, 150] width 273 height 242
click at [537, 14] on link "Save" at bounding box center [536, 11] width 18 height 14
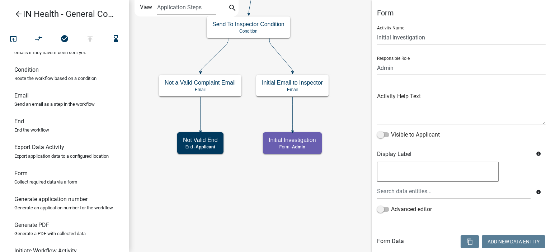
select select "1617A353-6361-48C5-9BA0-CE34FD9B68F8"
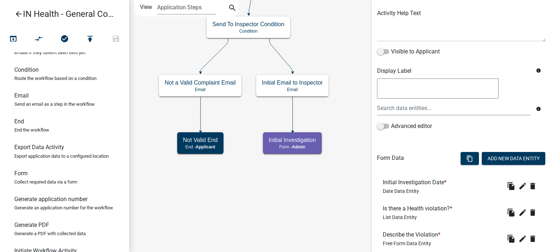
scroll to position [143, 0]
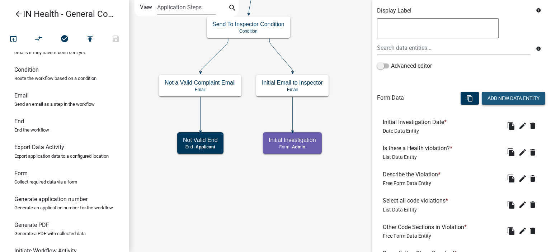
click at [505, 99] on button "Add New Data Entity" at bounding box center [513, 98] width 63 height 13
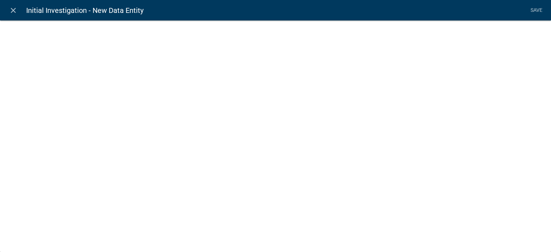
select select
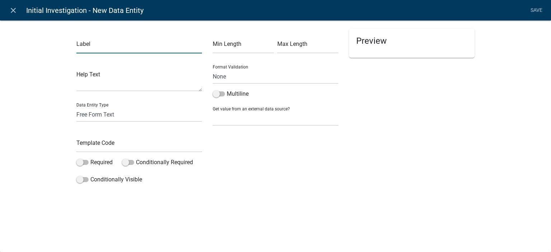
click at [114, 48] on input "text" at bounding box center [139, 46] width 126 height 15
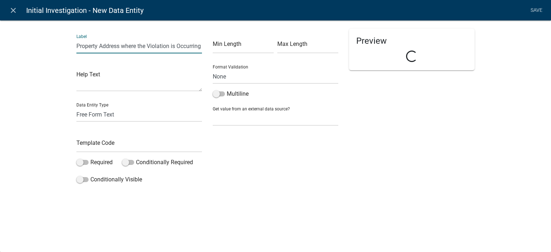
scroll to position [0, 1]
type input "Property Address where the Violation is Occurring"
click at [100, 147] on input "text" at bounding box center [139, 145] width 126 height 15
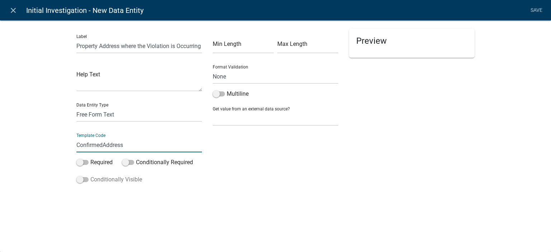
type input "ConfirmedAddress"
click at [100, 181] on label "Conditionally Visible" at bounding box center [109, 179] width 66 height 9
click at [90, 175] on input "Conditionally Visible" at bounding box center [90, 175] width 0 height 0
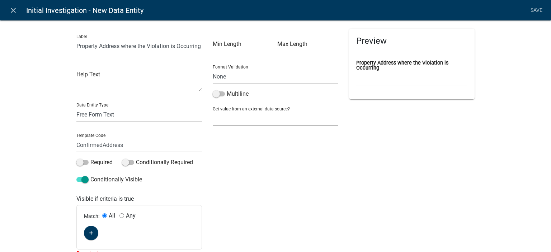
click at [242, 119] on select "None Parcel search" at bounding box center [276, 118] width 126 height 15
click at [241, 147] on div "Min Length Max Length Format Validation None Email PhoneNumber Multiline Get va…" at bounding box center [275, 144] width 136 height 230
click at [245, 124] on select "None Parcel search" at bounding box center [276, 118] width 126 height 15
select select "1: Object"
click at [213, 111] on select "None Parcel search" at bounding box center [276, 118] width 126 height 15
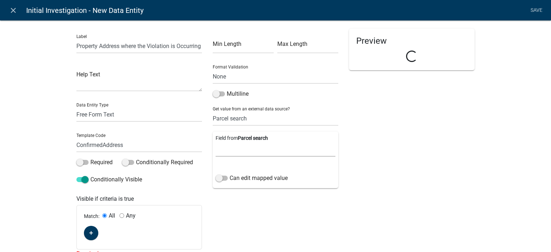
click at [241, 149] on select "Parcel ID Owner Name Owner City Owner State Owner Zip Owner Address 1 Owner Add…" at bounding box center [276, 149] width 120 height 15
select select "15: Object"
click at [216, 142] on select "Parcel ID Owner Name Owner City Owner State Owner Zip Owner Address 1 Owner Add…" at bounding box center [276, 149] width 120 height 15
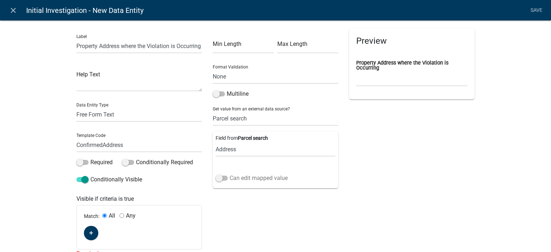
click at [253, 177] on label "Can edit mapped value" at bounding box center [252, 178] width 72 height 9
click at [230, 174] on input "Can edit mapped value" at bounding box center [230, 174] width 0 height 0
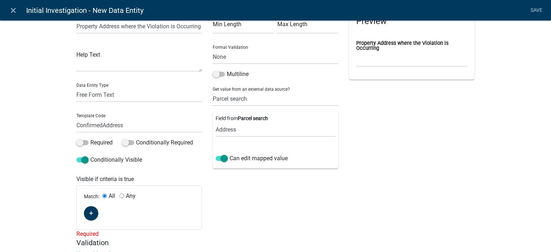
scroll to position [36, 0]
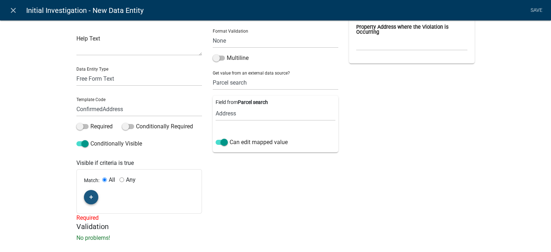
click at [89, 196] on icon "button" at bounding box center [91, 197] width 4 height 4
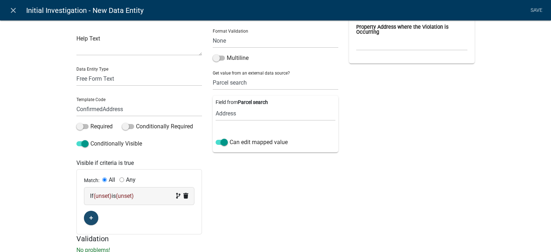
click at [96, 201] on div "If (unset) is (unset)" at bounding box center [139, 196] width 110 height 17
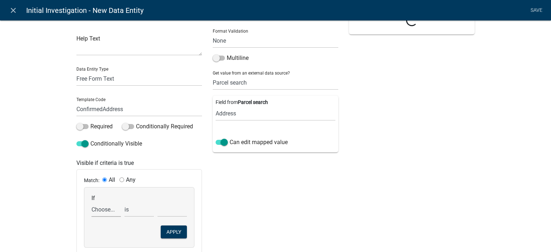
drag, startPoint x: 104, startPoint y: 204, endPoint x: 106, endPoint y: 208, distance: 4.7
click at [104, 205] on select "Choose... ALL_FEE_RECIPIENTS APPLICATION_ID APPLICATION_NUMBER APPLICATION_STAT…" at bounding box center [105, 209] width 29 height 15
select select "22: HealthViolationYN"
click at [91, 202] on select "Choose... ALL_FEE_RECIPIENTS APPLICATION_ID APPLICATION_NUMBER APPLICATION_STAT…" at bounding box center [105, 209] width 29 height 15
click at [177, 211] on select "Choose... No Yes" at bounding box center [171, 209] width 29 height 15
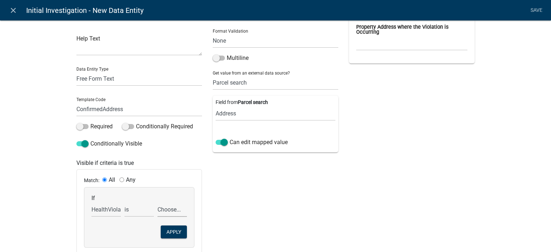
select select "2: Yes"
click at [157, 202] on select "Choose... No Yes" at bounding box center [171, 209] width 29 height 15
click at [179, 227] on button "Apply" at bounding box center [174, 232] width 26 height 13
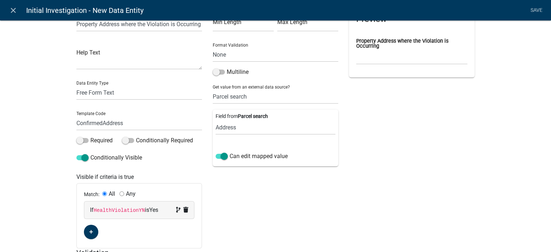
scroll to position [0, 0]
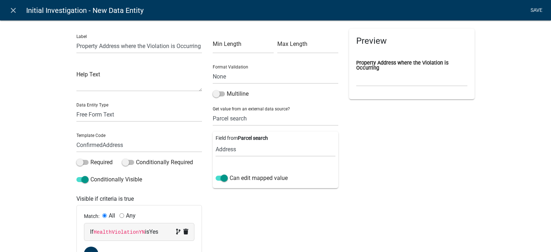
click at [533, 10] on link "Save" at bounding box center [536, 11] width 18 height 14
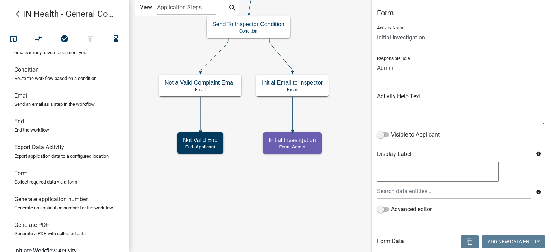
select select "1617A353-6361-48C5-9BA0-CE34FD9B68F8"
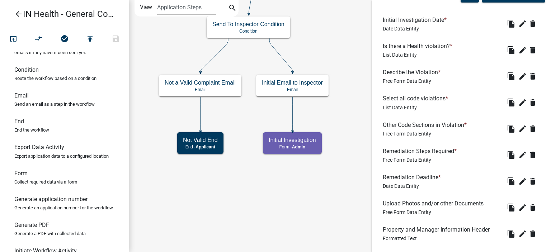
scroll to position [146, 0]
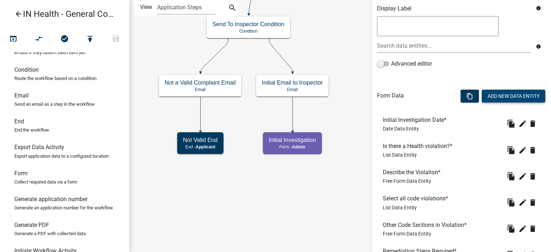
click at [503, 100] on button "Add New Data Entity" at bounding box center [513, 96] width 63 height 13
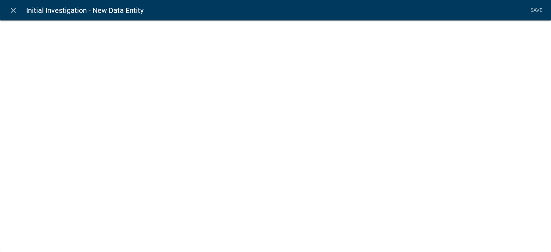
select select
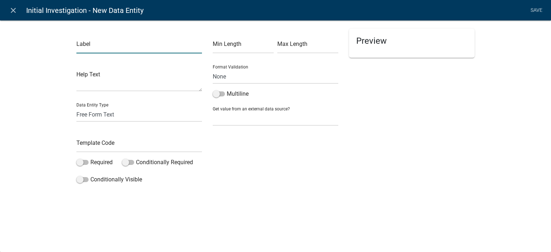
click at [152, 46] on input "text" at bounding box center [139, 46] width 126 height 15
click at [152, 46] on input "Property Owner Name" at bounding box center [139, 46] width 126 height 15
type input "Property Owner Name"
click at [126, 147] on input "text" at bounding box center [139, 145] width 126 height 15
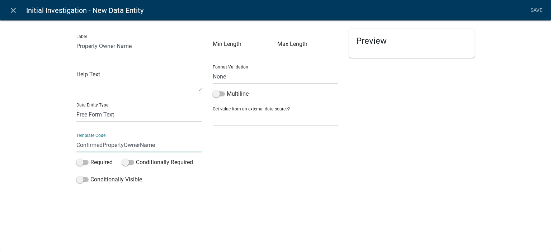
type input "ConfirmedPropertyOwnerName"
click at [33, 156] on div "Label Property Owner Name Help Text Data Entity Type Free Form Text Document Di…" at bounding box center [275, 105] width 551 height 193
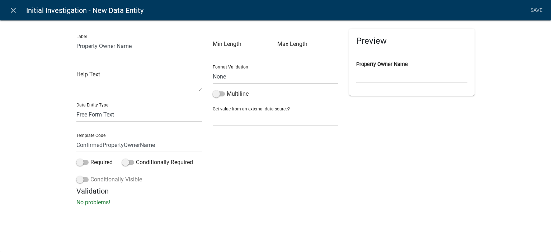
click at [133, 182] on label "Conditionally Visible" at bounding box center [109, 179] width 66 height 9
click at [90, 175] on input "Conditionally Visible" at bounding box center [90, 175] width 0 height 0
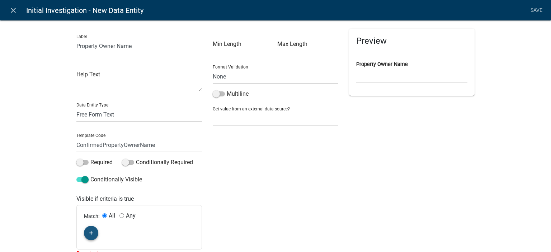
click at [95, 232] on button "button" at bounding box center [91, 233] width 14 height 14
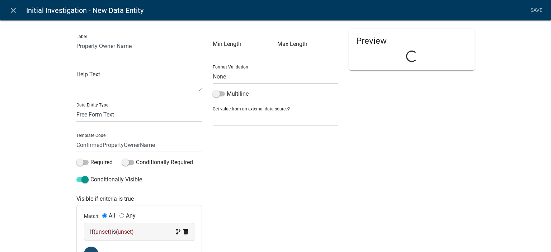
click at [104, 237] on div "If (unset) is (unset)" at bounding box center [139, 232] width 110 height 17
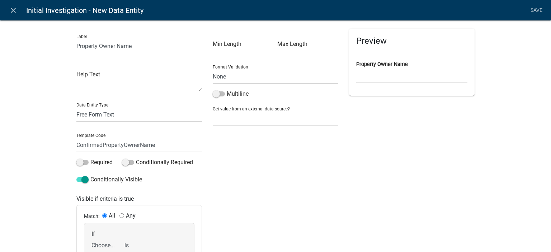
click at [102, 242] on select "Choose... ALL_FEE_RECIPIENTS APPLICATION_ID APPLICATION_NUMBER APPLICATION_STAT…" at bounding box center [105, 245] width 29 height 15
select select "23: HealthViolationYN"
click at [91, 238] on select "Choose... ALL_FEE_RECIPIENTS APPLICATION_ID APPLICATION_NUMBER APPLICATION_STAT…" at bounding box center [105, 245] width 29 height 15
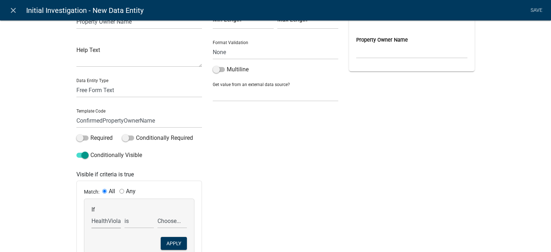
scroll to position [72, 0]
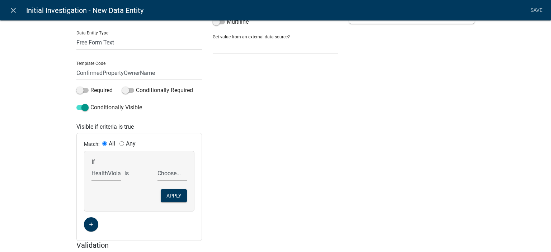
click at [174, 172] on select "Choose... No Yes" at bounding box center [171, 173] width 29 height 15
select select "2: Yes"
click at [157, 166] on select "Choose... No Yes" at bounding box center [171, 173] width 29 height 15
click at [178, 193] on button "Apply" at bounding box center [174, 195] width 26 height 13
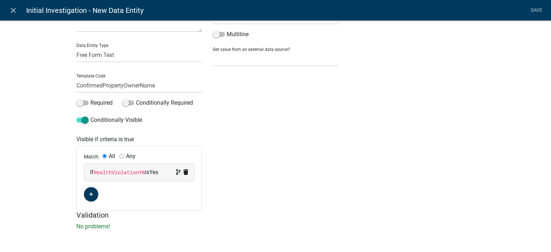
scroll to position [0, 0]
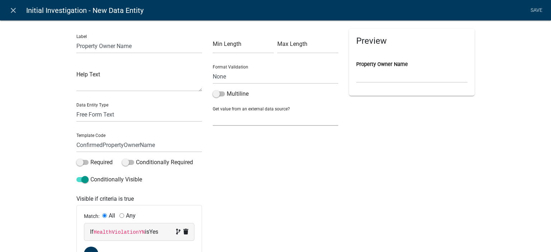
click at [228, 117] on select "None Parcel search" at bounding box center [276, 118] width 126 height 15
select select "1: Object"
click at [213, 111] on select "None Parcel search" at bounding box center [276, 118] width 126 height 15
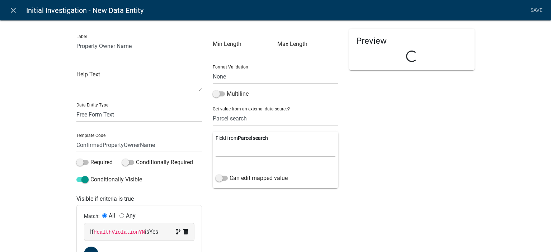
click at [241, 152] on select "Parcel ID Owner Name Owner City Owner State Owner Zip Owner Address 1 Owner Add…" at bounding box center [276, 149] width 120 height 15
select select "1: Object"
click at [216, 142] on select "Parcel ID Owner Name Owner City Owner State Owner Zip Owner Address 1 Owner Add…" at bounding box center [276, 149] width 120 height 15
click at [241, 183] on div "Can edit mapped value" at bounding box center [276, 179] width 120 height 11
click at [243, 179] on label "Can edit mapped value" at bounding box center [252, 178] width 72 height 9
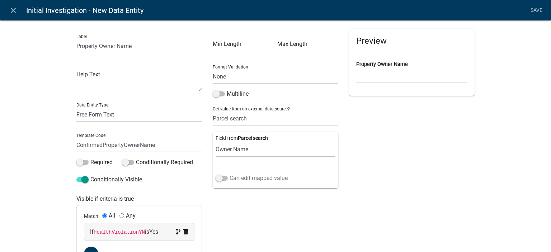
click at [230, 174] on input "Can edit mapped value" at bounding box center [230, 174] width 0 height 0
drag, startPoint x: 401, startPoint y: 164, endPoint x: 439, endPoint y: 113, distance: 63.4
click at [402, 163] on div "Preview Property Owner Name" at bounding box center [412, 150] width 136 height 242
click at [536, 11] on link "Save" at bounding box center [536, 11] width 18 height 14
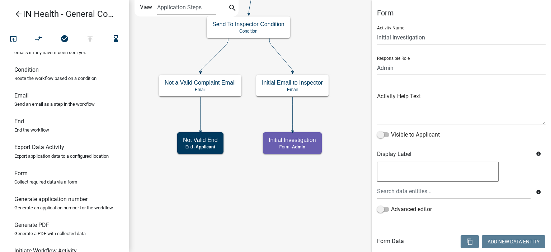
select select "1617A353-6361-48C5-9BA0-CE34FD9B68F8"
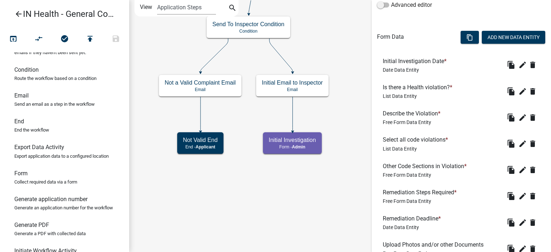
scroll to position [172, 0]
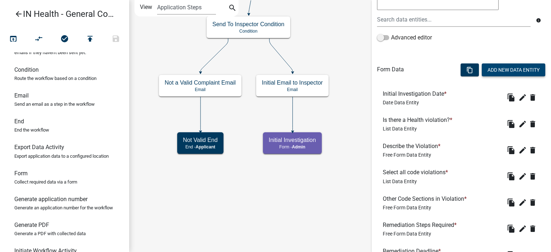
click at [502, 64] on button "Add New Data Entity" at bounding box center [513, 69] width 63 height 13
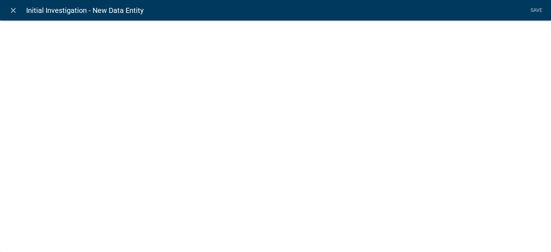
select select
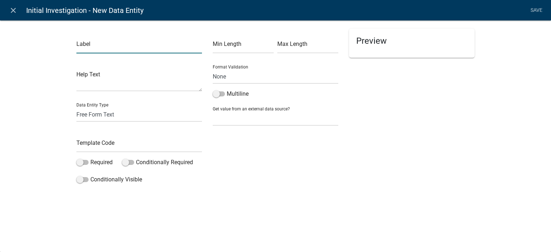
click at [92, 46] on input "text" at bounding box center [139, 46] width 126 height 15
type input "C"
drag, startPoint x: 155, startPoint y: 48, endPoint x: 76, endPoint y: 61, distance: 80.7
click at [76, 61] on div "Label Business Name (if applicable) Help Text Data Entity Type Free Form Text D…" at bounding box center [139, 108] width 136 height 158
type input "Violator Name (Business or Individual)"
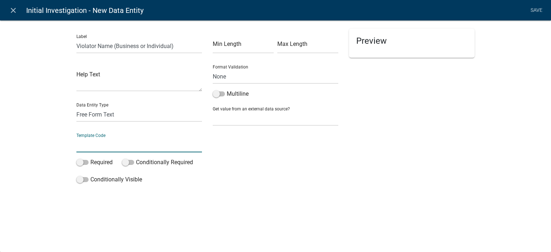
click at [94, 142] on input "text" at bounding box center [139, 145] width 126 height 15
type input "ViolatorName"
click at [35, 172] on div "Label Violator Name (Business or Individual) Help Text Data Entity Type Free Fo…" at bounding box center [275, 115] width 551 height 213
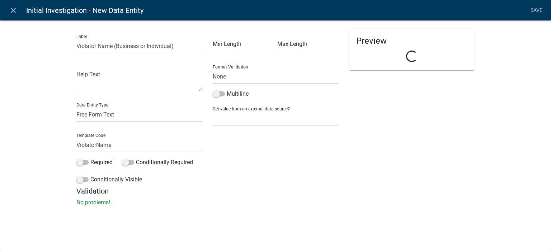
click at [75, 166] on div "Required" at bounding box center [94, 163] width 46 height 11
click at [83, 159] on label "Required" at bounding box center [94, 162] width 36 height 9
click at [90, 158] on input "Required" at bounding box center [90, 158] width 0 height 0
click at [87, 179] on span at bounding box center [82, 179] width 12 height 5
click at [90, 175] on input "Conditionally Visible" at bounding box center [90, 175] width 0 height 0
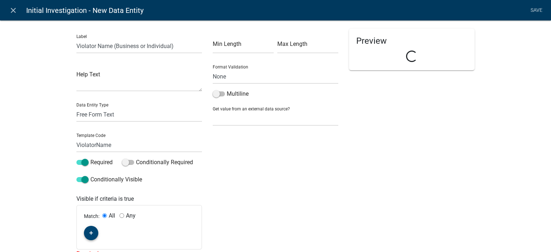
click at [89, 232] on icon "button" at bounding box center [91, 233] width 4 height 4
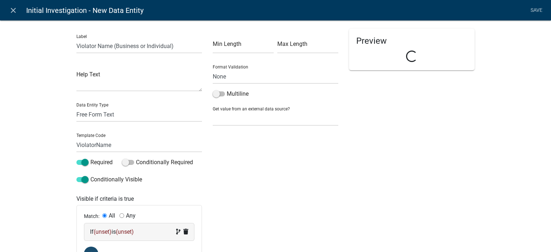
click at [91, 232] on div "If (unset) is (unset)" at bounding box center [139, 232] width 98 height 9
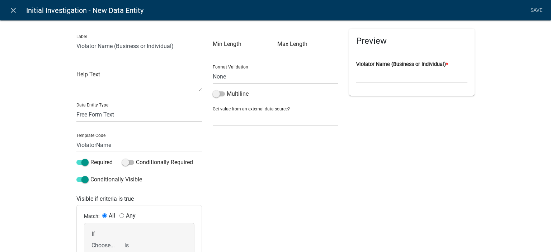
click at [100, 241] on select "Choose... ALL_FEE_RECIPIENTS APPLICATION_ID APPLICATION_NUMBER APPLICATION_STAT…" at bounding box center [105, 245] width 29 height 15
select select "24: HealthViolationYN"
click at [91, 238] on select "Choose... ALL_FEE_RECIPIENTS APPLICATION_ID APPLICATION_NUMBER APPLICATION_STAT…" at bounding box center [105, 245] width 29 height 15
click at [168, 241] on select "Choose... No Yes" at bounding box center [171, 245] width 29 height 15
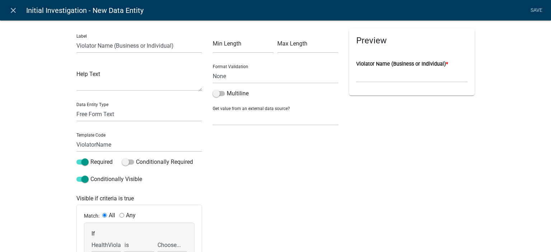
select select "2: Yes"
click at [157, 238] on select "Choose... No Yes" at bounding box center [171, 245] width 29 height 15
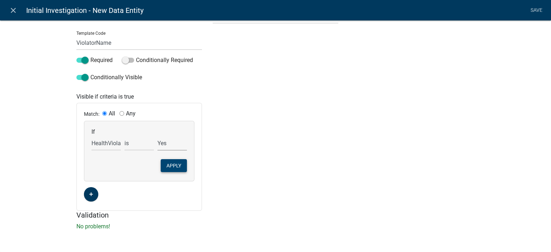
click at [168, 163] on button "Apply" at bounding box center [174, 165] width 26 height 13
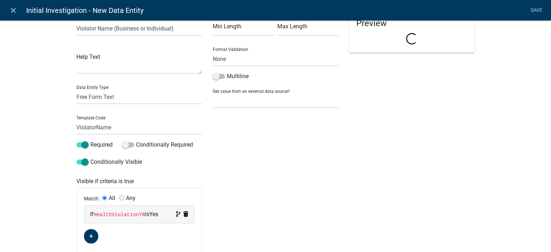
scroll to position [0, 0]
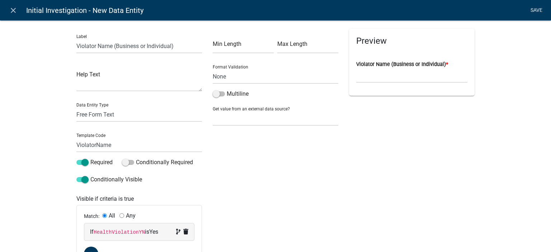
click at [532, 11] on link "Save" at bounding box center [536, 11] width 18 height 14
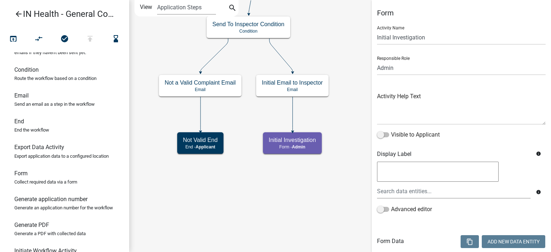
select select "1617A353-6361-48C5-9BA0-CE34FD9B68F8"
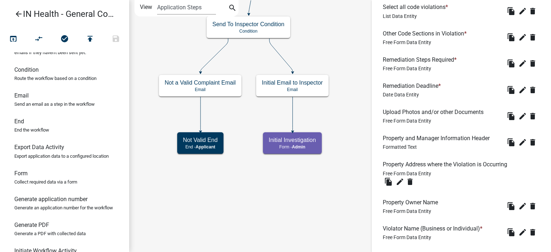
scroll to position [377, 0]
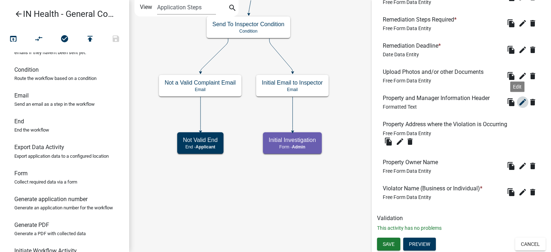
click at [518, 99] on icon "edit" at bounding box center [522, 102] width 9 height 9
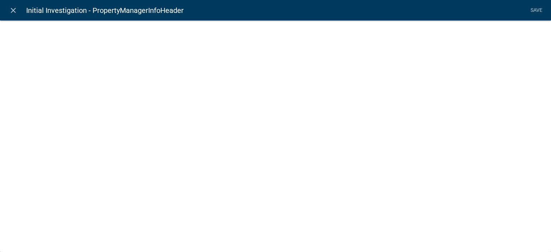
select select "rich-text"
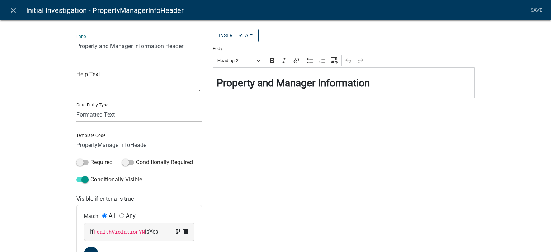
drag, startPoint x: 108, startPoint y: 46, endPoint x: 130, endPoint y: 48, distance: 22.4
click at [130, 48] on input "Property and Manager Information Header" at bounding box center [139, 46] width 126 height 15
type input "Property and Manager Information Header"
click at [5, 86] on div "Label Property and Manager Information Header Help Text Data Entity Type Free F…" at bounding box center [275, 157] width 551 height 297
click at [535, 15] on link "Save" at bounding box center [536, 11] width 18 height 14
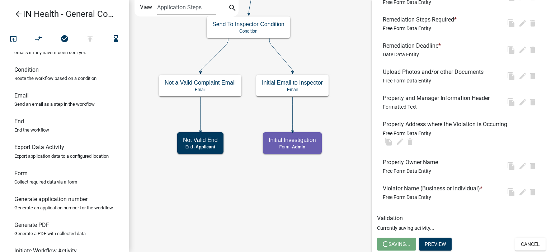
scroll to position [0, 0]
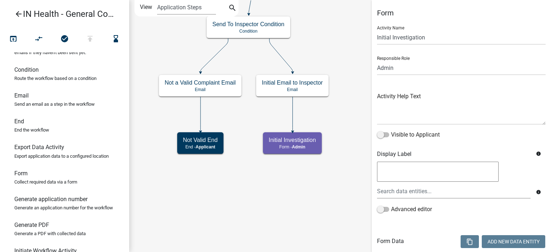
select select "1617A353-6361-48C5-9BA0-CE34FD9B68F8"
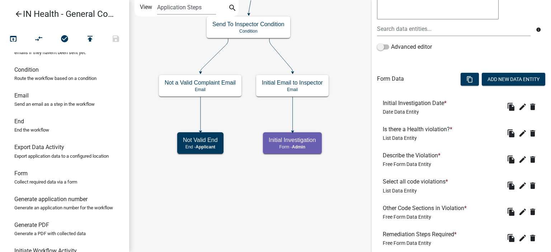
scroll to position [162, 0]
click at [499, 79] on button "Add New Data Entity" at bounding box center [513, 79] width 63 height 13
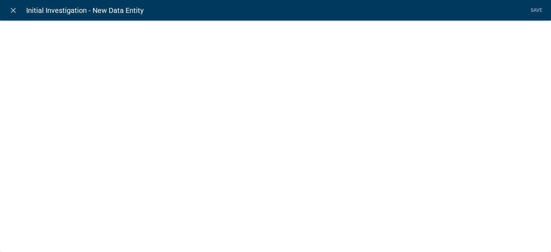
select select
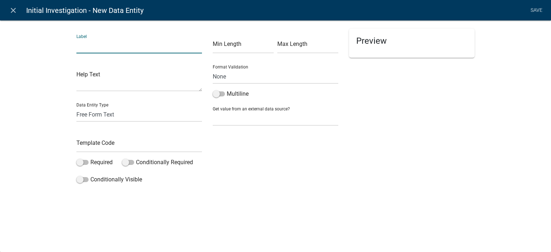
click at [100, 47] on input "text" at bounding box center [139, 46] width 126 height 15
type input "V"
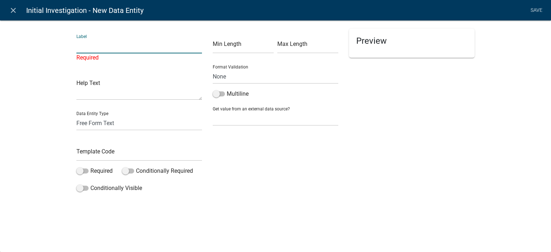
click at [35, 63] on div "Label Required Help Text Data Entity Type Free Form Text Document Display Entit…" at bounding box center [275, 110] width 551 height 202
click at [19, 14] on link "close" at bounding box center [13, 10] width 15 height 15
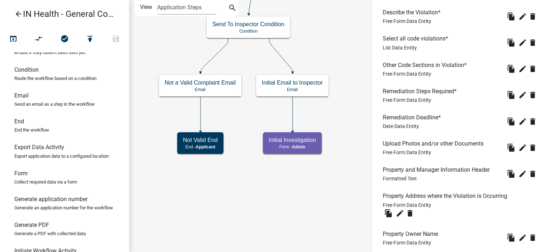
scroll to position [377, 0]
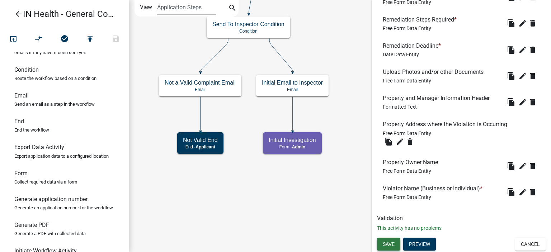
click at [390, 242] on span "Save" at bounding box center [389, 244] width 12 height 6
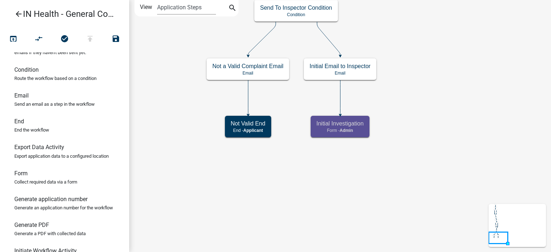
click at [353, 204] on icon "Start Start - Applicant Complaint Form Introduction Form - Applicant Parcel sea…" at bounding box center [340, 125] width 421 height 251
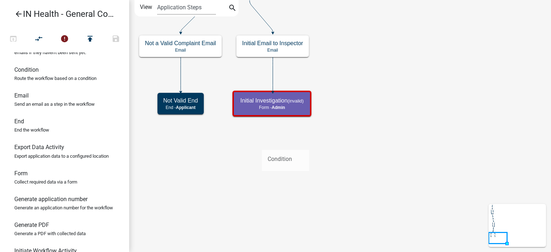
drag, startPoint x: 53, startPoint y: 84, endPoint x: 262, endPoint y: 144, distance: 217.0
click at [262, 144] on div "arrow_back IN Health - General Complaint Form open_in_browser compare_arrows er…" at bounding box center [275, 126] width 551 height 252
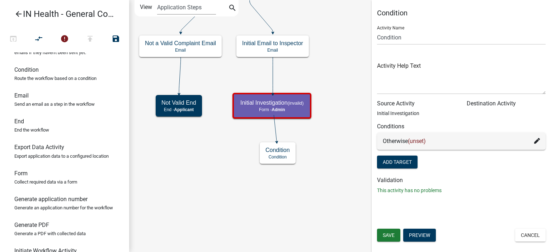
click at [376, 38] on div "Condition Activity Name Condition Activity Help Text Source Activity Initial In…" at bounding box center [461, 105] width 179 height 192
click at [377, 38] on input "Condition" at bounding box center [461, 37] width 169 height 15
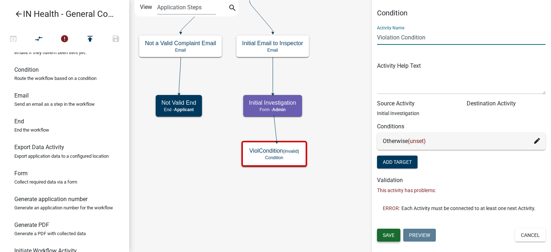
type input "Violation Condition"
click at [387, 238] on button "Save" at bounding box center [388, 235] width 23 height 13
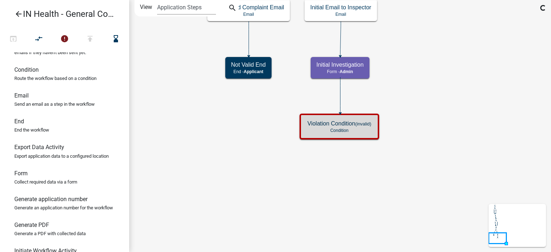
click at [354, 204] on icon "Start Start - Applicant Complaint Form Introduction Form - Applicant Parcel sea…" at bounding box center [340, 125] width 421 height 251
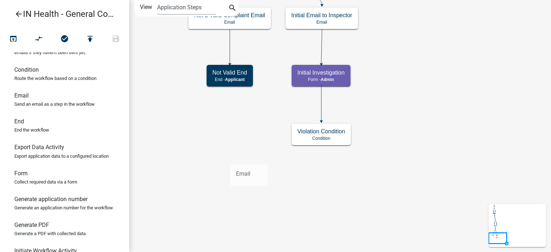
drag, startPoint x: 31, startPoint y: 112, endPoint x: 230, endPoint y: 159, distance: 205.0
click at [230, 159] on div "arrow_back IN Health - General Complaint Form open_in_browser compare_arrows ch…" at bounding box center [275, 126] width 551 height 252
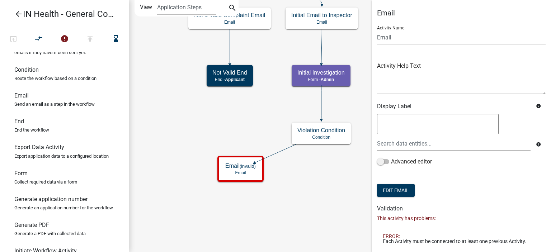
click at [376, 39] on div "Email Activity Name Email Activity Help Text Display Label info info Advanced e…" at bounding box center [461, 154] width 179 height 291
click at [378, 38] on input "Email" at bounding box center [461, 37] width 169 height 15
click at [416, 36] on input "No Violation FOund Email" at bounding box center [461, 37] width 169 height 15
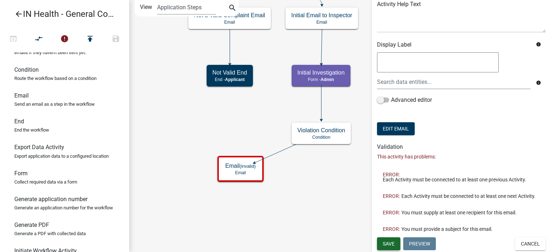
type input "No Violation Found Email"
click at [391, 244] on span "Save" at bounding box center [389, 244] width 12 height 6
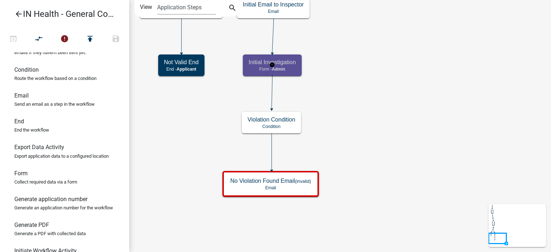
click at [262, 69] on p "Form - Admin" at bounding box center [272, 69] width 47 height 5
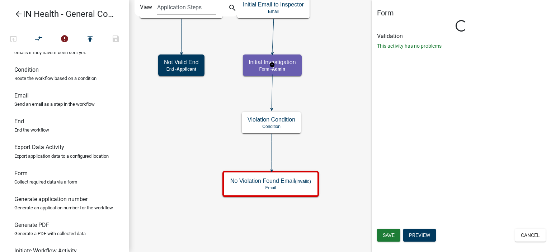
select select "1617A353-6361-48C5-9BA0-CE34FD9B68F8"
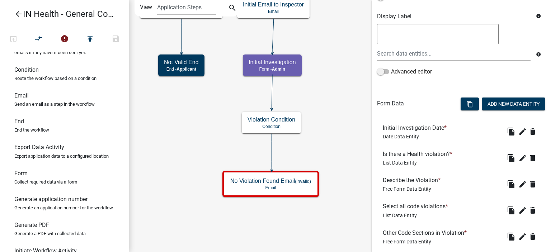
scroll to position [126, 0]
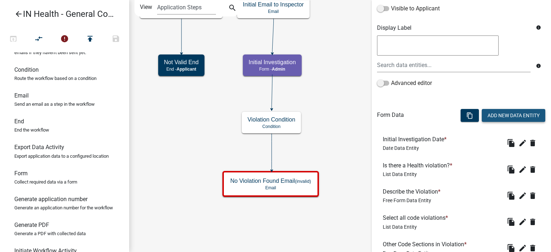
click at [497, 113] on button "Add New Data Entity" at bounding box center [513, 115] width 63 height 13
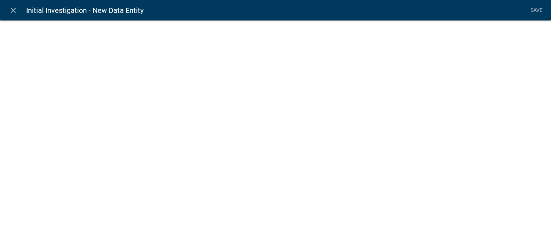
select select
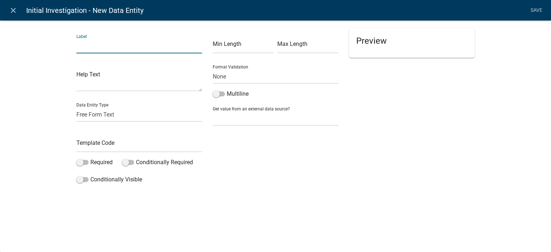
click at [118, 44] on input "text" at bounding box center [139, 46] width 126 height 15
type input "Person Responsible for Violation Email"
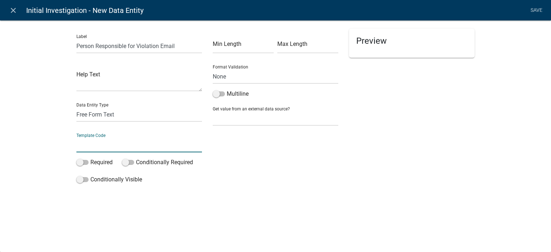
click at [113, 140] on input "text" at bounding box center [139, 145] width 126 height 15
type input "ResponsibleEmail"
click at [250, 80] on select "None Email PhoneNumber" at bounding box center [276, 76] width 126 height 15
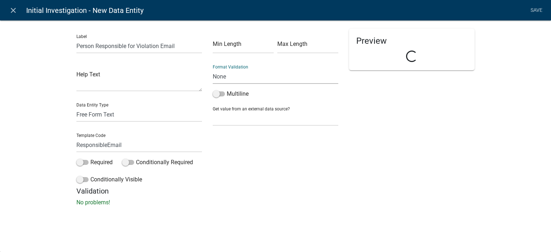
select select "0"
click at [213, 69] on select "None Email PhoneNumber" at bounding box center [276, 76] width 126 height 15
click at [104, 179] on label "Conditionally Visible" at bounding box center [109, 179] width 66 height 9
click at [90, 175] on input "Conditionally Visible" at bounding box center [90, 175] width 0 height 0
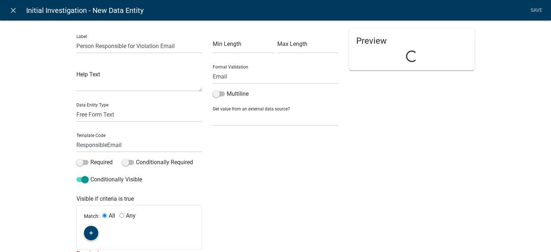
click at [85, 236] on button "button" at bounding box center [91, 233] width 14 height 14
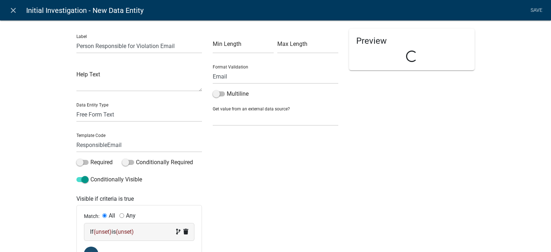
click at [96, 235] on span "(unset)" at bounding box center [103, 232] width 18 height 7
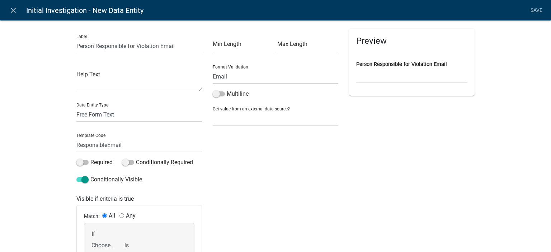
click at [103, 242] on select "Choose... ALL_FEE_RECIPIENTS APPLICATION_ID APPLICATION_NUMBER APPLICATION_STAT…" at bounding box center [105, 245] width 29 height 15
select select "24: HealthViolationYN"
click at [91, 238] on select "Choose... ALL_FEE_RECIPIENTS APPLICATION_ID APPLICATION_NUMBER APPLICATION_STAT…" at bounding box center [105, 245] width 29 height 15
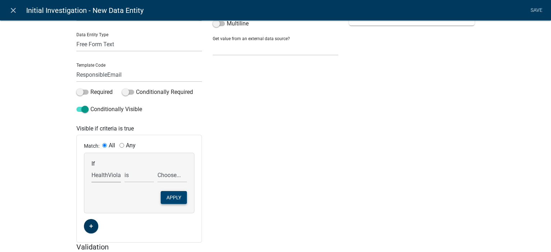
scroll to position [72, 0]
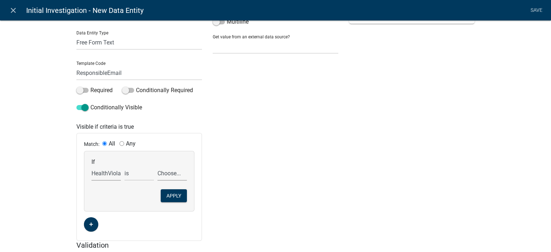
click at [166, 173] on select "Choose... No Yes" at bounding box center [171, 173] width 29 height 15
select select "2: Yes"
click at [157, 166] on select "Choose... No Yes" at bounding box center [171, 173] width 29 height 15
click at [171, 197] on button "Apply" at bounding box center [174, 195] width 26 height 13
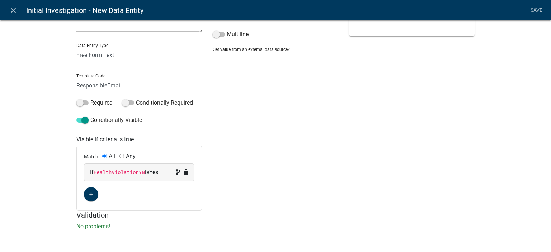
scroll to position [0, 0]
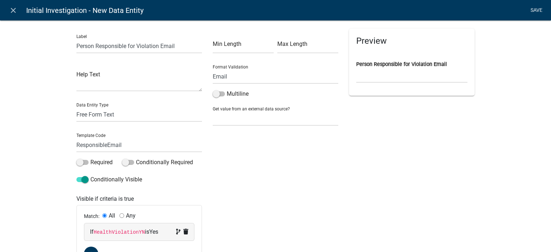
click at [537, 8] on link "Save" at bounding box center [536, 11] width 18 height 14
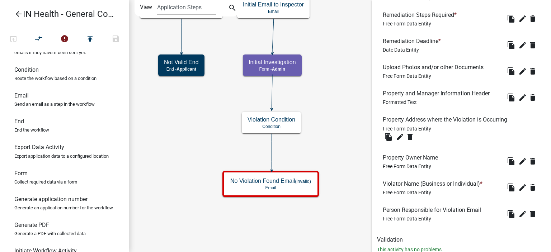
scroll to position [404, 0]
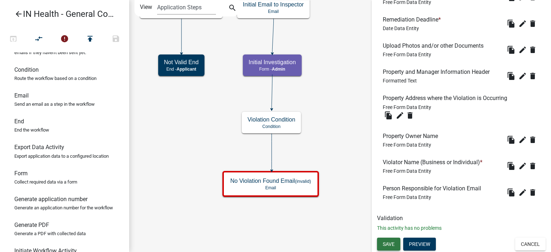
click at [396, 242] on button "Save" at bounding box center [388, 244] width 23 height 13
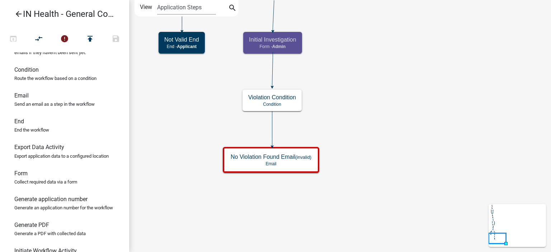
scroll to position [143, 0]
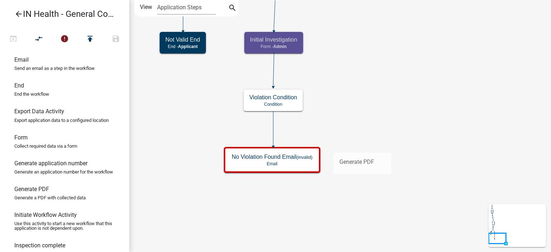
drag, startPoint x: 49, startPoint y: 212, endPoint x: 334, endPoint y: 147, distance: 292.2
click at [334, 147] on div "arrow_back IN Health - General Complaint Form open_in_browser compare_arrows er…" at bounding box center [275, 126] width 551 height 252
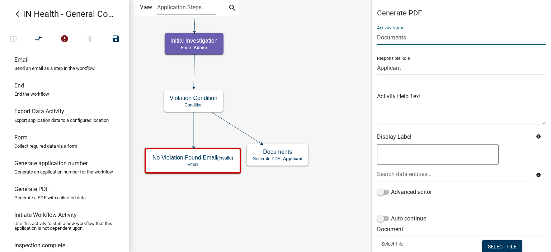
click at [394, 38] on input "Documents" at bounding box center [461, 37] width 169 height 15
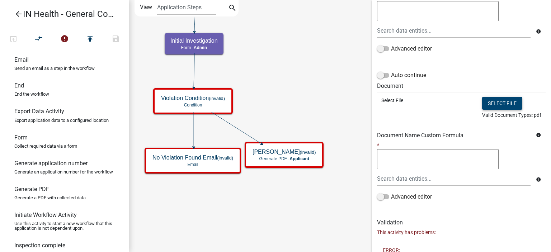
type input "Violation PDF"
click at [484, 107] on button "Select file" at bounding box center [502, 103] width 40 height 13
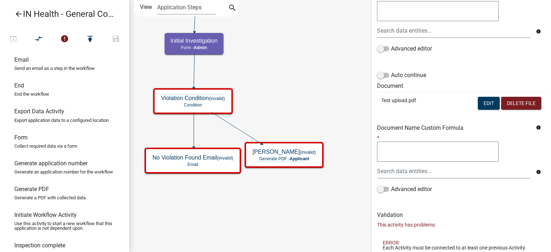
scroll to position [199, 0]
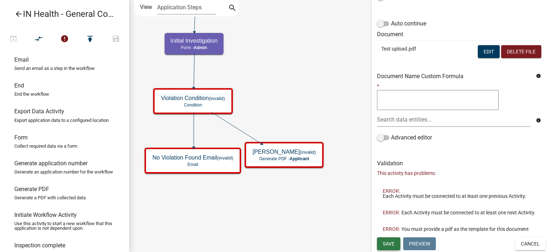
click at [382, 244] on button "Save" at bounding box center [388, 243] width 23 height 13
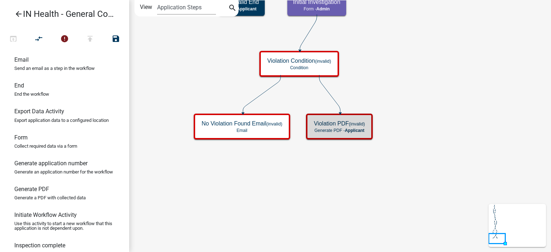
scroll to position [0, 0]
click at [337, 208] on icon "Start Start - Applicant Complaint Form Introduction Form - Applicant Parcel sea…" at bounding box center [340, 125] width 421 height 251
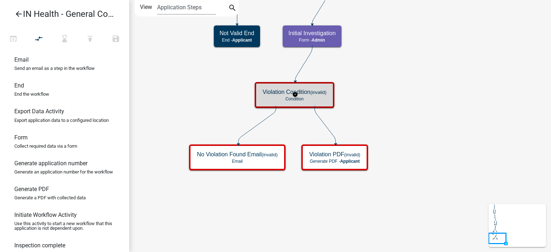
click at [282, 104] on div "Violation Condition (invalid) Condition" at bounding box center [294, 95] width 75 height 22
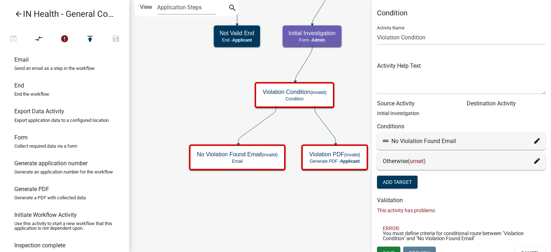
click at [534, 141] on icon at bounding box center [537, 141] width 6 height 6
select select "16: 93f6b1b2-9d78-4c84-9d81-4a2ab26c7ac3"
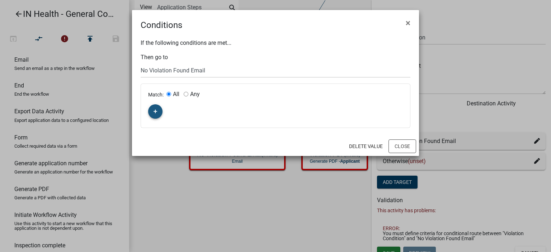
click at [157, 112] on icon "button" at bounding box center [156, 111] width 4 height 4
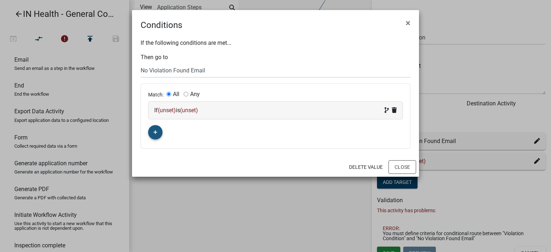
click at [159, 113] on span "(unset)" at bounding box center [167, 110] width 18 height 7
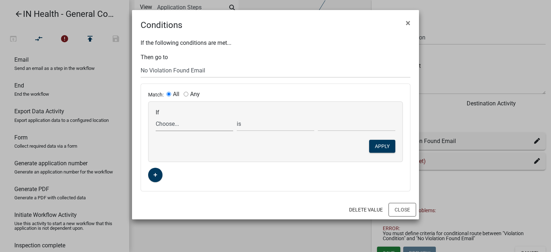
click at [164, 126] on select "Choose... ALL_FEE_RECIPIENTS APPLICATION_ID APPLICATION_NUMBER APPLICATION_STAT…" at bounding box center [194, 124] width 77 height 15
select select "24: HealthViolationYN"
click at [156, 117] on select "Choose... ALL_FEE_RECIPIENTS APPLICATION_ID APPLICATION_NUMBER APPLICATION_STAT…" at bounding box center [194, 124] width 77 height 15
click at [347, 124] on select "Choose... No Yes" at bounding box center [356, 124] width 77 height 15
select select "1: No"
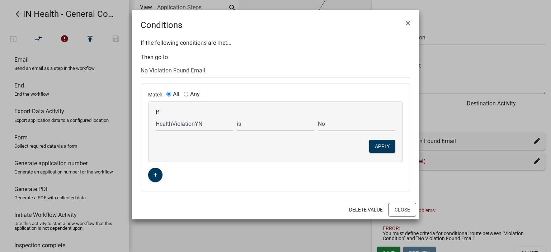
click at [318, 117] on select "Choose... No Yes" at bounding box center [356, 124] width 77 height 15
click at [379, 142] on button "Apply" at bounding box center [382, 146] width 26 height 13
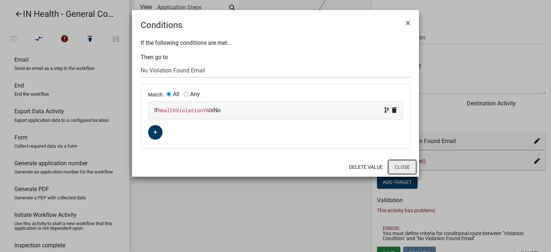
click at [396, 165] on button "Close" at bounding box center [403, 167] width 28 height 14
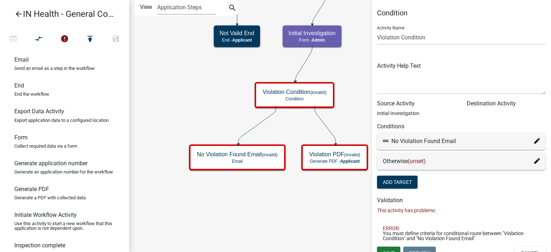
click at [536, 162] on div "Otherwise (unset)" at bounding box center [461, 161] width 169 height 17
click at [534, 164] on icon at bounding box center [537, 161] width 6 height 6
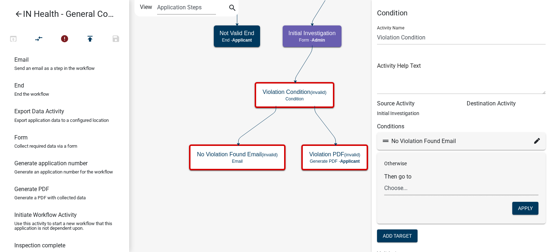
click at [433, 185] on select "Choose... Start Complaint Form Introduction Parcel search Complaint Form Food S…" at bounding box center [461, 188] width 154 height 15
select select "17: eed70f33-1dce-465d-b242-02362554e771"
click at [384, 181] on select "Choose... Start Complaint Form Introduction Parcel search Complaint Form Food S…" at bounding box center [461, 188] width 154 height 15
click at [523, 206] on button "Apply" at bounding box center [525, 208] width 26 height 13
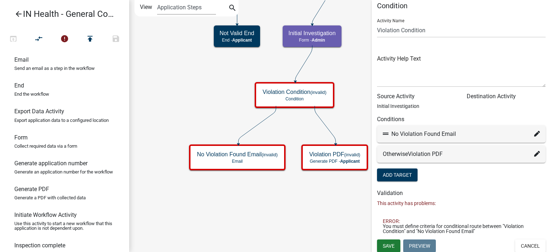
scroll to position [9, 0]
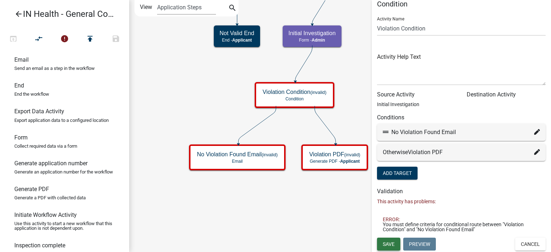
click at [390, 238] on button "Save" at bounding box center [388, 244] width 23 height 13
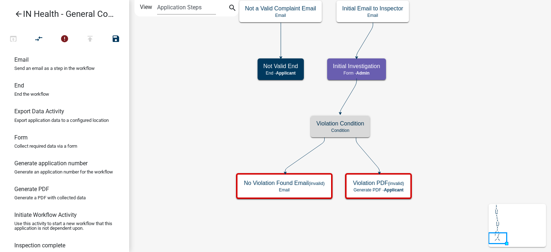
scroll to position [0, 0]
click at [364, 212] on icon "Start Start - Applicant Complaint Form Introduction Form - Applicant Parcel sea…" at bounding box center [340, 125] width 421 height 251
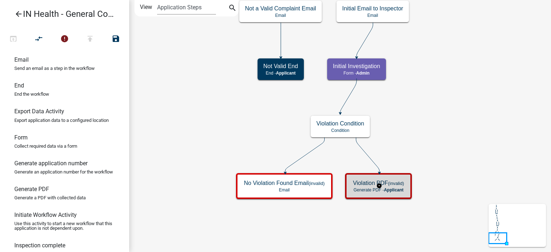
click at [375, 192] on p "Generate PDF - Applicant" at bounding box center [378, 190] width 51 height 5
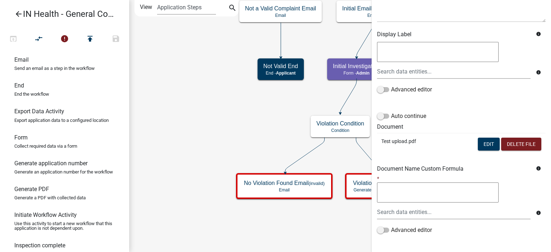
scroll to position [108, 0]
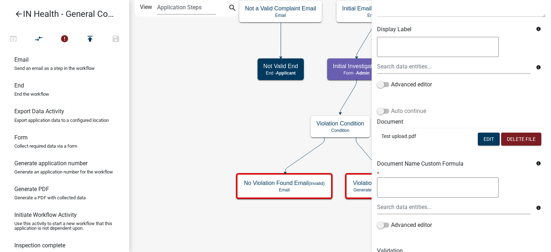
click at [418, 111] on label "Auto continue" at bounding box center [401, 111] width 49 height 9
click at [391, 107] on input "Auto continue" at bounding box center [391, 107] width 0 height 0
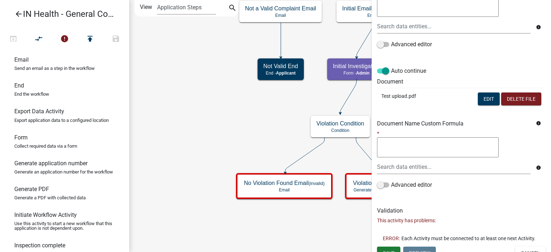
scroll to position [161, 0]
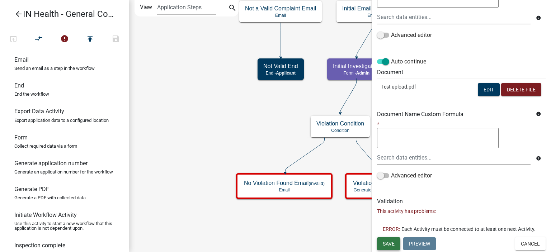
click at [378, 245] on button "Save" at bounding box center [388, 243] width 23 height 13
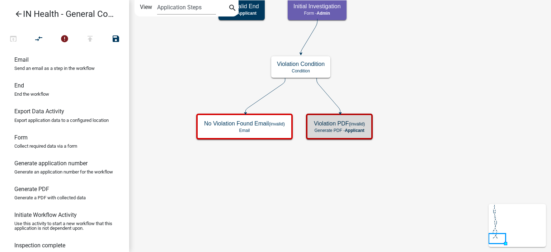
scroll to position [0, 0]
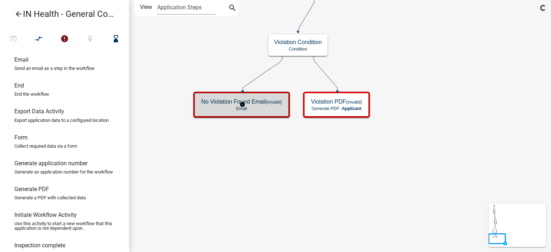
click at [255, 92] on div "No Violation Found Email (invalid) Email" at bounding box center [241, 105] width 97 height 26
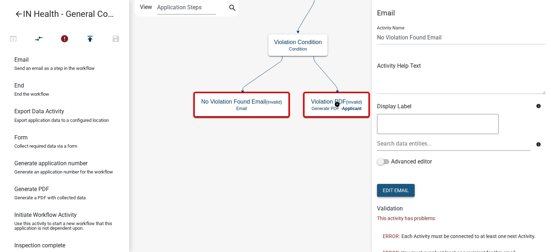
click at [391, 190] on button "Edit Email" at bounding box center [396, 190] width 38 height 13
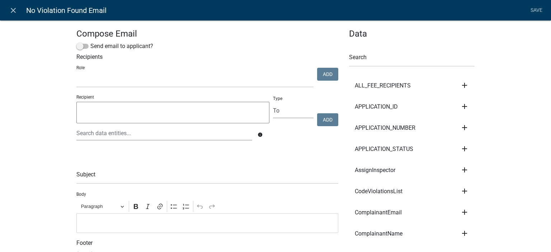
drag, startPoint x: 97, startPoint y: 141, endPoint x: 98, endPoint y: 138, distance: 3.7
click at [97, 140] on div "Recipient info" at bounding box center [173, 120] width 197 height 53
click at [98, 137] on div at bounding box center [164, 133] width 187 height 15
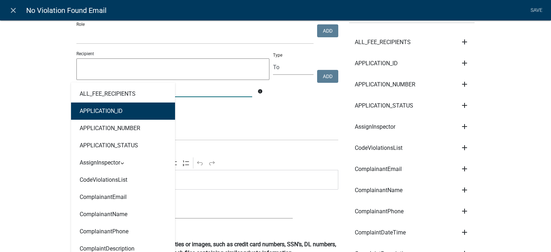
scroll to position [72, 0]
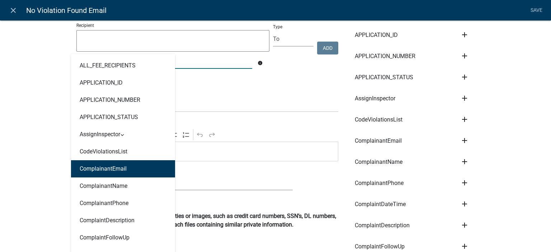
click at [121, 170] on ngb-highlight "ComplainantEmail" at bounding box center [103, 169] width 47 height 6
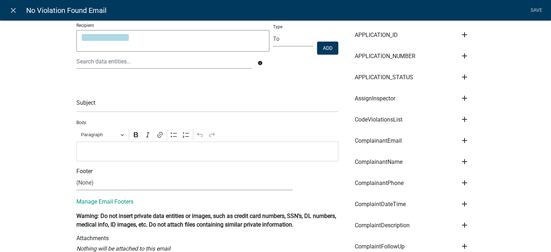
type textarea "ComplainantEmail"
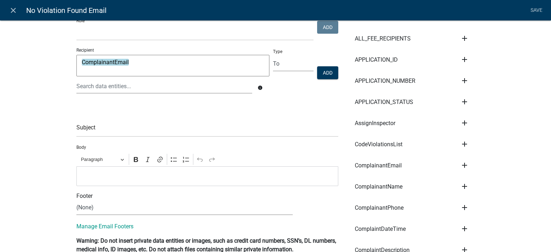
scroll to position [36, 0]
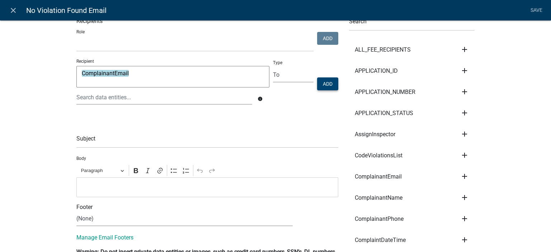
click at [329, 86] on button "Add" at bounding box center [327, 83] width 21 height 13
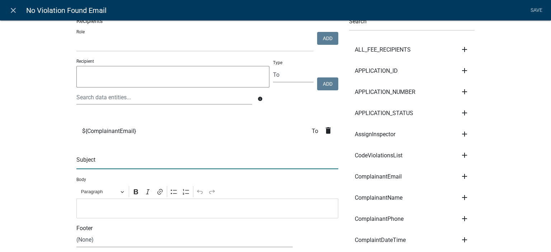
click at [133, 162] on input "text" at bounding box center [207, 162] width 262 height 15
click at [170, 162] on input "CLIENT NAME - No Health Violation FOund" at bounding box center [207, 162] width 262 height 15
type input "CLIENT NAME - No Health Violation Found"
click at [174, 218] on div "Editor editing area: main. Press Alt+0 for help." at bounding box center [207, 209] width 262 height 20
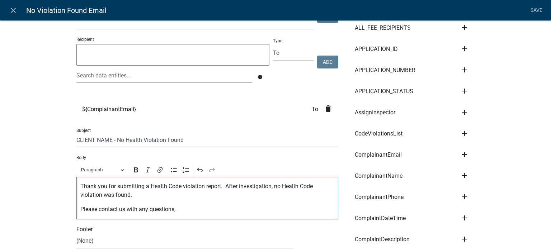
scroll to position [0, 0]
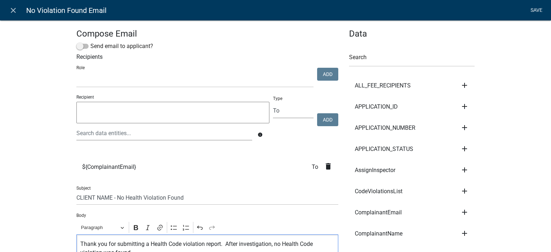
click at [536, 13] on link "Save" at bounding box center [536, 11] width 18 height 14
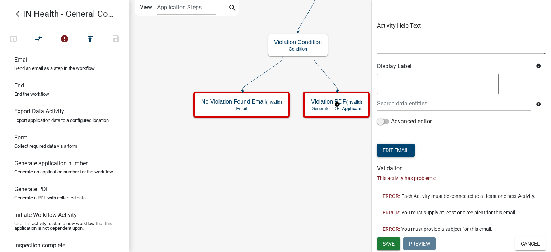
scroll to position [45, 0]
click at [389, 244] on span "Save" at bounding box center [389, 244] width 12 height 6
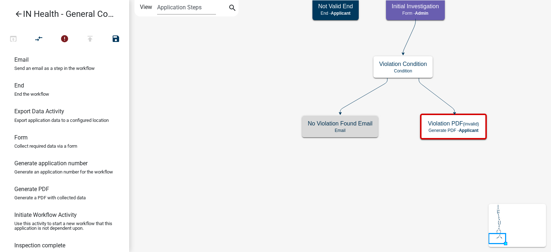
click at [336, 205] on icon "Start Start - Applicant Complaint Form Introduction Form - Applicant Parcel sea…" at bounding box center [340, 125] width 421 height 251
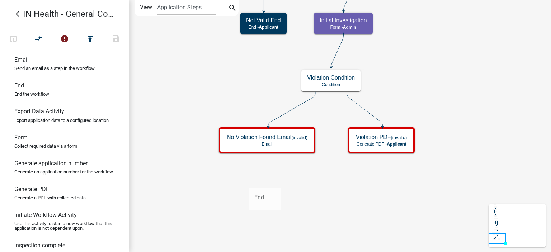
drag, startPoint x: 40, startPoint y: 105, endPoint x: 248, endPoint y: 183, distance: 222.0
click at [248, 183] on div "arrow_back IN Health - General Complaint Form open_in_browser compare_arrows er…" at bounding box center [275, 126] width 551 height 252
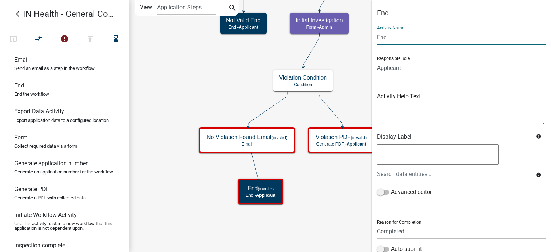
click at [378, 38] on input "End" at bounding box center [461, 37] width 169 height 15
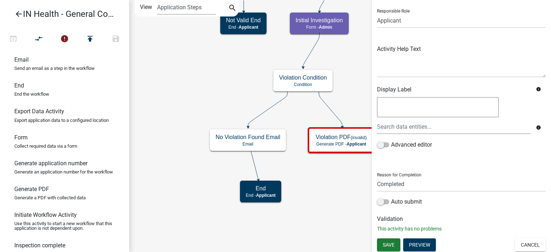
scroll to position [48, 0]
click at [410, 189] on select "Completed Rejected" at bounding box center [461, 184] width 169 height 15
click at [377, 177] on select "Completed Rejected" at bounding box center [461, 184] width 169 height 15
click at [407, 201] on label "Auto submit" at bounding box center [399, 201] width 45 height 9
click at [391, 197] on input "Auto submit" at bounding box center [391, 197] width 0 height 0
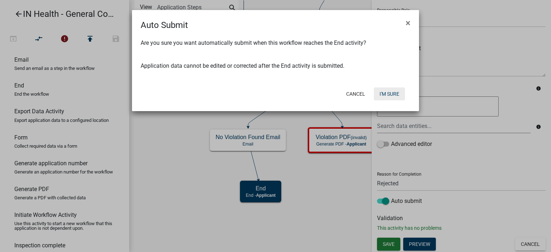
click at [385, 90] on button "I'm Sure" at bounding box center [389, 94] width 31 height 13
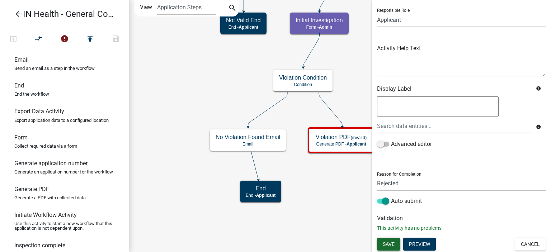
click at [386, 241] on span "Save" at bounding box center [389, 244] width 12 height 6
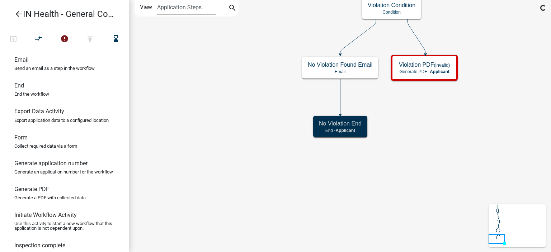
scroll to position [0, 0]
click at [379, 188] on icon "Start Start - Applicant Complaint Form Introduction Form - Applicant Parcel sea…" at bounding box center [340, 125] width 421 height 251
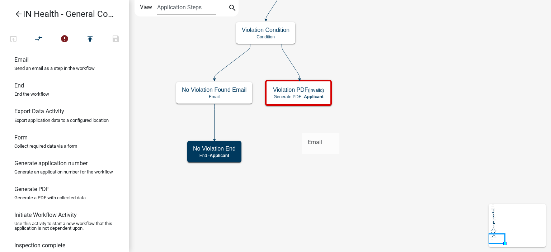
drag, startPoint x: 43, startPoint y: 71, endPoint x: 302, endPoint y: 127, distance: 264.3
click at [302, 127] on div "arrow_back IN Health - General Complaint Form open_in_browser compare_arrows er…" at bounding box center [275, 126] width 551 height 252
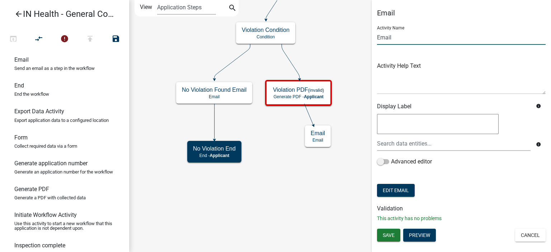
click at [379, 40] on input "Email" at bounding box center [461, 37] width 169 height 15
click at [377, 41] on input "Email" at bounding box center [461, 37] width 169 height 15
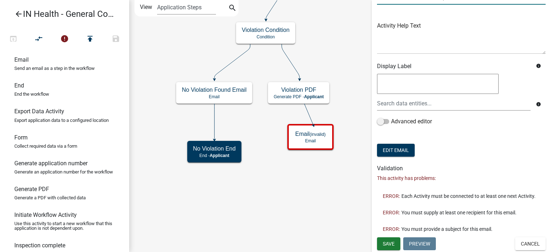
scroll to position [45, 0]
click at [395, 245] on button "Save" at bounding box center [388, 243] width 23 height 13
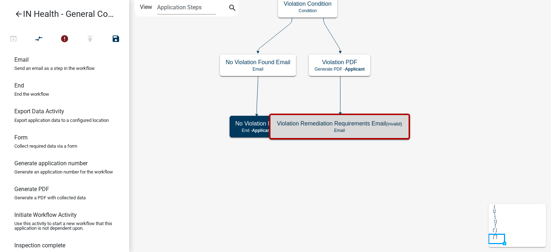
scroll to position [0, 0]
click at [379, 190] on icon "Start Start - Applicant Complaint Form Introduction Form - Applicant Parcel sea…" at bounding box center [340, 125] width 421 height 251
click at [381, 136] on div "Violation Remediation Requirements Email (invalid) Email" at bounding box center [339, 127] width 137 height 22
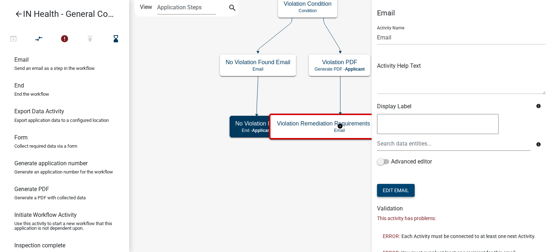
click at [402, 192] on button "Edit Email" at bounding box center [396, 190] width 38 height 13
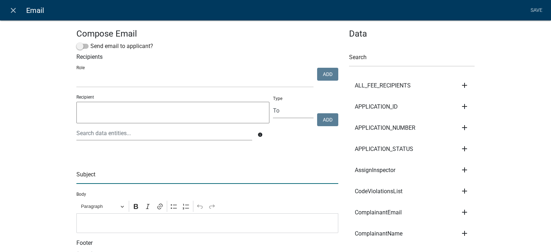
click at [113, 175] on input "text" at bounding box center [207, 176] width 262 height 15
drag, startPoint x: 199, startPoint y: 173, endPoint x: 210, endPoint y: 175, distance: 10.8
drag, startPoint x: 210, startPoint y: 175, endPoint x: 214, endPoint y: 178, distance: 4.8
click at [175, 228] on div "Editor editing area: main. Press Alt+0 for help." at bounding box center [207, 223] width 262 height 20
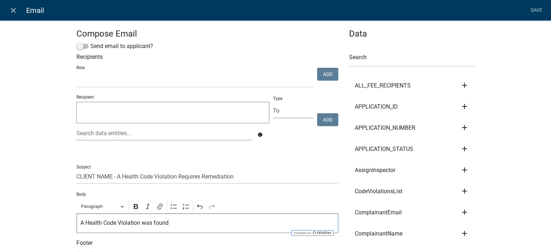
click at [183, 224] on p "A Health Code Violation was found" at bounding box center [207, 223] width 254 height 9
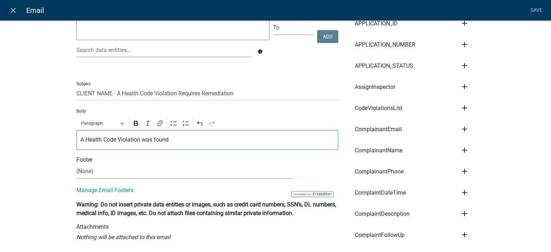
scroll to position [108, 0]
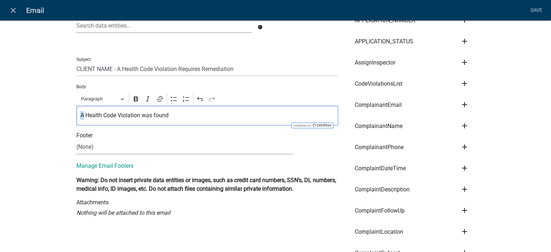
drag, startPoint x: 81, startPoint y: 112, endPoint x: 77, endPoint y: 117, distance: 7.0
click at [77, 117] on div "A Health Code Violation was found" at bounding box center [207, 116] width 262 height 20
click at [218, 114] on p "After investigation, a Health Code Violation was found" at bounding box center [207, 115] width 254 height 9
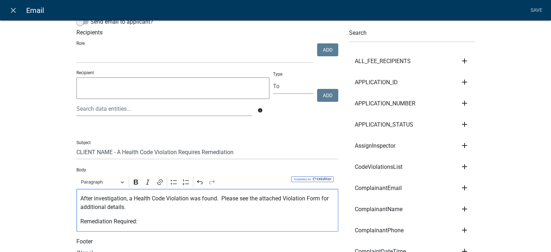
scroll to position [0, 0]
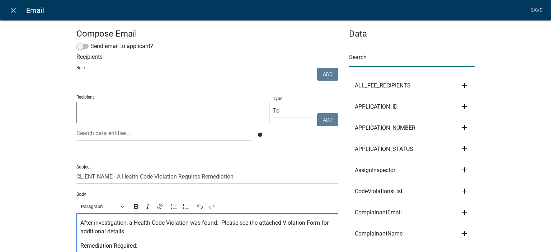
click at [372, 58] on input "text" at bounding box center [412, 59] width 126 height 15
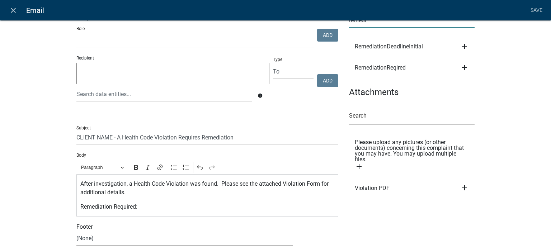
scroll to position [123, 0]
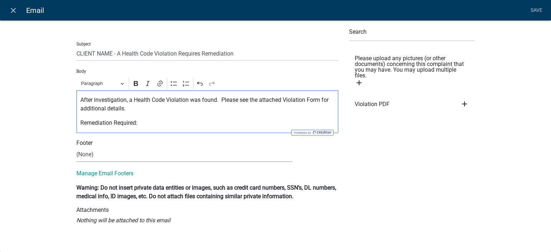
click at [198, 122] on p "Remediation Required:" at bounding box center [207, 123] width 254 height 9
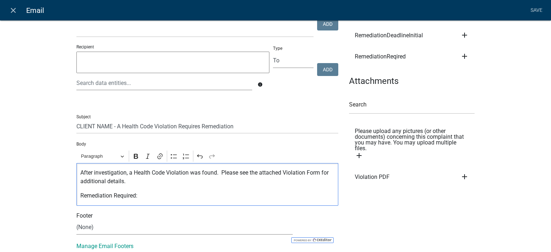
scroll to position [16, 0]
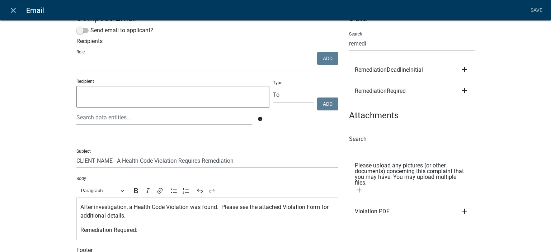
click at [464, 91] on icon "add" at bounding box center [464, 90] width 9 height 9
click at [476, 117] on button "Body" at bounding box center [488, 115] width 57 height 17
click at [232, 229] on p "Remediation Required: ${RemediationReqired}" at bounding box center [207, 230] width 254 height 9
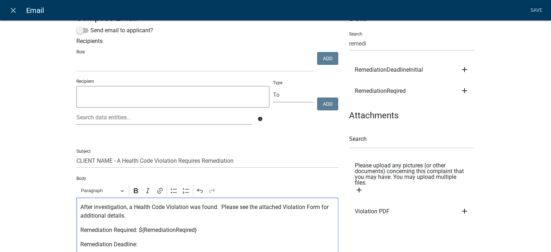
click at [464, 70] on icon "add" at bounding box center [464, 69] width 9 height 9
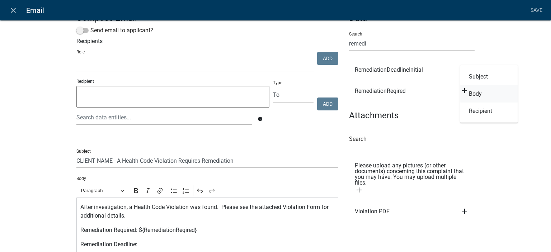
click at [469, 93] on button "Body" at bounding box center [488, 93] width 57 height 17
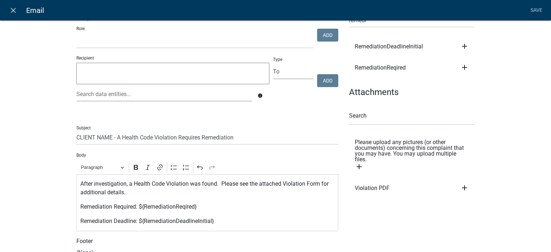
scroll to position [52, 0]
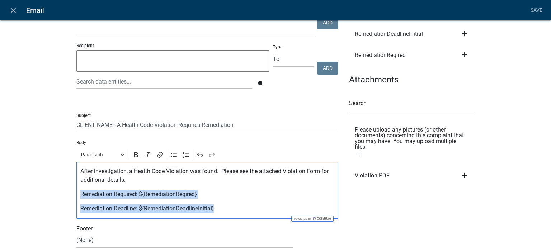
drag, startPoint x: 217, startPoint y: 208, endPoint x: 59, endPoint y: 193, distance: 158.9
click at [59, 193] on div "Compose Email Send email to applicant? Recipients Role Admin SDR Septic Mainten…" at bounding box center [275, 144] width 551 height 375
click at [134, 154] on icon "Editor toolbar" at bounding box center [136, 154] width 4 height 5
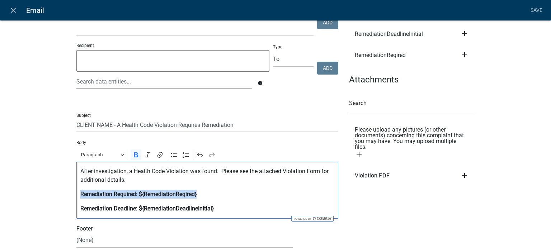
click at [174, 203] on div "After investigation, a Health Code Violation was found. Please see the attached…" at bounding box center [207, 190] width 262 height 57
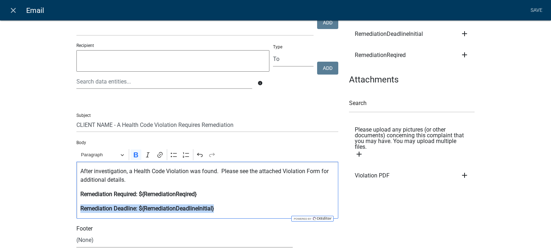
drag, startPoint x: 224, startPoint y: 211, endPoint x: 70, endPoint y: 212, distance: 154.6
click at [71, 212] on div "Compose Email Send email to applicant? Recipients Role Admin SDR Septic Mainten…" at bounding box center [207, 146] width 273 height 339
click at [120, 159] on button "Paragraph" at bounding box center [103, 154] width 50 height 11
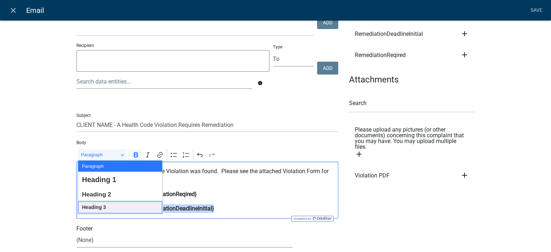
click at [108, 207] on button "Heading 3" at bounding box center [120, 208] width 84 height 12
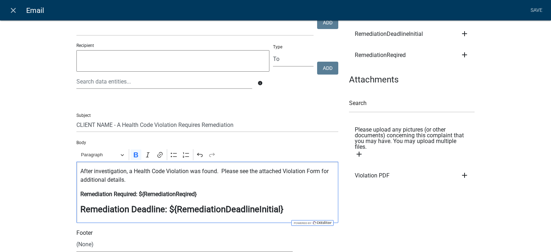
click at [248, 197] on p "Remediation Required: ${RemediationReqired}" at bounding box center [207, 194] width 254 height 9
drag, startPoint x: 212, startPoint y: 195, endPoint x: 69, endPoint y: 196, distance: 143.1
click at [71, 196] on div "Compose Email Send email to applicant? Recipients Role Admin SDR Septic Mainten…" at bounding box center [207, 149] width 273 height 344
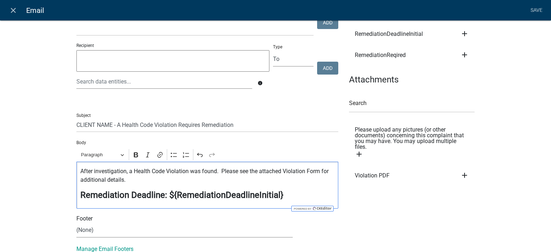
click at [280, 199] on h4 "Remediation Deadline: ${RemediationDeadlineInitial}" at bounding box center [207, 195] width 254 height 10
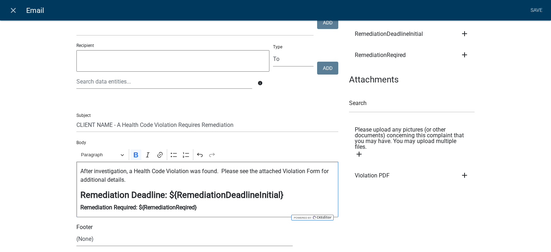
click at [206, 208] on p "Remediation Required: ${RemediationReqired}" at bounding box center [207, 207] width 254 height 9
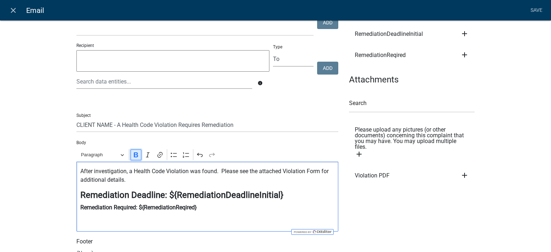
click at [134, 156] on icon "Editor toolbar" at bounding box center [136, 154] width 4 height 5
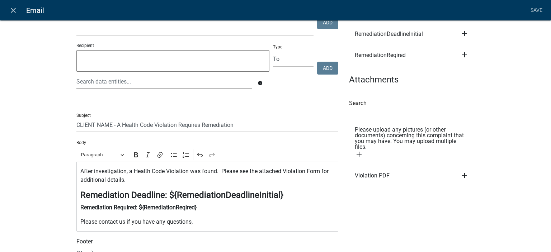
click at [464, 171] on icon "add" at bounding box center [464, 175] width 9 height 9
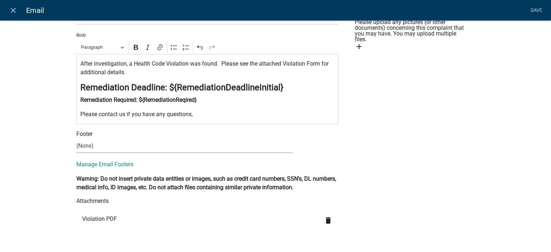
scroll to position [0, 0]
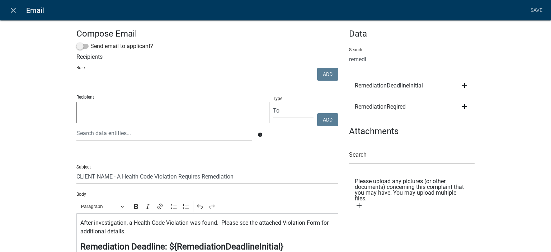
click at [138, 116] on textarea at bounding box center [172, 113] width 193 height 22
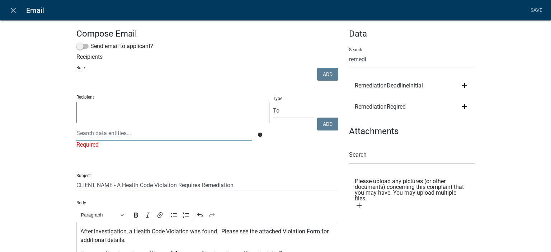
click at [122, 136] on div at bounding box center [164, 133] width 187 height 15
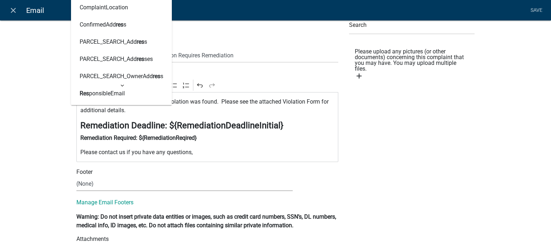
scroll to position [58, 0]
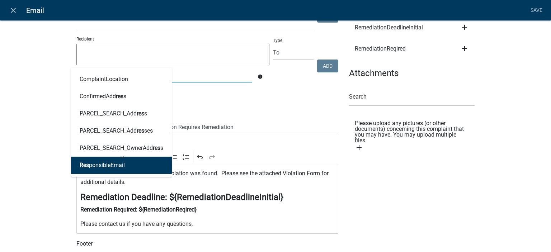
click at [120, 165] on ngb-highlight "Res ponsibleEmail" at bounding box center [102, 166] width 45 height 6
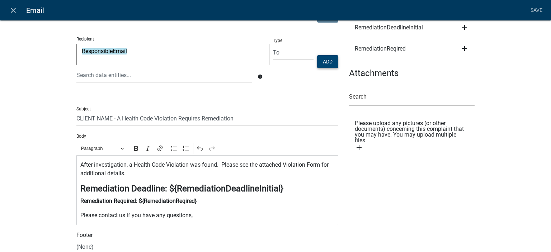
click at [323, 60] on button "Add" at bounding box center [327, 61] width 21 height 13
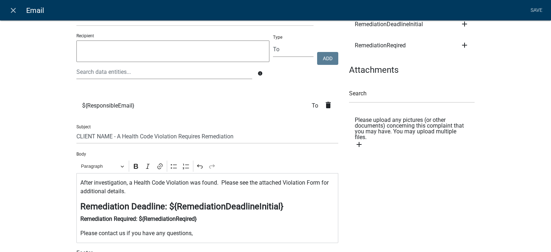
scroll to position [0, 0]
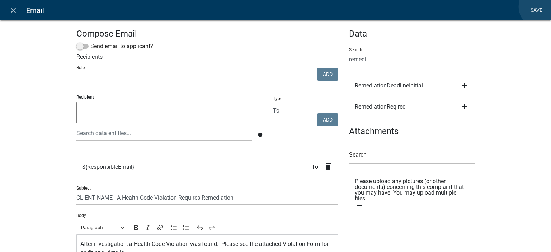
click at [541, 6] on link "Save" at bounding box center [536, 11] width 18 height 14
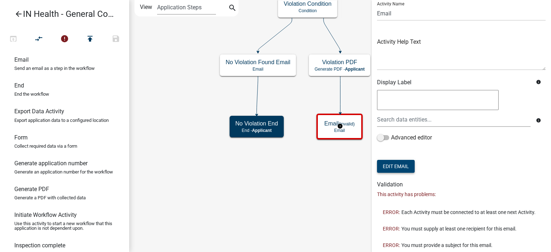
scroll to position [45, 0]
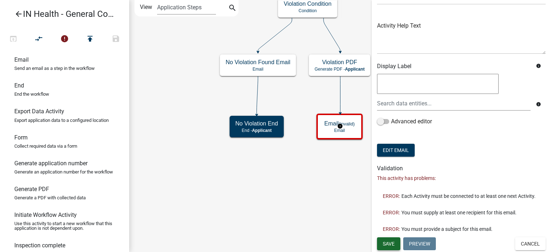
click at [394, 239] on button "Save" at bounding box center [388, 243] width 23 height 13
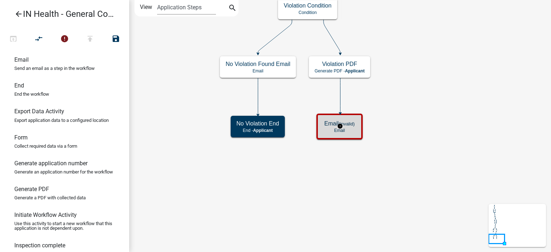
scroll to position [0, 0]
click at [388, 193] on icon "Start Start - Applicant Complaint Form Introduction Form - Applicant Parcel sea…" at bounding box center [340, 125] width 421 height 251
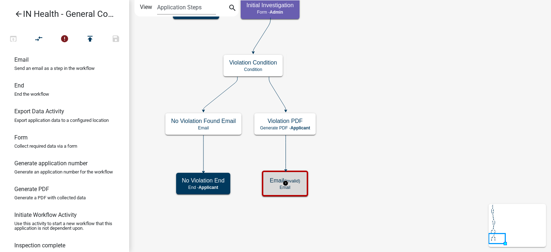
click at [298, 182] on small "(invalid)" at bounding box center [292, 180] width 16 height 5
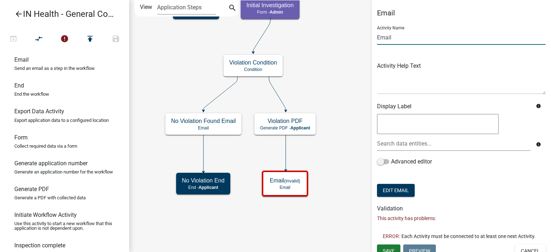
click at [380, 38] on input "Email" at bounding box center [461, 37] width 169 height 15
click at [378, 38] on input "Email" at bounding box center [461, 37] width 169 height 15
drag, startPoint x: 403, startPoint y: 39, endPoint x: 407, endPoint y: 40, distance: 4.8
click at [407, 40] on input "Violation FOund Email" at bounding box center [461, 37] width 169 height 15
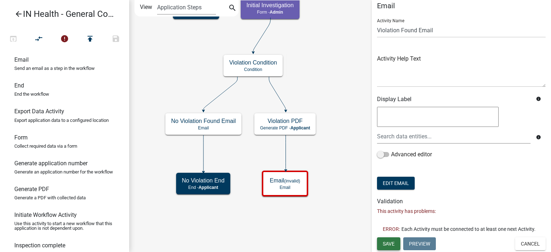
click at [394, 244] on span "Save" at bounding box center [389, 244] width 12 height 6
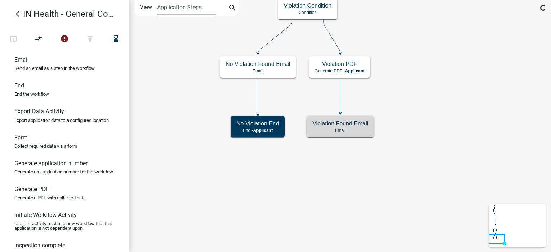
click at [375, 198] on icon "Start Start - Applicant Complaint Form Introduction Form - Applicant Parcel sea…" at bounding box center [340, 125] width 421 height 251
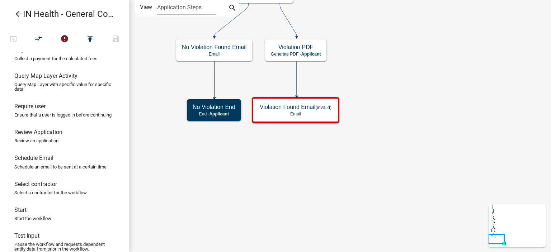
scroll to position [538, 0]
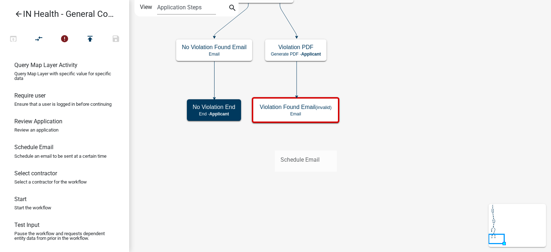
drag, startPoint x: 57, startPoint y: 185, endPoint x: 275, endPoint y: 145, distance: 221.8
click at [275, 145] on div "arrow_back IN Health - General Complaint Form open_in_browser compare_arrows er…" at bounding box center [275, 126] width 551 height 252
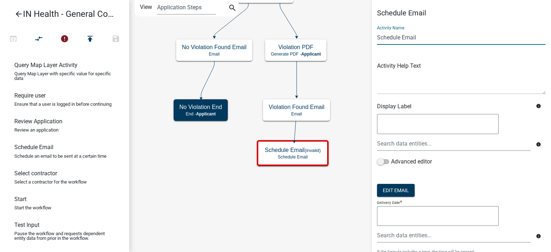
drag, startPoint x: 400, startPoint y: 40, endPoint x: 360, endPoint y: 42, distance: 39.9
click at [360, 42] on main "Start Start - Applicant Complaint Form Introduction Form - Applicant Parcel sea…" at bounding box center [340, 126] width 422 height 252
click at [376, 41] on div "Schedule Email Activity Name Follow Up Inspection Email Activity Help Text Disp…" at bounding box center [461, 188] width 179 height 358
click at [377, 37] on input "Follow Up Inspection Email" at bounding box center [461, 37] width 169 height 15
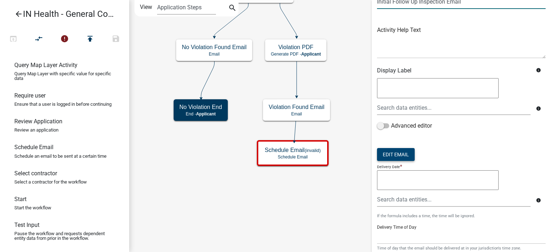
click at [405, 155] on button "Edit Email" at bounding box center [396, 154] width 38 height 13
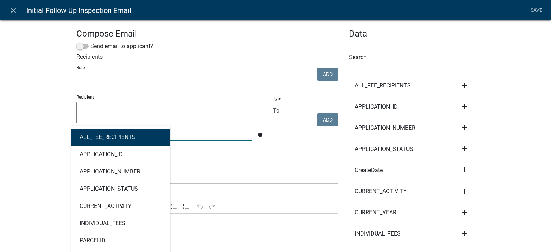
click at [106, 134] on div "ALL_FEE_RECIPIENTS APPLICATION_ID APPLICATION_NUMBER APPLICATION_STATUS CURRENT…" at bounding box center [164, 133] width 187 height 15
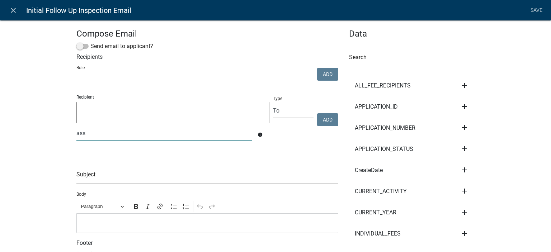
click at [124, 134] on input "ass" at bounding box center [164, 133] width 176 height 15
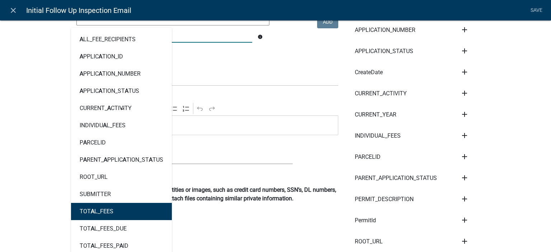
scroll to position [0, 0]
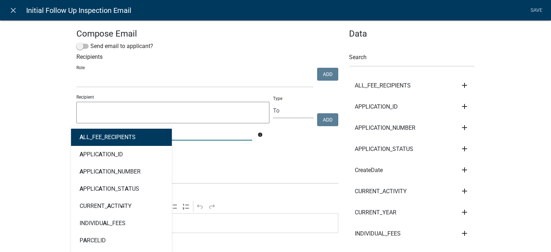
click at [84, 132] on div "a A LL_FEE_RECIPIENTS A PPLIC A TION_ID A PPLIC A TION_NUMBER A PPLIC A TION_ST…" at bounding box center [164, 133] width 187 height 15
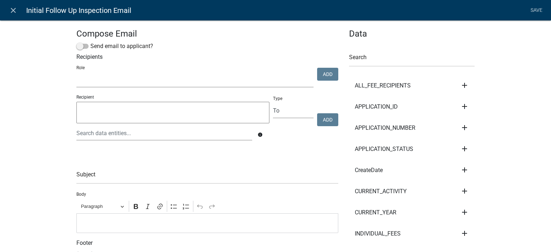
click at [85, 80] on select "Admin SDR Septic Maintenance Company" at bounding box center [194, 80] width 237 height 15
click at [76, 73] on select "Admin SDR Septic Maintenance Company" at bounding box center [194, 80] width 237 height 15
click at [326, 74] on button "Add" at bounding box center [327, 74] width 21 height 13
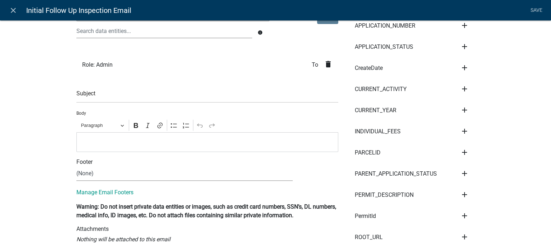
scroll to position [108, 0]
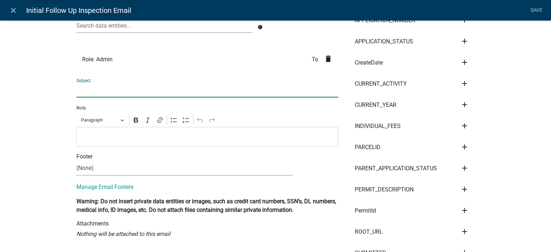
click at [127, 87] on input "text" at bounding box center [207, 90] width 262 height 15
click at [135, 90] on input "A follow up inspection is due" at bounding box center [207, 90] width 262 height 15
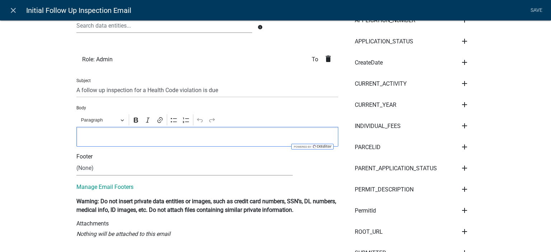
click at [114, 141] on div "Editor editing area: main. Press Alt+0 for help." at bounding box center [207, 137] width 262 height 20
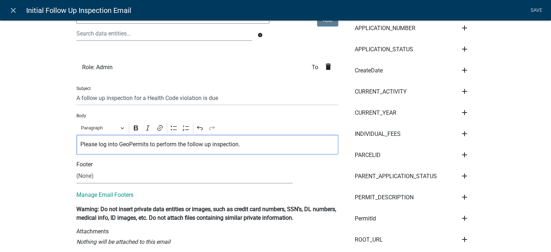
scroll to position [0, 0]
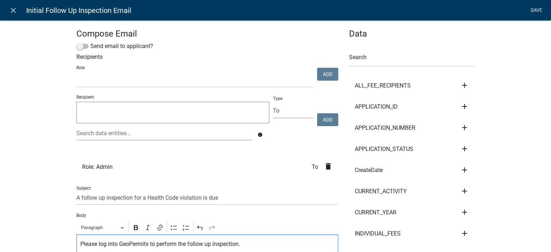
click at [533, 10] on link "Save" at bounding box center [536, 11] width 18 height 14
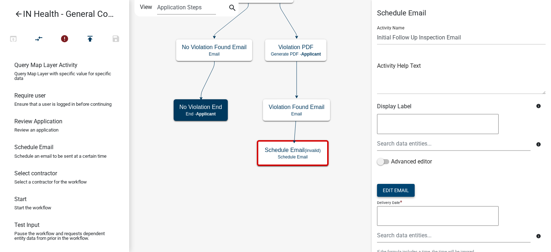
scroll to position [133, 0]
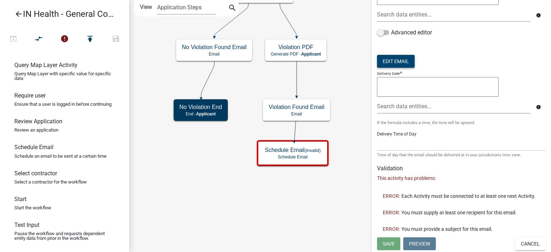
click at [399, 59] on button "Edit Email" at bounding box center [396, 61] width 38 height 13
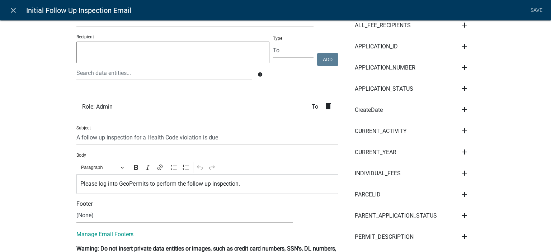
scroll to position [0, 0]
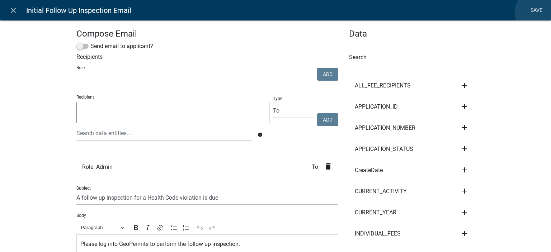
click at [537, 13] on link "Save" at bounding box center [536, 11] width 18 height 14
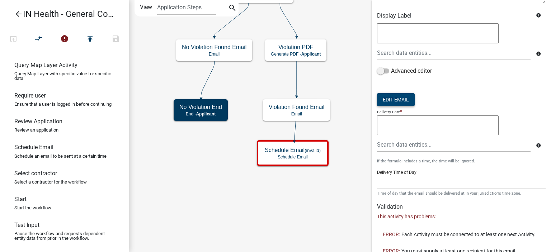
scroll to position [26, 0]
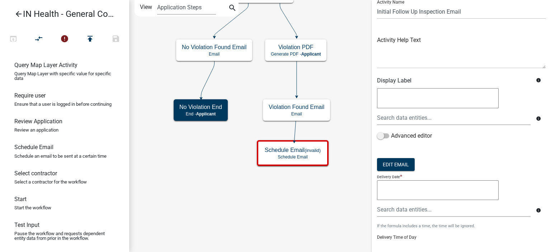
click at [417, 198] on textarea at bounding box center [438, 190] width 122 height 20
click at [342, 210] on icon "Start Start - Applicant Complaint Form Introduction Form - Applicant Parcel sea…" at bounding box center [340, 125] width 421 height 251
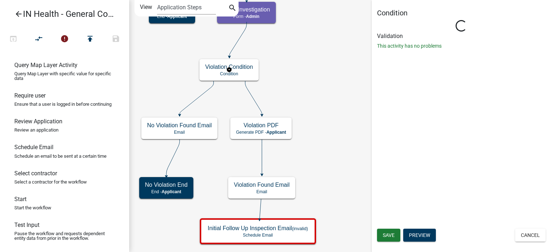
scroll to position [0, 0]
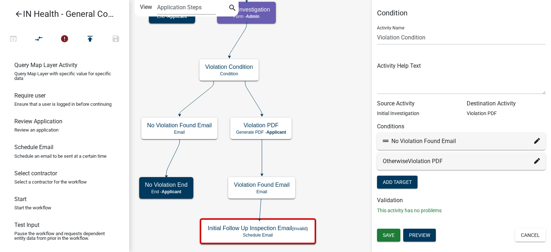
click at [537, 163] on icon at bounding box center [537, 161] width 6 height 6
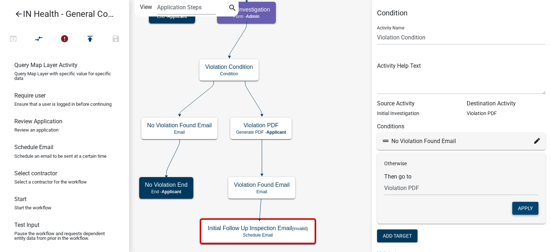
click at [525, 207] on button "Apply" at bounding box center [525, 208] width 26 height 13
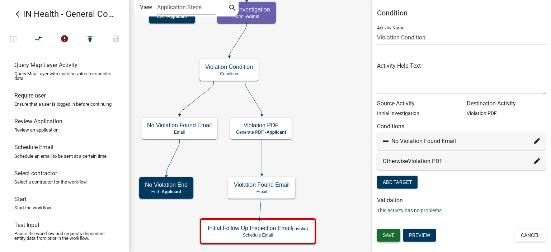
click at [390, 236] on span "Save" at bounding box center [389, 235] width 12 height 6
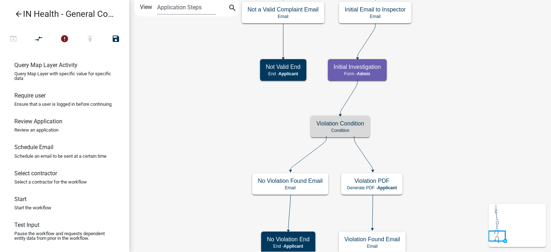
click at [441, 181] on icon "Start Start - Applicant Complaint Form Introduction Form - Applicant Parcel sea…" at bounding box center [340, 157] width 421 height 314
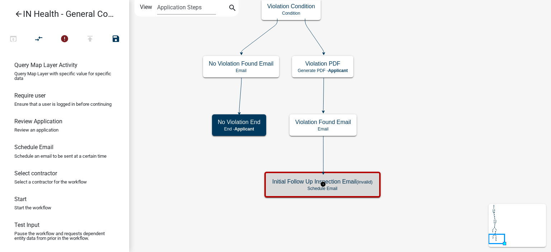
click at [367, 180] on small "(invalid)" at bounding box center [365, 181] width 16 height 5
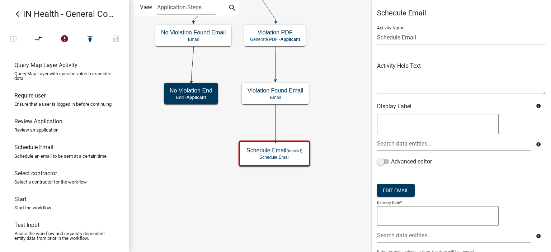
click at [414, 212] on textarea at bounding box center [438, 216] width 122 height 20
click at [399, 187] on button "Edit Email" at bounding box center [396, 190] width 38 height 13
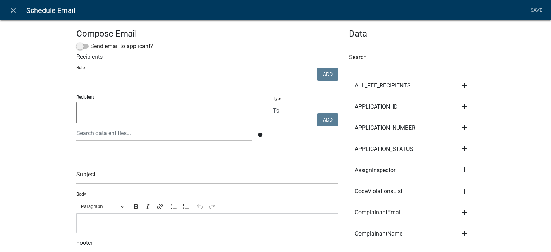
click at [11, 0] on nav "close Schedule Email Save" at bounding box center [275, 10] width 551 height 20
click at [11, 11] on icon "close" at bounding box center [13, 10] width 9 height 9
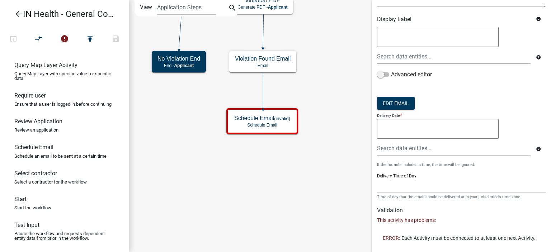
scroll to position [133, 0]
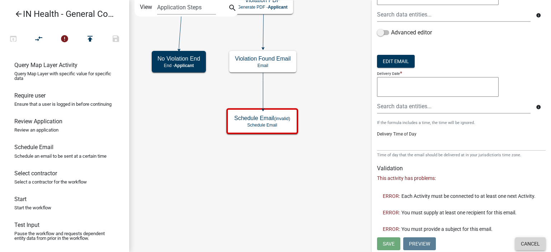
click at [522, 241] on button "Cancel" at bounding box center [530, 243] width 30 height 13
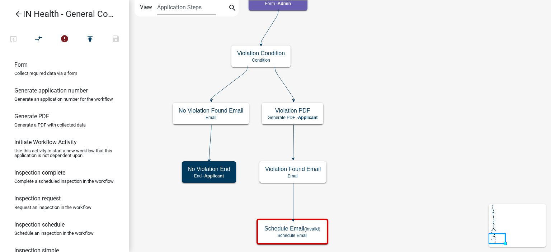
scroll to position [210, 0]
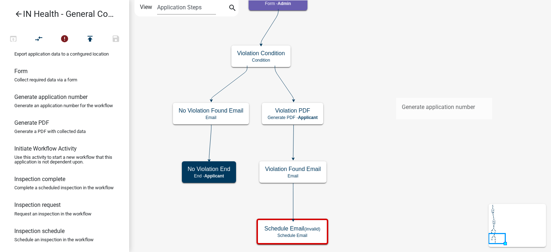
drag, startPoint x: 69, startPoint y: 117, endPoint x: 375, endPoint y: 91, distance: 307.1
click at [379, 91] on div "arrow_back IN Health - General Complaint Form open_in_browser compare_arrows er…" at bounding box center [275, 126] width 551 height 252
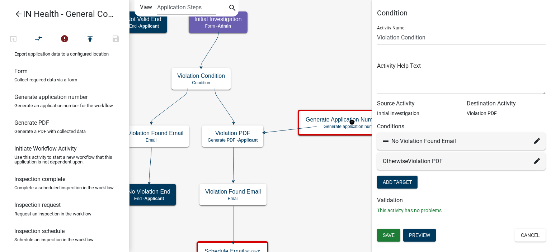
click at [536, 163] on icon at bounding box center [537, 161] width 6 height 6
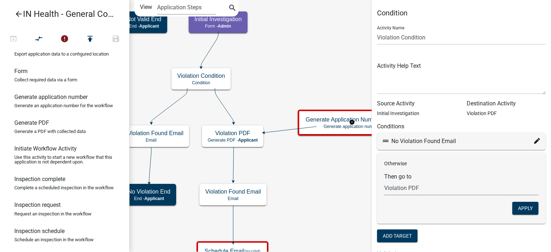
click at [437, 193] on select "Choose... Start Complaint Form Introduction Parcel search Complaint Form Food S…" at bounding box center [461, 188] width 154 height 15
click at [384, 181] on select "Choose... Start Complaint Form Introduction Parcel search Complaint Form Food S…" at bounding box center [461, 188] width 154 height 15
click at [513, 208] on button "Apply" at bounding box center [525, 208] width 26 height 13
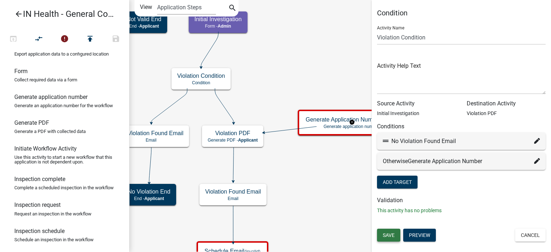
click at [385, 236] on span "Save" at bounding box center [389, 235] width 12 height 6
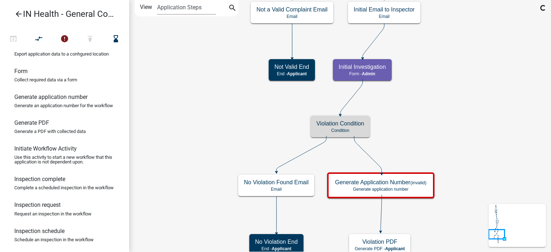
click at [445, 182] on icon "Start Start - Applicant Complaint Form Introduction Form - Applicant Parcel sea…" at bounding box center [340, 187] width 421 height 375
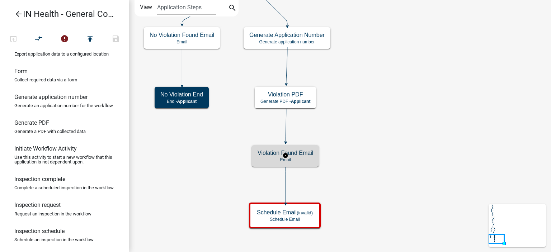
click at [307, 149] on div "Violation Found Email Email" at bounding box center [285, 156] width 67 height 22
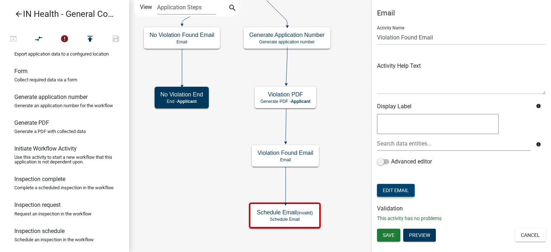
click at [385, 192] on button "Edit Email" at bounding box center [396, 190] width 38 height 13
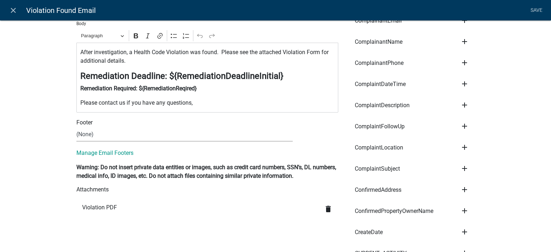
scroll to position [251, 0]
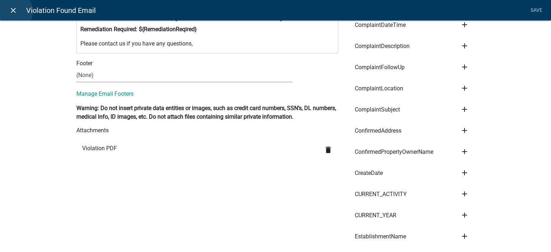
click at [15, 11] on icon "close" at bounding box center [13, 10] width 9 height 9
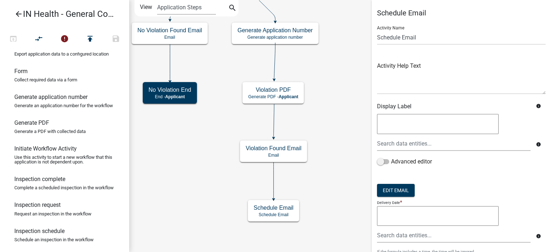
scroll to position [72, 0]
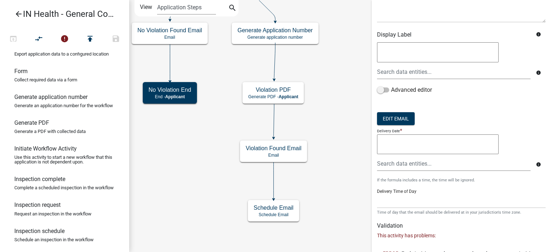
click at [401, 145] on textarea at bounding box center [438, 145] width 122 height 20
click at [407, 165] on span "RemediationDeadlineInitial" at bounding box center [425, 165] width 68 height 6
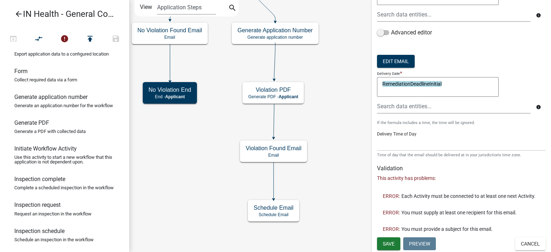
scroll to position [133, 0]
click at [394, 242] on span "Save" at bounding box center [389, 244] width 12 height 6
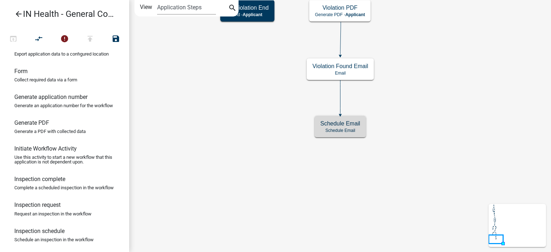
click at [408, 195] on icon "Start Start - Applicant Complaint Form Introduction Form - Applicant Parcel sea…" at bounding box center [340, 125] width 421 height 251
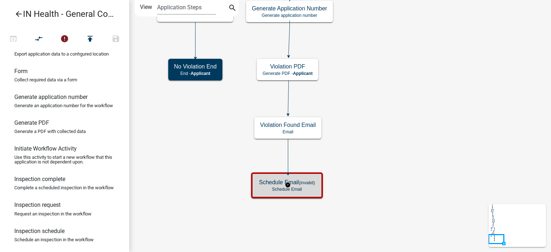
click at [301, 188] on p "Schedule Email" at bounding box center [287, 189] width 56 height 5
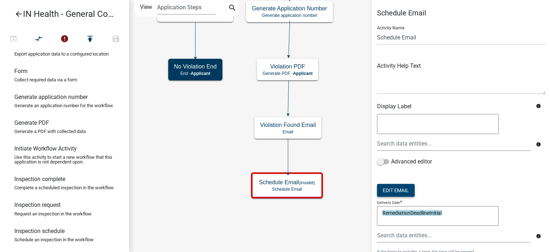
click at [408, 190] on button "Edit Email" at bounding box center [396, 190] width 38 height 13
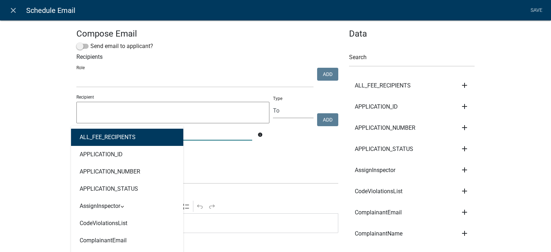
click at [100, 136] on div "ALL_FEE_RECIPIENTS APPLICATION_ID APPLICATION_NUMBER APPLICATION_STATUS AssignI…" at bounding box center [164, 133] width 187 height 15
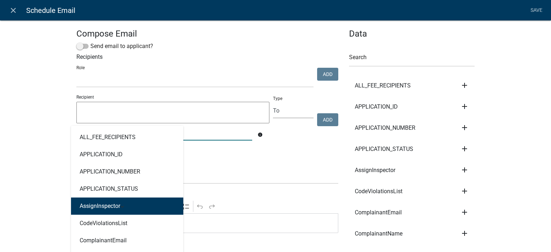
click at [115, 207] on ngb-highlight "AssignInspector" at bounding box center [100, 206] width 41 height 6
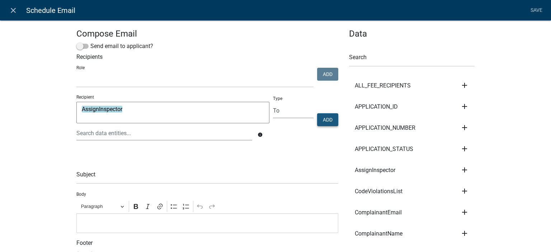
click at [328, 118] on button "Add" at bounding box center [327, 119] width 21 height 13
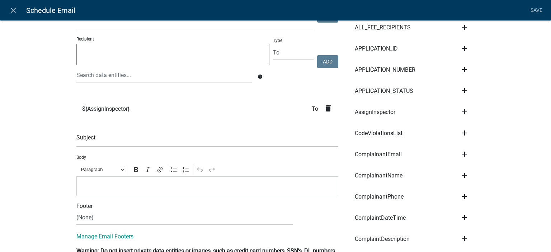
scroll to position [72, 0]
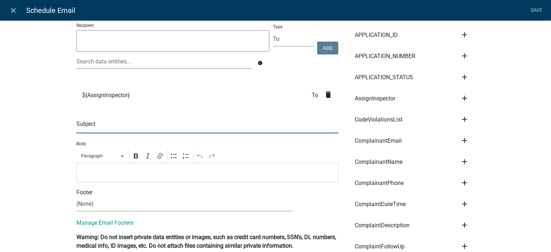
click at [119, 119] on input "text" at bounding box center [207, 126] width 262 height 15
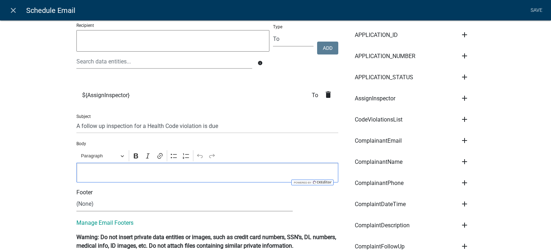
click at [116, 170] on p "Editor editing area: main. Press Alt+0 for help." at bounding box center [207, 172] width 254 height 9
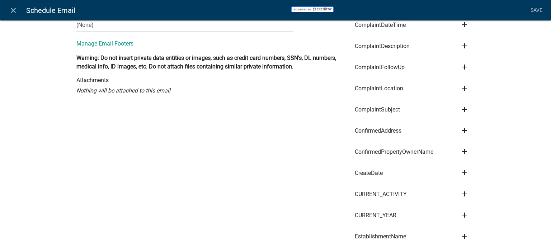
scroll to position [0, 0]
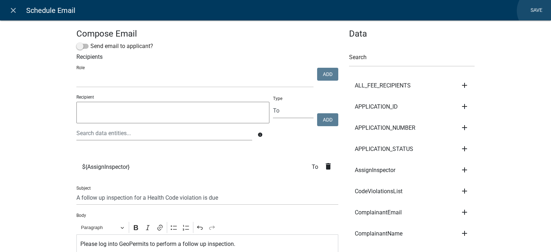
click at [540, 11] on link "Save" at bounding box center [536, 11] width 18 height 14
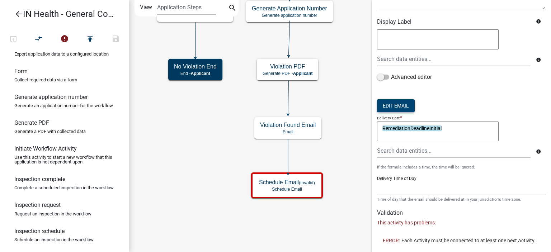
scroll to position [133, 0]
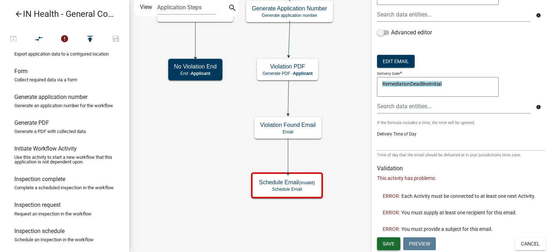
click at [392, 244] on span "Save" at bounding box center [389, 244] width 12 height 6
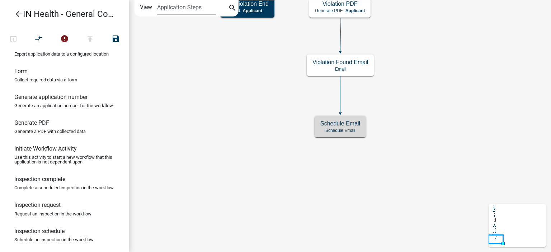
scroll to position [0, 0]
click at [277, 170] on icon "Start Start - Applicant Complaint Form Introduction Form - Applicant Parcel sea…" at bounding box center [340, 125] width 421 height 251
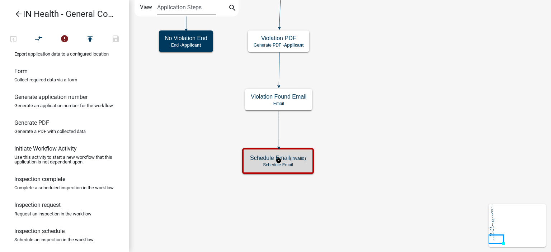
click at [253, 169] on div "Schedule Email (invalid) Schedule Email" at bounding box center [277, 161] width 67 height 22
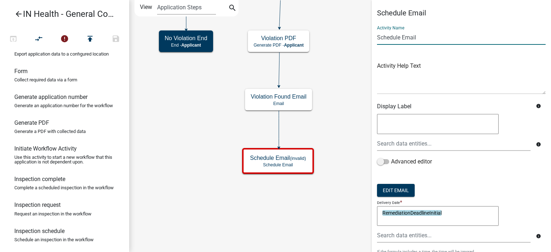
drag, startPoint x: 400, startPoint y: 40, endPoint x: 380, endPoint y: 38, distance: 20.5
click at [380, 38] on input "Schedule Email" at bounding box center [461, 37] width 169 height 15
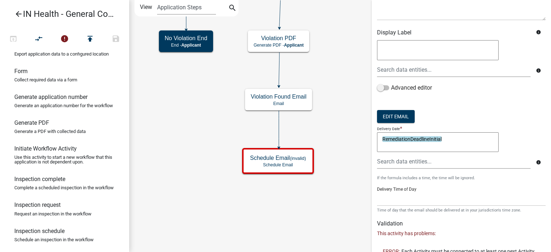
scroll to position [100, 0]
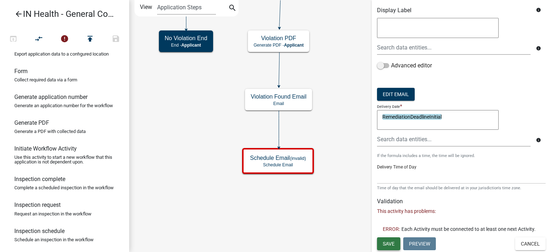
click at [387, 244] on span "Save" at bounding box center [389, 244] width 12 height 6
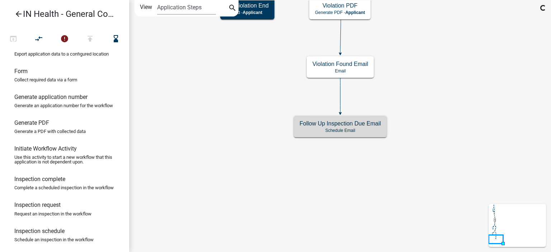
click at [383, 213] on icon "Start Start - Applicant Complaint Form Introduction Form - Applicant Parcel sea…" at bounding box center [340, 125] width 421 height 251
